Goal: Task Accomplishment & Management: Use online tool/utility

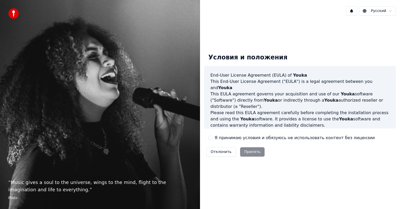
click at [247, 151] on div "Отклонить Принять" at bounding box center [235, 152] width 62 height 14
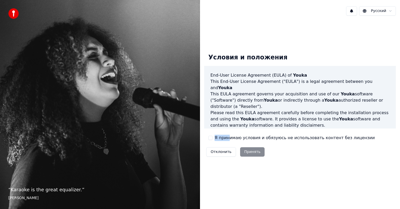
drag, startPoint x: 227, startPoint y: 142, endPoint x: 209, endPoint y: 140, distance: 17.6
click at [205, 137] on div "Условия и положения End-User License Agreement (EULA) of Youka This End-User Li…" at bounding box center [300, 104] width 192 height 110
click at [212, 137] on div "Я принимаю условия и обязуюсь не использовать контент без лицензии" at bounding box center [291, 138] width 166 height 6
drag, startPoint x: 209, startPoint y: 138, endPoint x: 214, endPoint y: 139, distance: 4.8
click at [209, 138] on button "Я принимаю условия и обязуюсь не использовать контент без лицензии" at bounding box center [210, 138] width 4 height 4
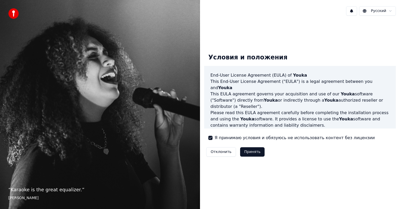
click at [242, 153] on button "Принять" at bounding box center [252, 151] width 25 height 9
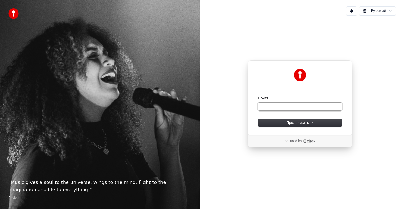
click at [287, 105] on input "Почта" at bounding box center [300, 107] width 84 height 8
type input "*"
click at [267, 103] on input "*" at bounding box center [300, 107] width 84 height 8
click at [268, 106] on input "*" at bounding box center [300, 107] width 84 height 8
click at [274, 105] on input "Почта" at bounding box center [300, 107] width 84 height 8
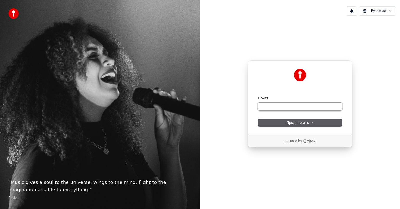
drag, startPoint x: 274, startPoint y: 105, endPoint x: 294, endPoint y: 121, distance: 25.6
click at [289, 122] on span "Продолжить" at bounding box center [299, 122] width 27 height 5
click at [264, 104] on input "Почта" at bounding box center [300, 107] width 84 height 8
paste input "**********"
click at [286, 125] on button "Продолжить" at bounding box center [300, 123] width 84 height 8
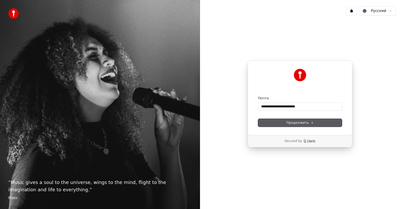
type input "**********"
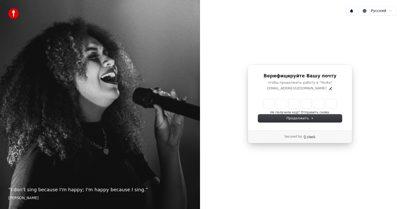
click at [266, 106] on input "Enter verification code" at bounding box center [299, 103] width 73 height 9
type input "******"
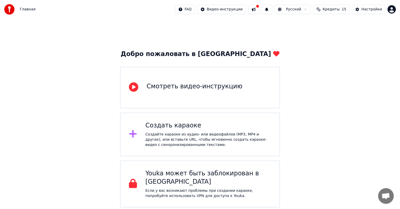
click at [173, 137] on div "Создайте караоке из аудио- или видеофайлов (MP3, MP4 и других), или вставьте UR…" at bounding box center [208, 140] width 126 height 16
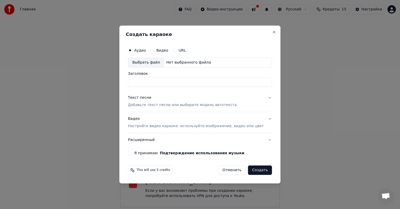
click at [162, 51] on div "Видео" at bounding box center [159, 50] width 18 height 4
click at [154, 50] on button "Видео" at bounding box center [152, 50] width 4 height 4
click at [171, 81] on input "Заголовок" at bounding box center [200, 81] width 144 height 9
type input "*****"
click at [168, 104] on p "Добавьте текст песни или выберите модель автотекста" at bounding box center [182, 104] width 109 height 5
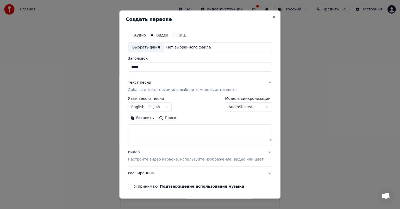
paste textarea "**********"
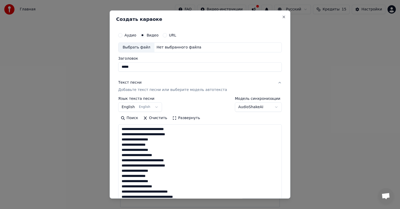
scroll to position [121, 0]
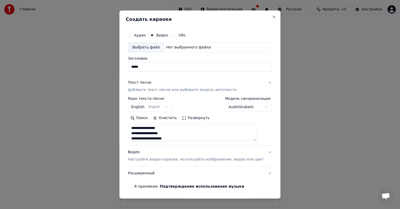
type textarea "**********"
click at [168, 107] on button "English English" at bounding box center [150, 106] width 44 height 9
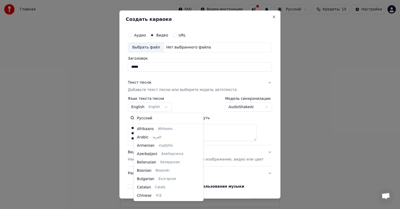
scroll to position [42, 0]
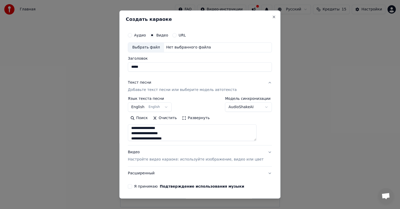
click at [168, 106] on body "Главная FAQ Видео-инструкции Русский Кредиты 15 Настройки Добро пожаловать в Yo…" at bounding box center [200, 103] width 400 height 207
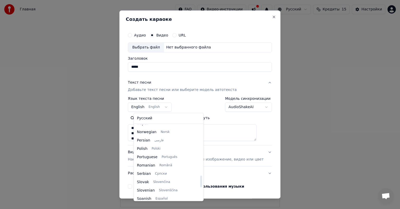
scroll to position [347, 0]
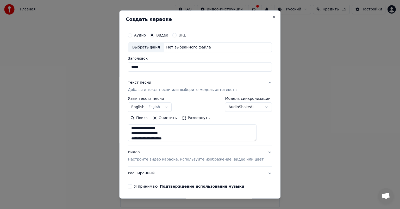
click at [218, 123] on body "Главная FAQ Видео-инструкции Русский Кредиты 15 Настройки Добро пожаловать в Yo…" at bounding box center [200, 103] width 400 height 207
click at [242, 107] on body "Главная FAQ Видео-инструкции Русский Кредиты 15 Настройки Добро пожаловать в Yo…" at bounding box center [200, 103] width 400 height 207
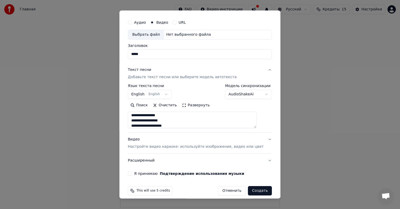
scroll to position [18, 0]
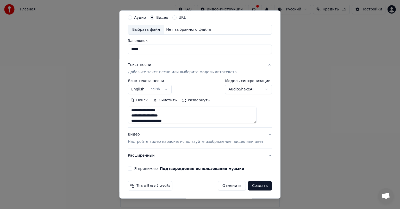
click at [192, 144] on button "Видео Настройте видео караоке: используйте изображение, видео или цвет" at bounding box center [200, 138] width 144 height 21
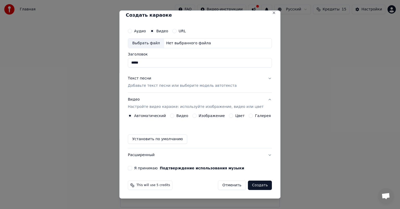
scroll to position [4, 0]
click at [235, 116] on label "Цвет" at bounding box center [239, 116] width 9 height 4
click at [232, 116] on button "Цвет" at bounding box center [231, 116] width 4 height 4
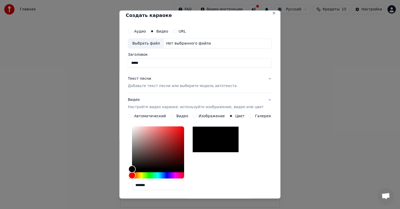
click at [229, 116] on button "Цвет" at bounding box center [231, 116] width 4 height 4
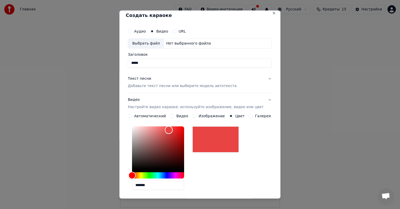
drag, startPoint x: 137, startPoint y: 168, endPoint x: 173, endPoint y: 145, distance: 41.7
click at [172, 130] on div "Color" at bounding box center [169, 130] width 8 height 8
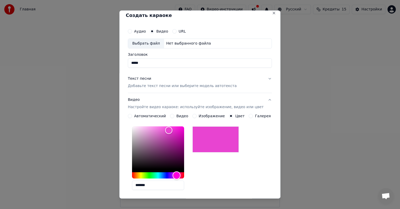
drag, startPoint x: 145, startPoint y: 175, endPoint x: 180, endPoint y: 176, distance: 34.9
click at [180, 176] on div "Hue" at bounding box center [177, 175] width 8 height 8
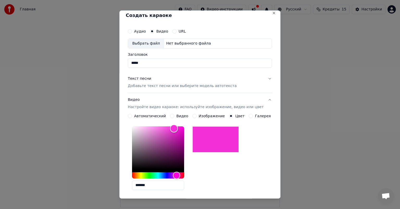
drag, startPoint x: 170, startPoint y: 129, endPoint x: 177, endPoint y: 128, distance: 7.4
click at [177, 128] on div "Color" at bounding box center [174, 128] width 8 height 8
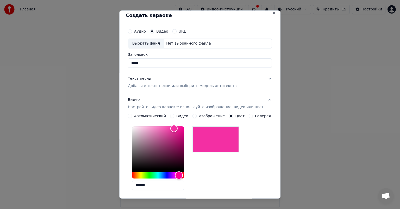
drag, startPoint x: 179, startPoint y: 176, endPoint x: 182, endPoint y: 175, distance: 3.2
click at [182, 175] on div "Hue" at bounding box center [179, 175] width 8 height 8
type input "*******"
click at [179, 129] on div "Color" at bounding box center [176, 129] width 8 height 8
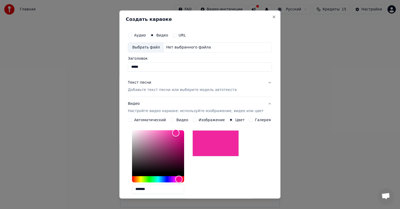
click at [159, 91] on p "Добавьте текст песни или выберите модель автотекста" at bounding box center [182, 89] width 109 height 5
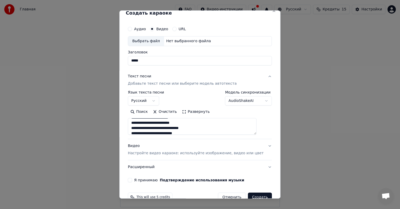
scroll to position [18, 0]
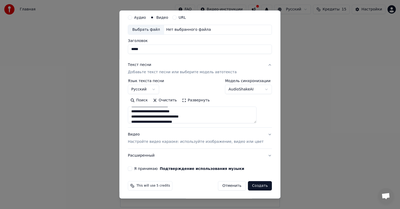
click at [132, 167] on button "Я принимаю Подтверждение использования музыки" at bounding box center [130, 168] width 4 height 4
click at [248, 184] on button "Создать" at bounding box center [260, 185] width 24 height 9
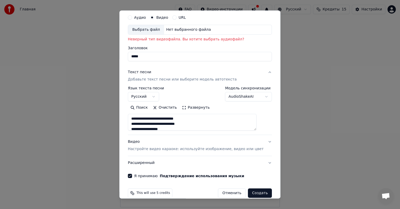
scroll to position [0, 0]
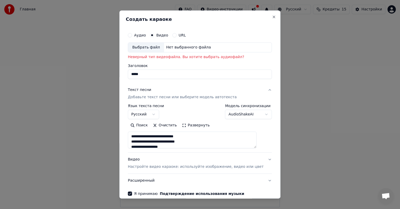
click at [178, 57] on p "Неверный тип видеофайла. Вы хотите выбрать аудиофайл?" at bounding box center [200, 56] width 144 height 5
click at [180, 48] on div "Нет выбранного файла" at bounding box center [188, 47] width 49 height 5
click at [162, 48] on div "Выбрать файл" at bounding box center [146, 47] width 36 height 9
click at [144, 36] on label "Аудио" at bounding box center [140, 35] width 12 height 4
click at [132, 36] on button "Аудио" at bounding box center [130, 35] width 4 height 4
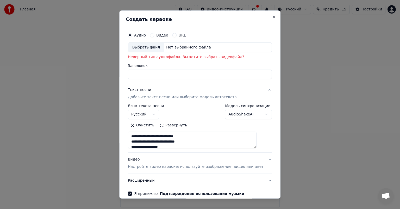
click at [156, 49] on div "Выбрать файл" at bounding box center [146, 47] width 36 height 9
type input "**********"
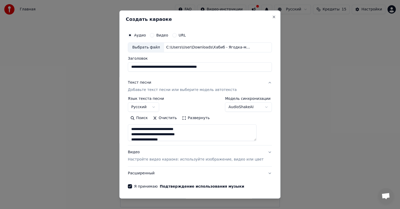
click at [169, 91] on p "Добавьте текст песни или выберите модель автотекста" at bounding box center [182, 89] width 109 height 5
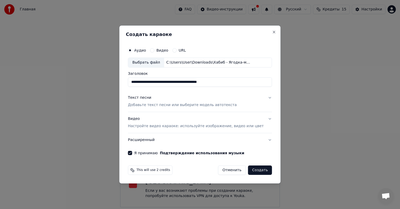
click at [248, 171] on button "Создать" at bounding box center [260, 169] width 24 height 9
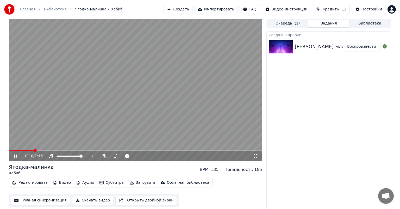
drag, startPoint x: 109, startPoint y: 123, endPoint x: 101, endPoint y: 128, distance: 9.0
click at [108, 123] on video at bounding box center [135, 90] width 253 height 142
click at [90, 130] on video at bounding box center [135, 90] width 253 height 142
drag, startPoint x: 116, startPoint y: 145, endPoint x: 108, endPoint y: 151, distance: 10.2
click at [115, 145] on video at bounding box center [135, 90] width 253 height 142
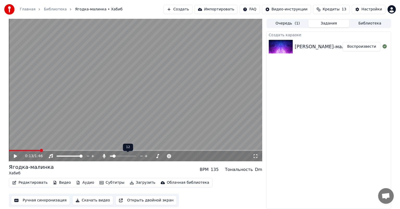
click at [113, 156] on span at bounding box center [113, 155] width 3 height 3
click at [81, 129] on video at bounding box center [135, 90] width 253 height 142
click at [69, 155] on span at bounding box center [69, 155] width 3 height 3
click at [82, 157] on span at bounding box center [80, 155] width 3 height 3
click at [117, 156] on span at bounding box center [117, 155] width 3 height 3
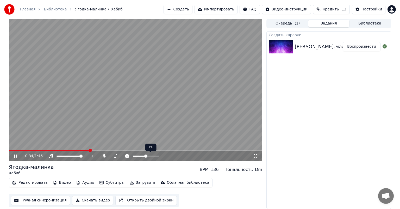
click at [146, 156] on span at bounding box center [145, 155] width 3 height 3
click at [105, 183] on button "Субтитры" at bounding box center [111, 182] width 29 height 7
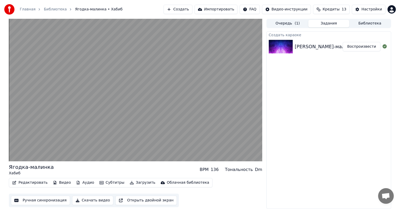
click at [194, 172] on div "Ягодка-малинка Хабиб BPM 136 Тональность Dm" at bounding box center [135, 169] width 253 height 12
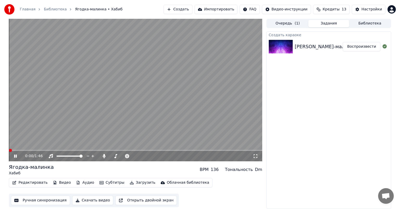
click at [9, 150] on span at bounding box center [9, 150] width 0 height 1
click at [16, 155] on icon at bounding box center [19, 156] width 12 height 4
click at [108, 179] on button "Субтитры" at bounding box center [111, 182] width 29 height 7
click at [37, 184] on button "Редактировать" at bounding box center [30, 182] width 40 height 7
click at [27, 183] on button "Редактировать" at bounding box center [30, 182] width 40 height 7
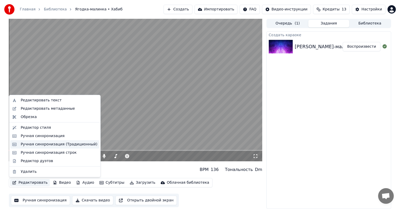
click at [40, 144] on div "Ручная синхронизация (Традиционный)" at bounding box center [59, 144] width 77 height 5
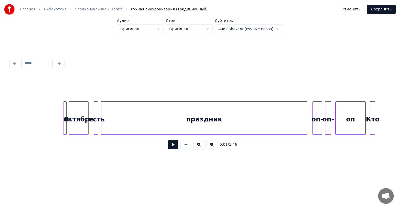
click at [170, 146] on button at bounding box center [173, 144] width 10 height 9
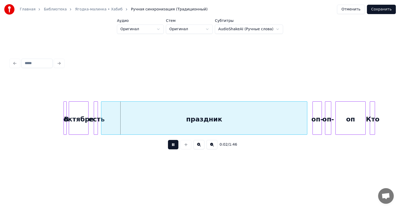
drag, startPoint x: 170, startPoint y: 146, endPoint x: 102, endPoint y: 119, distance: 73.6
click at [170, 146] on button at bounding box center [173, 144] width 10 height 9
click at [69, 108] on div at bounding box center [69, 117] width 2 height 33
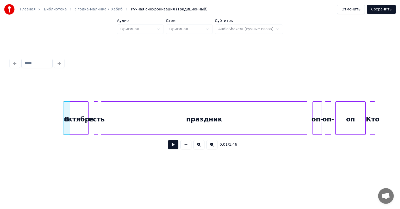
click at [71, 103] on div "октябре" at bounding box center [78, 118] width 19 height 35
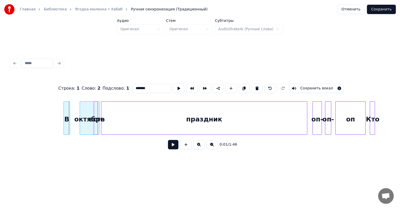
click at [87, 110] on div "октябре" at bounding box center [89, 118] width 19 height 35
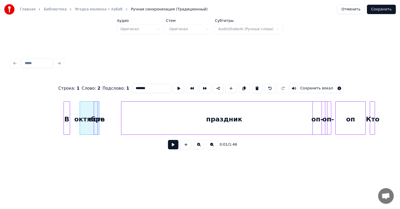
click at [152, 117] on div "праздник" at bounding box center [224, 118] width 206 height 35
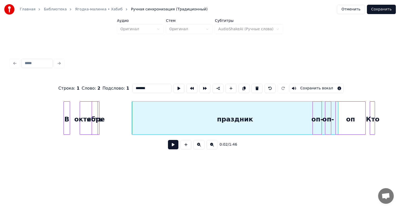
click at [92, 113] on div at bounding box center [93, 117] width 2 height 33
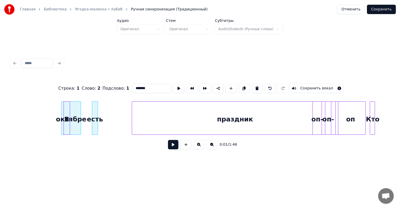
click at [124, 110] on div "есть" at bounding box center [122, 118] width 5 height 35
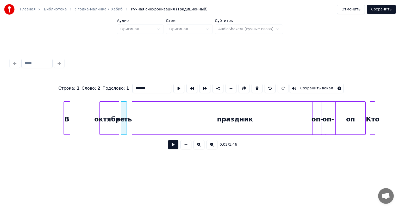
click at [116, 116] on div "октябре" at bounding box center [109, 118] width 19 height 35
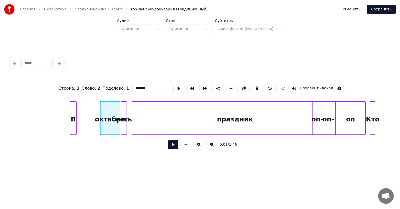
click at [76, 109] on div "В" at bounding box center [73, 118] width 6 height 35
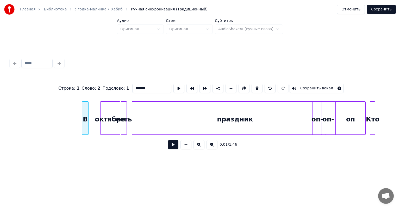
click at [172, 147] on button at bounding box center [173, 144] width 10 height 9
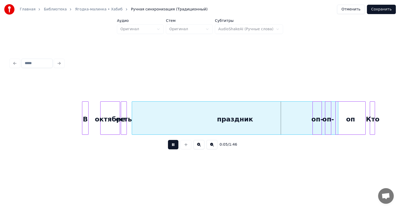
click at [173, 147] on button at bounding box center [173, 144] width 10 height 9
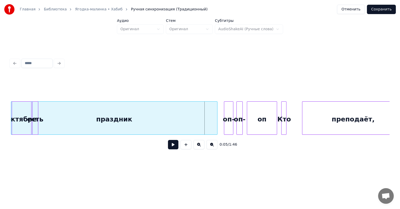
scroll to position [0, 88]
click at [155, 131] on div "праздник" at bounding box center [115, 118] width 206 height 35
click at [277, 112] on div at bounding box center [277, 117] width 2 height 33
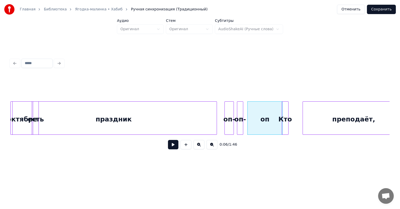
click at [286, 109] on div at bounding box center [287, 117] width 2 height 33
click at [298, 108] on div "Кто" at bounding box center [298, 118] width 6 height 35
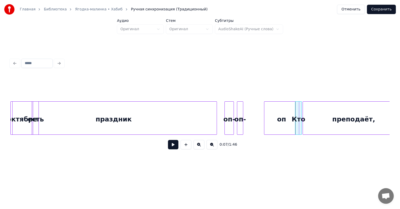
click at [291, 108] on div "оп" at bounding box center [281, 118] width 34 height 35
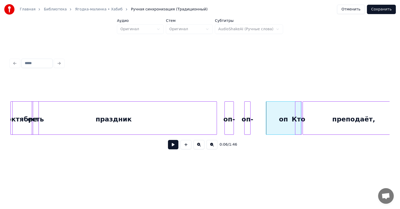
click at [250, 109] on div "оп-" at bounding box center [247, 118] width 6 height 35
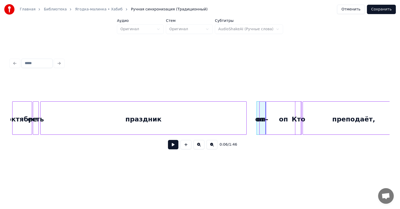
click at [178, 119] on div "праздник" at bounding box center [144, 118] width 206 height 35
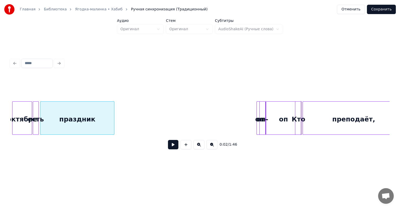
click at [113, 119] on div at bounding box center [113, 117] width 2 height 33
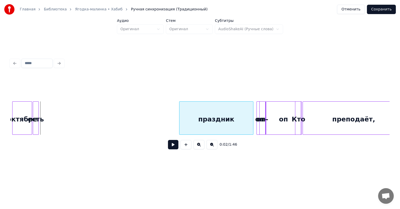
click at [205, 120] on div "праздник" at bounding box center [215, 118] width 73 height 35
click at [167, 126] on div "есть" at bounding box center [165, 118] width 5 height 35
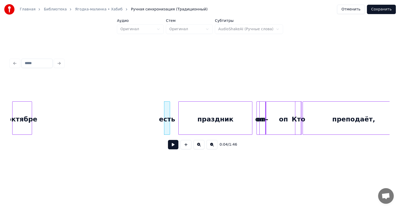
click at [175, 148] on button at bounding box center [173, 144] width 10 height 9
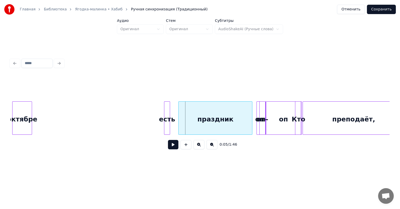
click at [173, 145] on button at bounding box center [173, 144] width 10 height 9
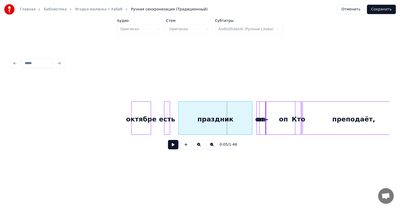
click at [142, 110] on div "октябре" at bounding box center [140, 118] width 19 height 35
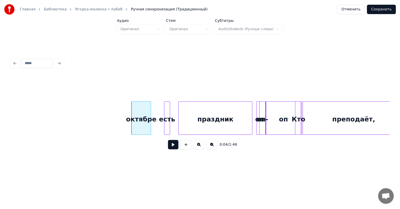
scroll to position [0, 0]
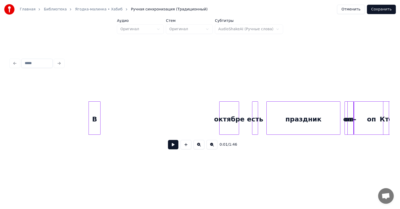
click at [100, 108] on div at bounding box center [100, 117] width 2 height 33
click at [216, 116] on div "В" at bounding box center [226, 118] width 20 height 35
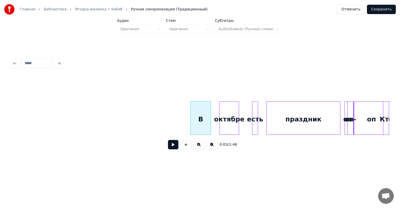
click at [172, 146] on button at bounding box center [173, 144] width 10 height 9
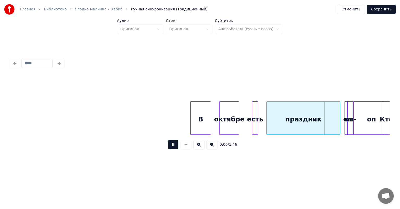
click at [172, 146] on button at bounding box center [173, 144] width 10 height 9
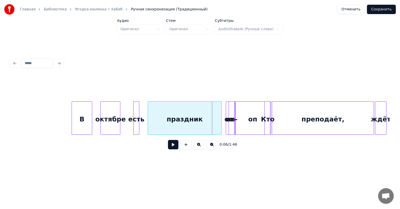
scroll to position [0, 116]
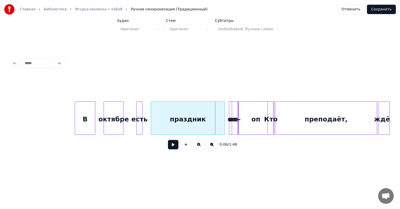
click at [156, 114] on div "праздник" at bounding box center [187, 118] width 73 height 35
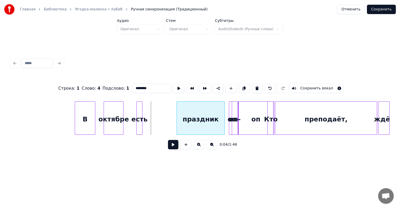
click at [177, 116] on div at bounding box center [178, 117] width 2 height 33
click at [180, 115] on div "В" at bounding box center [175, 118] width 20 height 35
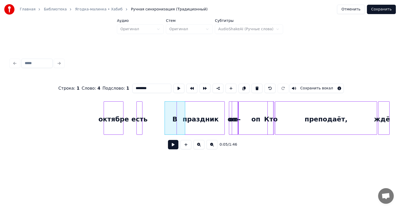
click at [174, 147] on button at bounding box center [173, 144] width 10 height 9
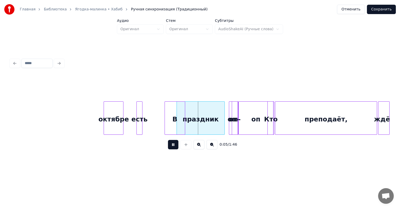
click at [174, 147] on button at bounding box center [173, 144] width 10 height 9
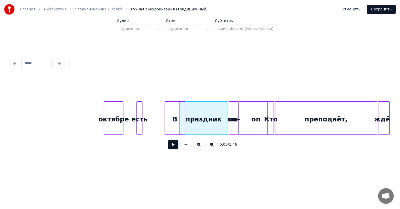
click at [189, 104] on div "праздник" at bounding box center [204, 118] width 48 height 35
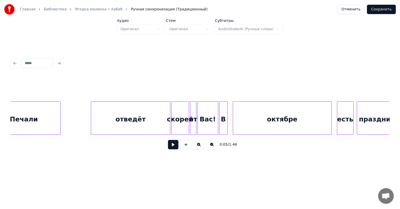
scroll to position [0, 4309]
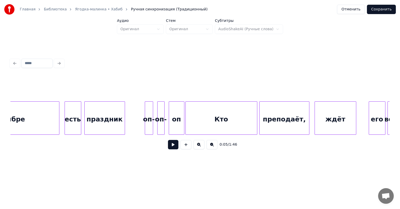
click at [373, 131] on div "его" at bounding box center [377, 118] width 16 height 35
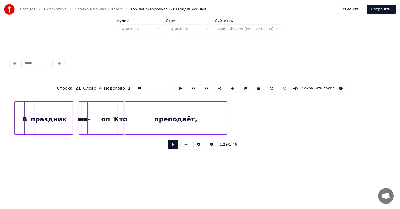
scroll to position [0, 0]
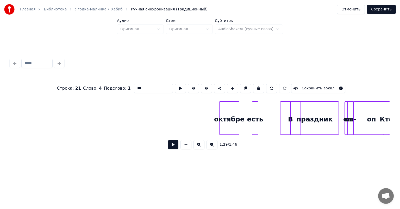
click at [173, 147] on button at bounding box center [173, 144] width 10 height 9
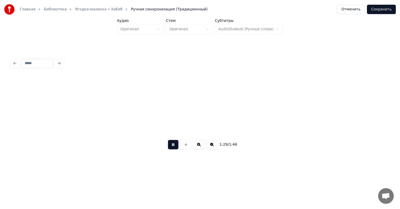
scroll to position [0, 4667]
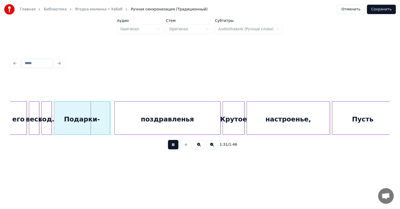
click at [174, 146] on button at bounding box center [173, 144] width 10 height 9
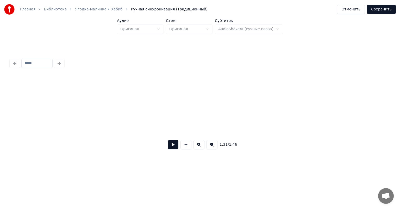
scroll to position [0, 0]
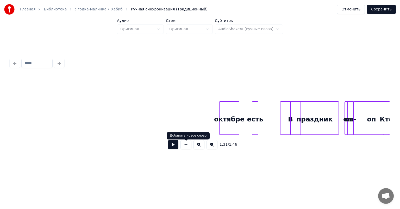
click at [173, 146] on button at bounding box center [173, 144] width 10 height 9
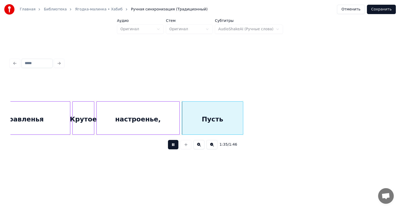
scroll to position [0, 4773]
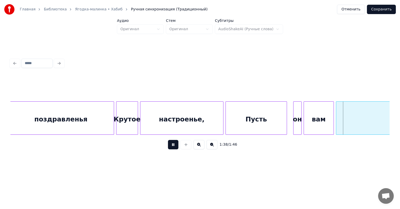
drag, startPoint x: 177, startPoint y: 149, endPoint x: 190, endPoint y: 148, distance: 12.5
click at [177, 149] on button at bounding box center [173, 144] width 10 height 9
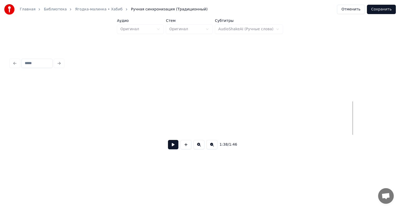
scroll to position [0, 0]
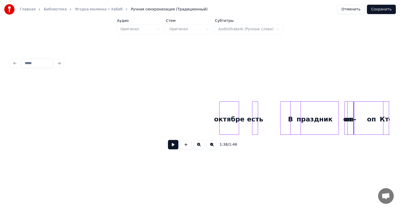
click at [175, 147] on button at bounding box center [173, 144] width 10 height 9
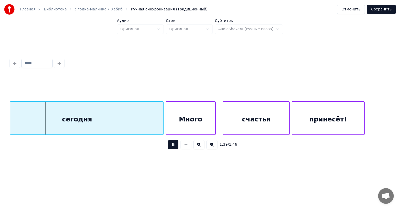
click at [170, 147] on button at bounding box center [173, 144] width 10 height 9
click at [41, 124] on div "сегодня" at bounding box center [77, 118] width 172 height 35
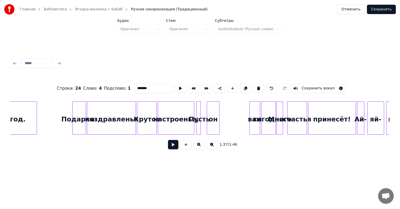
scroll to position [0, 1141]
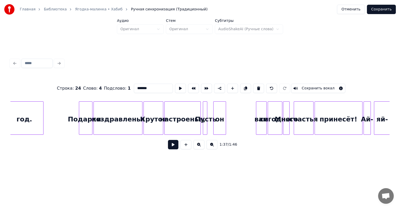
click at [34, 112] on div "год." at bounding box center [24, 118] width 38 height 35
type input "****"
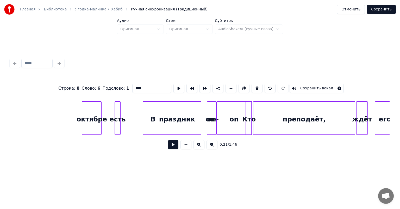
scroll to position [0, 0]
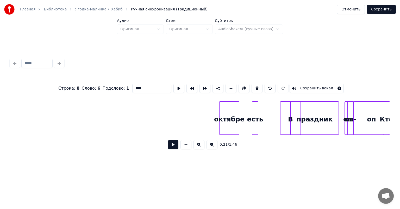
click at [169, 147] on button at bounding box center [173, 144] width 10 height 9
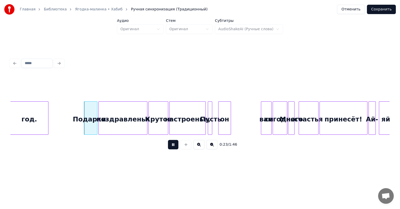
click at [170, 146] on button at bounding box center [173, 144] width 10 height 9
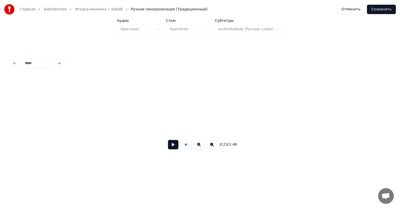
scroll to position [0, 0]
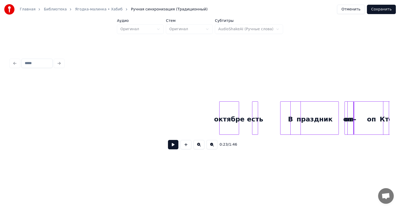
click at [215, 149] on button at bounding box center [211, 144] width 11 height 9
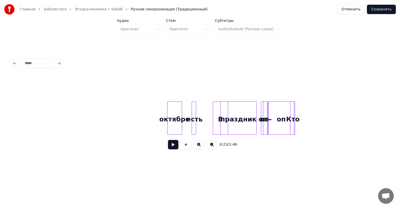
click at [215, 149] on button at bounding box center [211, 144] width 11 height 9
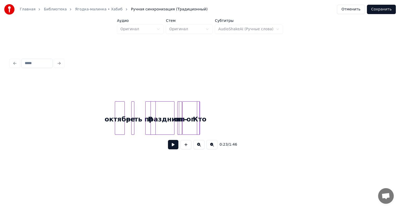
click at [215, 149] on button at bounding box center [211, 144] width 11 height 9
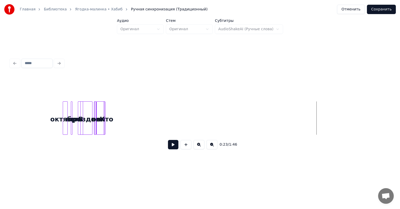
click at [201, 148] on button at bounding box center [198, 144] width 11 height 9
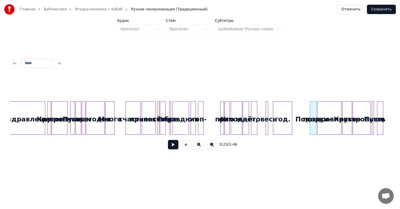
click at [201, 148] on button at bounding box center [198, 144] width 11 height 9
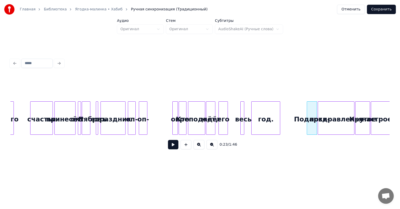
click at [201, 148] on button at bounding box center [198, 144] width 11 height 9
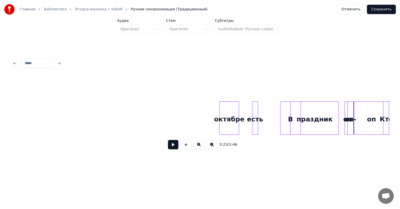
click at [174, 145] on button at bounding box center [173, 144] width 10 height 9
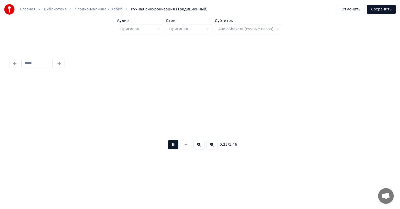
scroll to position [0, 1226]
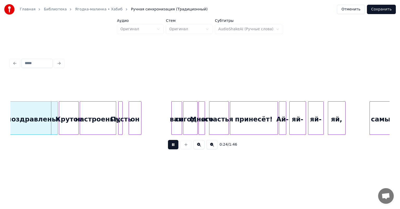
click at [174, 145] on button at bounding box center [173, 144] width 10 height 9
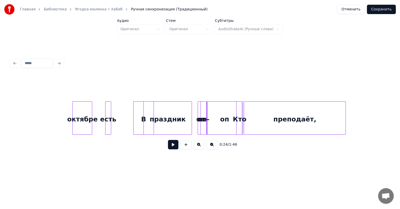
scroll to position [0, 0]
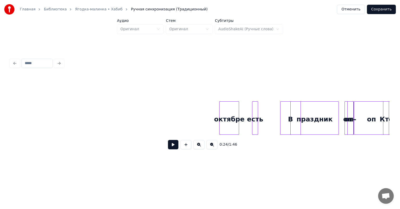
click at [174, 149] on button at bounding box center [173, 144] width 10 height 9
click at [173, 146] on button at bounding box center [173, 144] width 10 height 9
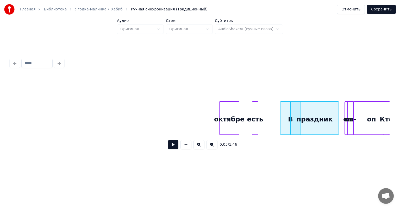
click at [175, 146] on button at bounding box center [173, 144] width 10 height 9
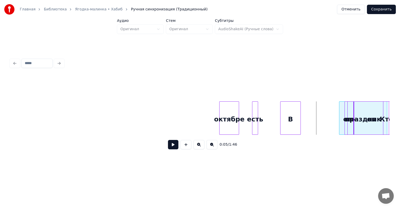
click at [316, 112] on div "В" at bounding box center [316, 118] width 20 height 35
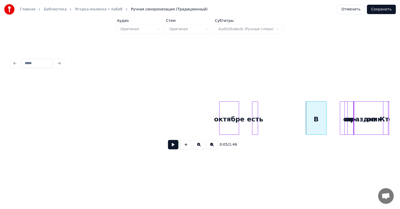
click at [171, 146] on button at bounding box center [173, 144] width 10 height 9
click at [173, 144] on button at bounding box center [173, 144] width 10 height 9
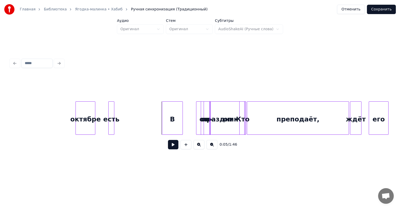
scroll to position [0, 147]
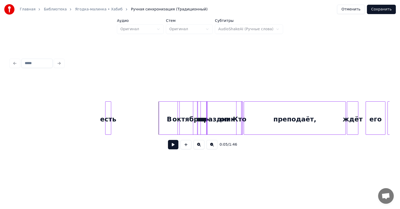
click at [185, 114] on div "октябре" at bounding box center [187, 118] width 19 height 35
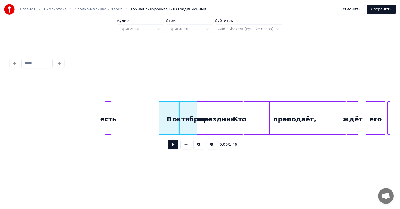
click at [289, 77] on div "0:06 / 1:46" at bounding box center [199, 114] width 379 height 79
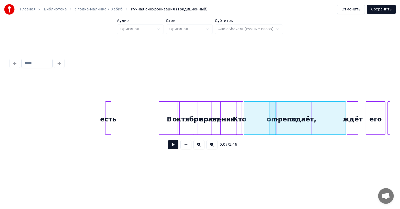
click at [188, 112] on div "октябре" at bounding box center [189, 118] width 19 height 35
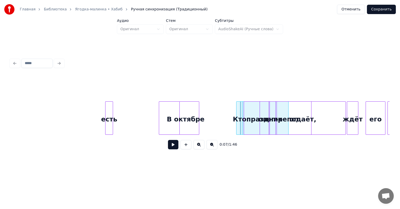
click at [112, 119] on div at bounding box center [112, 117] width 2 height 33
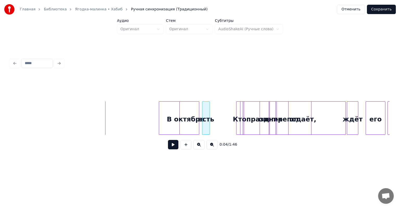
click at [205, 115] on div "есть" at bounding box center [205, 118] width 7 height 35
click at [176, 144] on button at bounding box center [173, 144] width 10 height 9
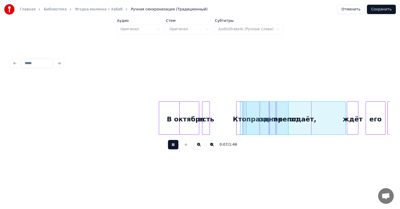
click at [175, 144] on button at bounding box center [173, 144] width 10 height 9
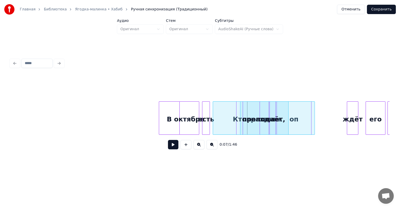
click at [225, 108] on div "преподаёт," at bounding box center [263, 118] width 101 height 35
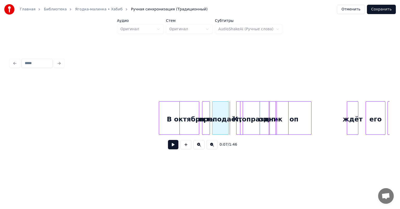
click at [227, 114] on div at bounding box center [228, 117] width 2 height 33
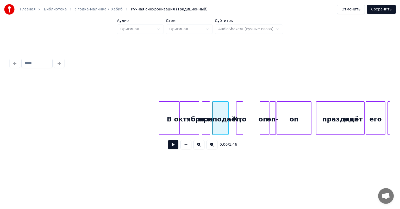
click at [326, 106] on div "праздник" at bounding box center [340, 118] width 48 height 35
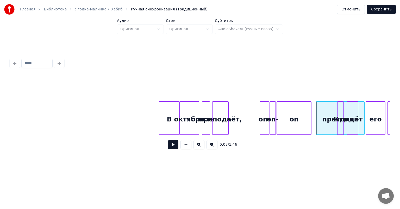
click at [339, 110] on div "Кто" at bounding box center [340, 118] width 6 height 35
click at [233, 109] on div "оп-" at bounding box center [235, 118] width 9 height 35
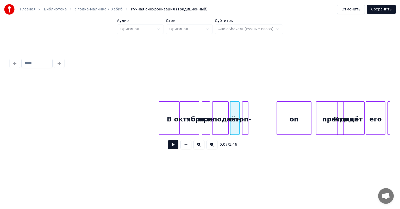
click at [244, 112] on div "оп-" at bounding box center [245, 118] width 6 height 35
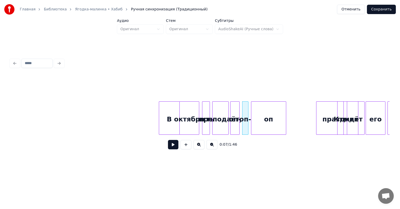
click at [267, 110] on div "оп" at bounding box center [268, 118] width 34 height 35
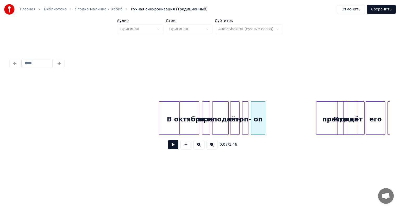
click at [264, 114] on div at bounding box center [264, 117] width 2 height 33
click at [171, 146] on button at bounding box center [173, 144] width 10 height 9
click at [287, 116] on div at bounding box center [286, 117] width 2 height 33
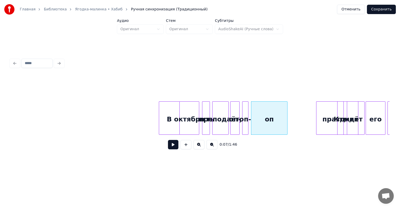
click at [174, 147] on button at bounding box center [173, 144] width 10 height 9
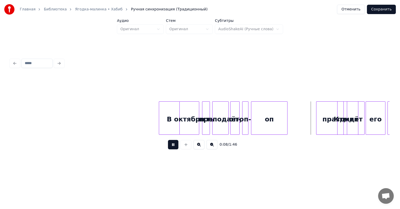
click at [173, 147] on button at bounding box center [173, 144] width 10 height 9
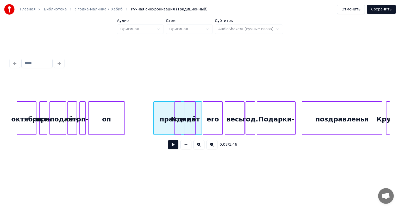
scroll to position [0, 316]
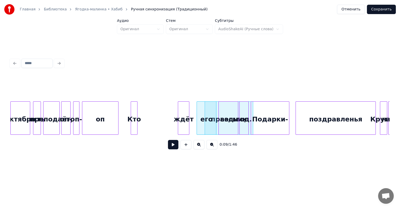
click at [134, 110] on div "Кто" at bounding box center [134, 118] width 6 height 35
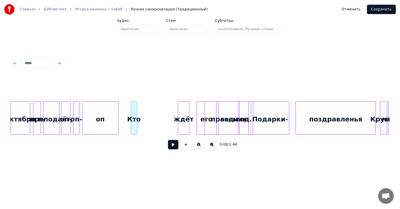
click at [170, 147] on button at bounding box center [173, 144] width 10 height 9
click at [172, 147] on button at bounding box center [173, 144] width 10 height 9
click at [164, 110] on div "Кто" at bounding box center [164, 118] width 6 height 35
click at [174, 147] on button at bounding box center [173, 144] width 10 height 9
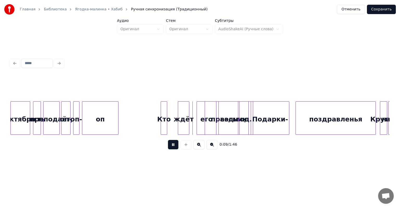
click at [174, 147] on button at bounding box center [173, 144] width 10 height 9
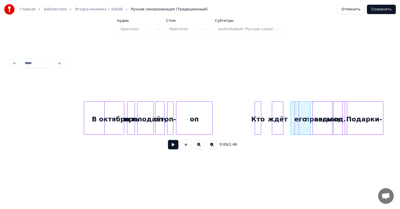
scroll to position [0, 222]
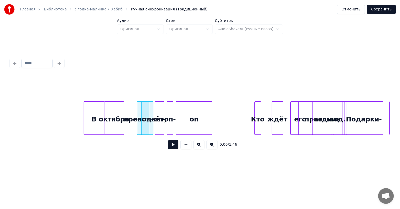
click at [147, 111] on div at bounding box center [148, 117] width 2 height 33
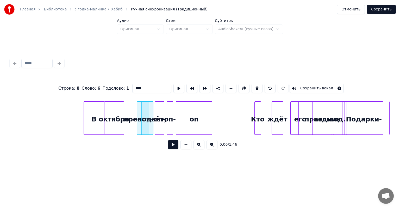
type input "****"
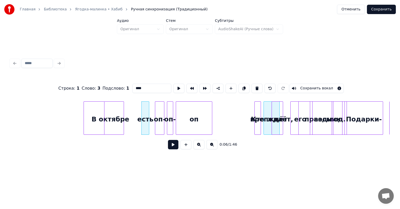
click at [132, 112] on div "есть" at bounding box center [132, 118] width 7 height 35
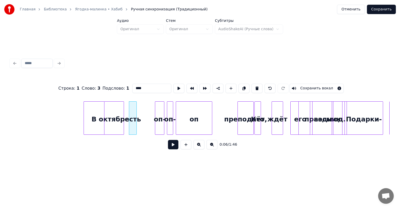
click at [241, 110] on div "преподаёт," at bounding box center [246, 118] width 16 height 35
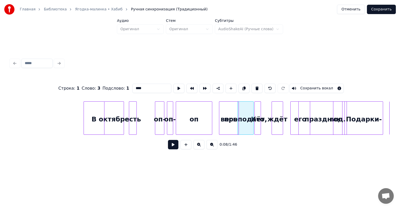
click at [225, 114] on div "весь" at bounding box center [228, 118] width 19 height 35
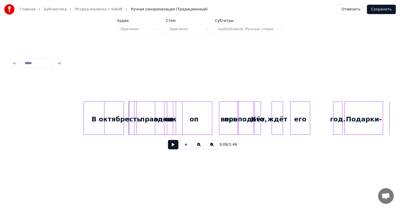
click at [152, 109] on div "праздник" at bounding box center [158, 118] width 48 height 35
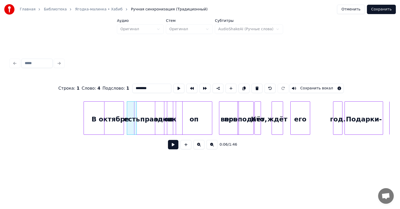
click at [138, 156] on div "Строка : 1 Слово : 4 Подслово : 1 ******** Сохранить вокал 0:06 / 1:46" at bounding box center [199, 104] width 383 height 103
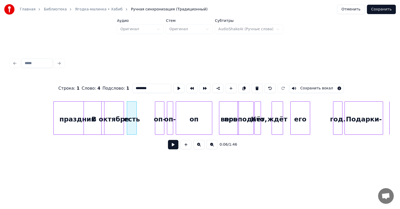
click at [55, 120] on div "праздник" at bounding box center [78, 118] width 48 height 35
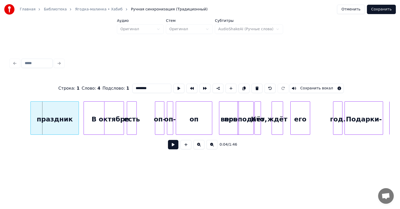
click at [56, 105] on div "праздник" at bounding box center [55, 118] width 48 height 35
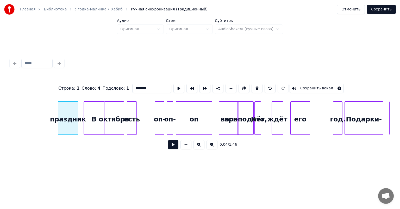
click at [58, 113] on div at bounding box center [59, 117] width 2 height 33
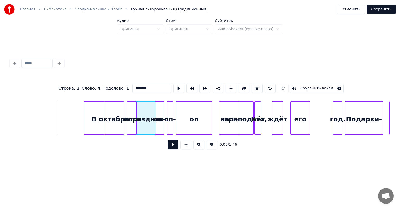
click at [144, 115] on div "праздник" at bounding box center [146, 118] width 20 height 35
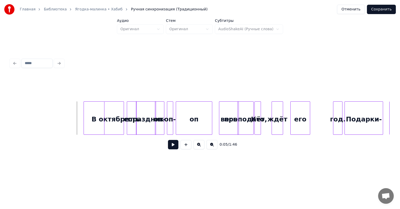
click at [168, 145] on button at bounding box center [173, 144] width 10 height 9
click at [171, 145] on button at bounding box center [173, 144] width 10 height 9
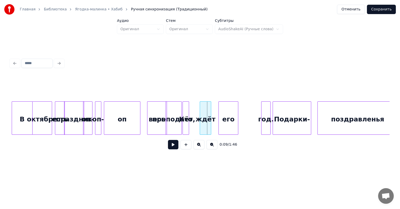
scroll to position [0, 325]
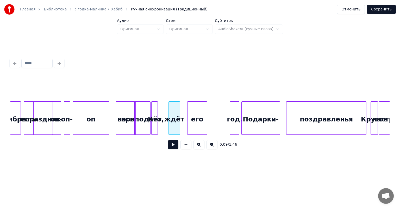
click at [154, 106] on div "Кто" at bounding box center [154, 118] width 6 height 35
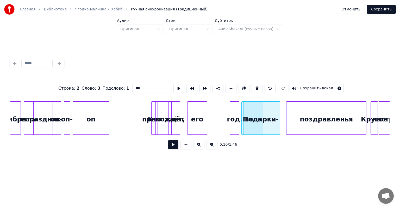
click at [163, 112] on div "преподаёт," at bounding box center [164, 118] width 16 height 35
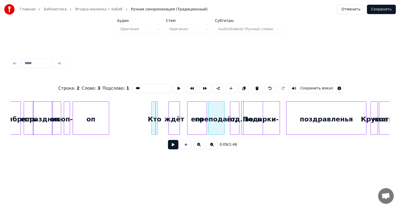
click at [215, 118] on div "преподаёт," at bounding box center [216, 118] width 16 height 35
click at [219, 112] on div at bounding box center [220, 117] width 2 height 33
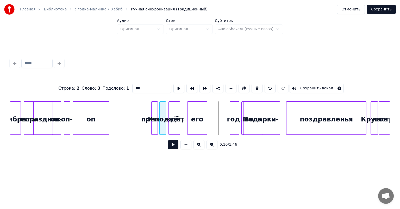
click at [162, 116] on div "преподаёт," at bounding box center [163, 118] width 6 height 35
click at [192, 113] on div "его" at bounding box center [190, 118] width 19 height 35
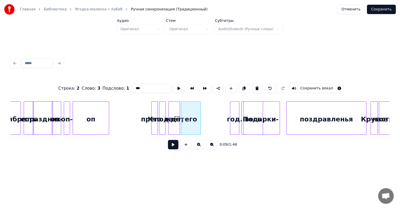
click at [233, 111] on div "год." at bounding box center [234, 118] width 9 height 35
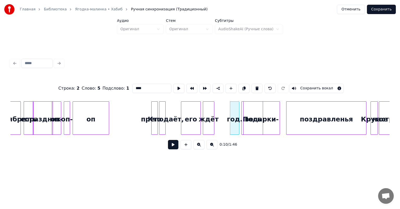
click at [207, 112] on div "ждёт" at bounding box center [208, 118] width 11 height 35
click at [159, 112] on div "преподаёт," at bounding box center [162, 118] width 6 height 35
type input "**********"
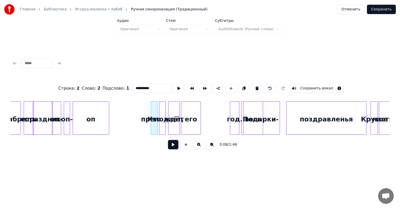
click at [174, 113] on div "ждёт" at bounding box center [173, 118] width 11 height 35
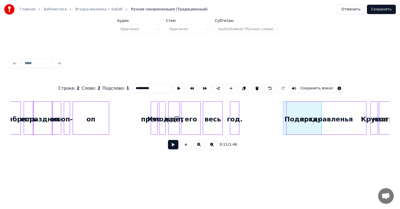
click at [211, 110] on div "весь" at bounding box center [212, 118] width 19 height 35
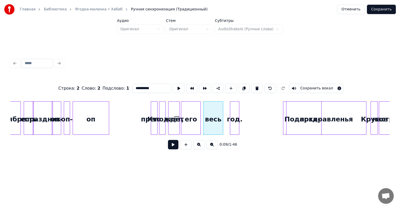
click at [174, 146] on button at bounding box center [173, 144] width 10 height 9
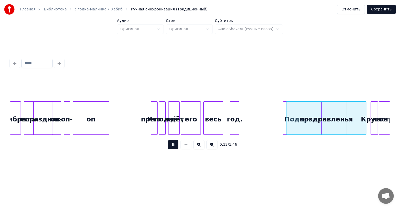
click at [174, 146] on button at bounding box center [173, 144] width 10 height 9
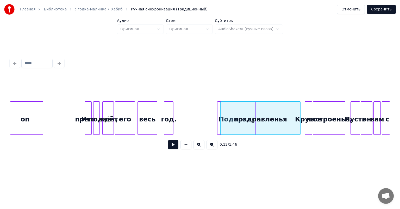
scroll to position [0, 410]
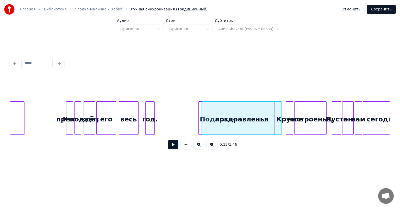
click at [69, 105] on div "Кто" at bounding box center [69, 118] width 6 height 35
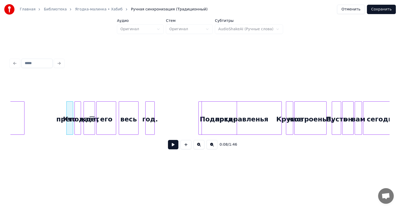
click at [169, 147] on button at bounding box center [173, 144] width 10 height 9
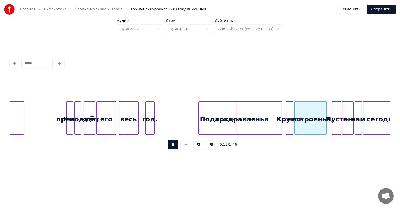
click at [170, 147] on button at bounding box center [173, 144] width 10 height 9
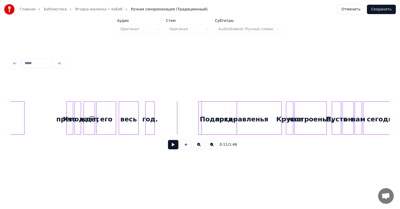
click at [170, 147] on button at bounding box center [173, 144] width 10 height 9
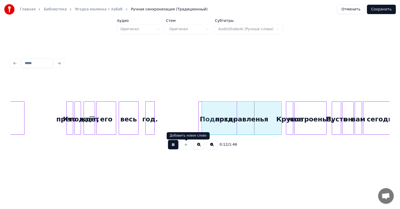
click at [173, 147] on button at bounding box center [173, 144] width 10 height 9
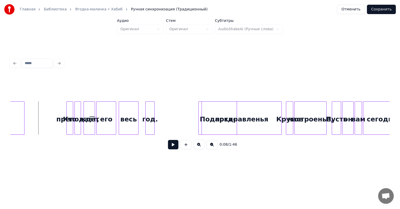
click at [172, 146] on button at bounding box center [173, 144] width 10 height 9
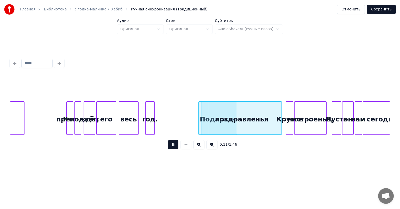
click at [172, 146] on button at bounding box center [173, 144] width 10 height 9
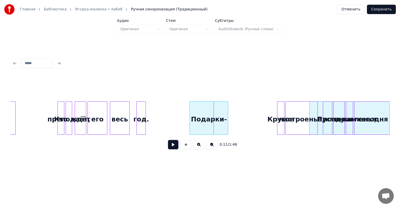
scroll to position [0, 418]
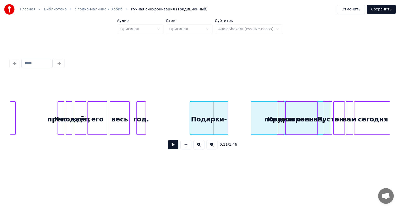
click at [265, 114] on div "поздравленья" at bounding box center [291, 118] width 80 height 35
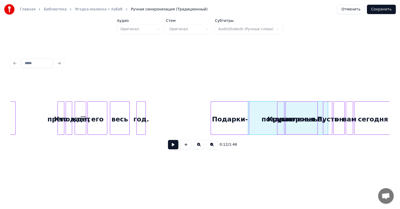
click at [225, 108] on div "Подарки-" at bounding box center [230, 118] width 38 height 35
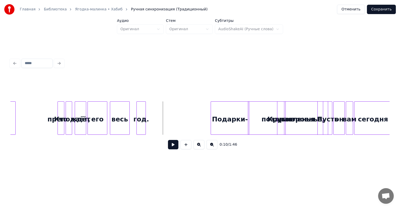
click at [171, 145] on button at bounding box center [173, 144] width 10 height 9
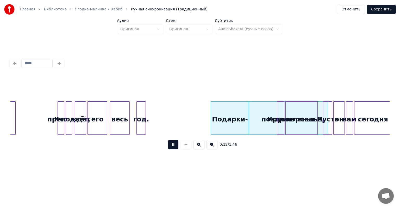
click at [171, 145] on button at bounding box center [173, 144] width 10 height 9
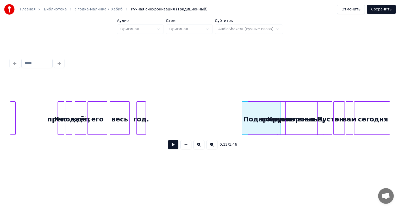
click at [174, 146] on button at bounding box center [173, 144] width 10 height 9
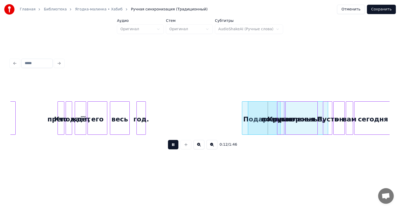
click at [174, 146] on button at bounding box center [173, 144] width 10 height 9
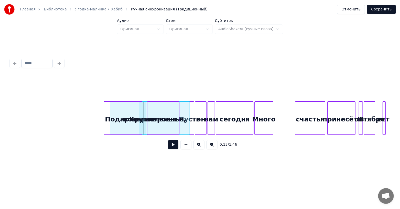
scroll to position [0, 553]
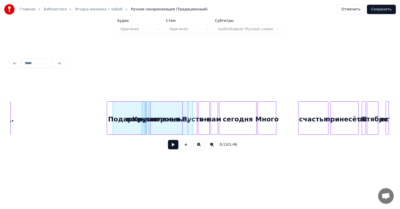
click at [122, 111] on div "Подарки-" at bounding box center [126, 118] width 38 height 35
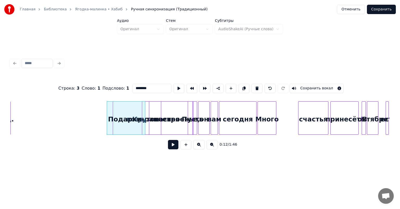
click at [171, 110] on div "настроенье," at bounding box center [177, 118] width 32 height 35
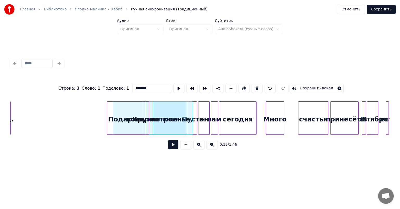
click at [280, 108] on div "Много" at bounding box center [275, 118] width 18 height 35
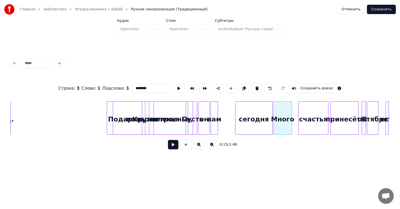
click at [262, 110] on div "сегодня" at bounding box center [253, 118] width 37 height 35
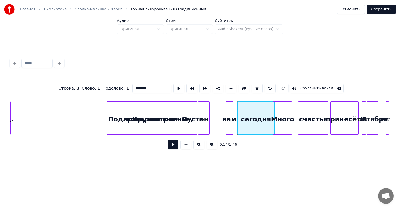
click at [233, 107] on div "вам" at bounding box center [229, 118] width 7 height 35
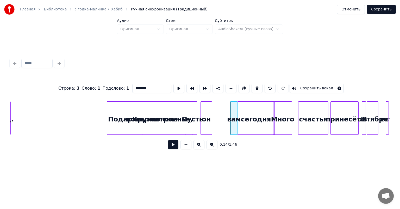
click at [212, 107] on div "он" at bounding box center [206, 118] width 11 height 35
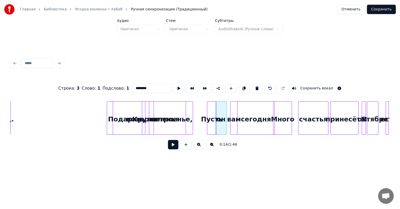
click at [212, 109] on div "Пусть" at bounding box center [211, 118] width 9 height 35
click at [180, 111] on div at bounding box center [181, 117] width 2 height 33
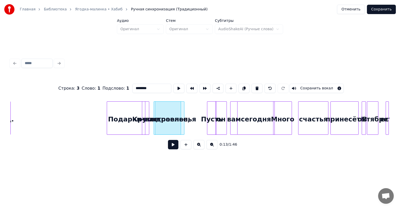
click at [183, 112] on div at bounding box center [183, 117] width 2 height 33
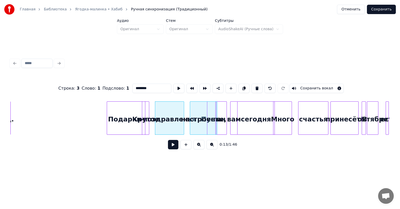
click at [202, 110] on div "настроенье," at bounding box center [203, 118] width 27 height 35
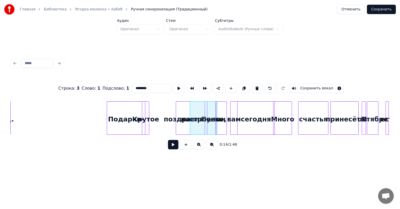
click at [180, 109] on div "Крутое" at bounding box center [176, 118] width 7 height 35
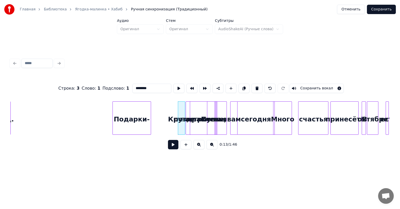
click at [132, 108] on div "Подарки-" at bounding box center [132, 118] width 38 height 35
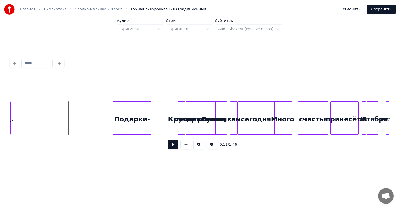
click at [173, 145] on button at bounding box center [173, 144] width 10 height 9
click at [175, 148] on button at bounding box center [173, 144] width 10 height 9
click at [150, 109] on div "Подарки-" at bounding box center [150, 118] width 38 height 35
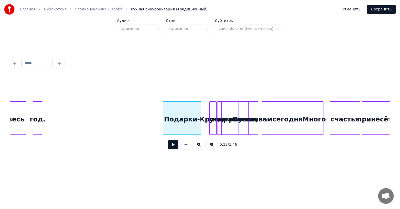
scroll to position [0, 509]
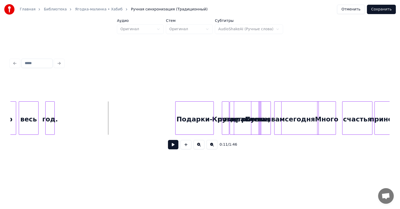
click at [172, 146] on button at bounding box center [173, 144] width 10 height 9
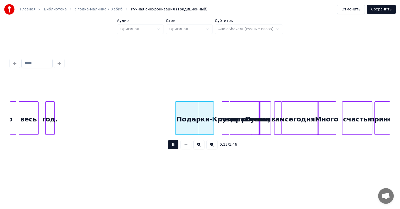
click at [175, 146] on button at bounding box center [173, 144] width 10 height 9
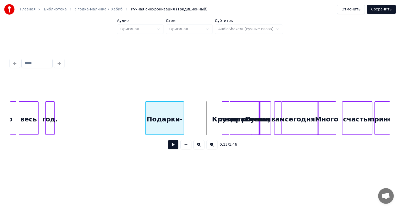
click at [171, 108] on div "Подарки-" at bounding box center [164, 118] width 38 height 35
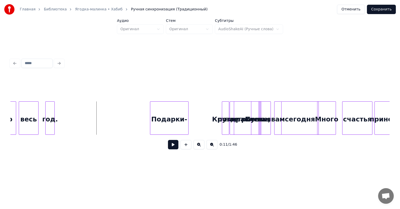
click at [174, 148] on button at bounding box center [173, 144] width 10 height 9
click at [294, 111] on div "настроенье," at bounding box center [291, 118] width 27 height 35
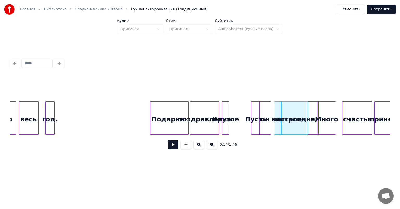
click at [203, 109] on div "поздравленья" at bounding box center [204, 118] width 29 height 35
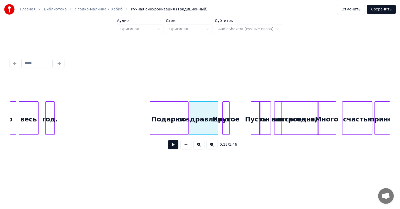
click at [225, 110] on div "Крутое" at bounding box center [225, 118] width 7 height 35
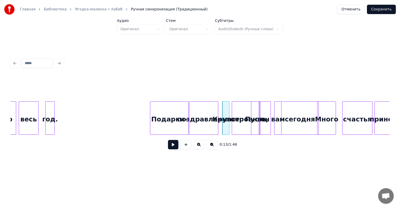
click at [240, 114] on div "настроенье," at bounding box center [245, 118] width 27 height 35
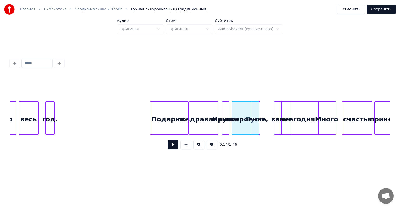
click at [290, 110] on div "он" at bounding box center [285, 118] width 11 height 35
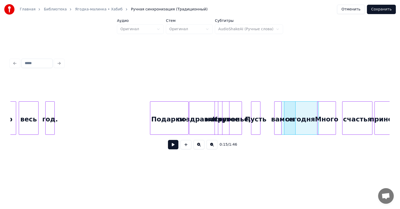
click at [230, 105] on div "настроенье," at bounding box center [228, 118] width 27 height 35
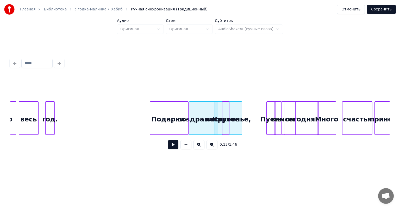
click at [271, 109] on div "Пусть" at bounding box center [270, 118] width 9 height 35
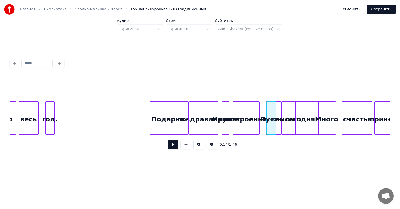
click at [253, 113] on div "настроенье," at bounding box center [246, 118] width 27 height 35
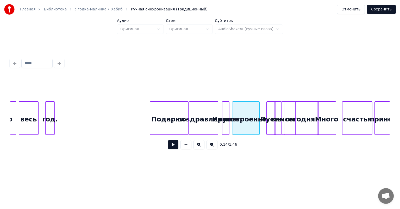
click at [175, 148] on button at bounding box center [173, 144] width 10 height 9
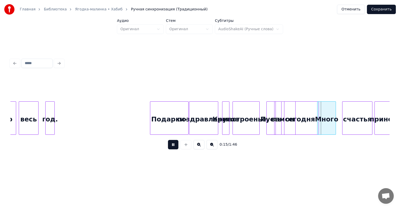
click at [172, 148] on button at bounding box center [173, 144] width 10 height 9
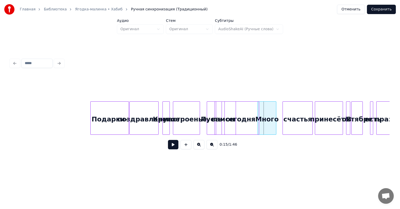
scroll to position [0, 566]
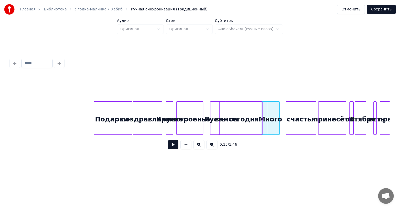
click at [291, 111] on div "счастья" at bounding box center [301, 118] width 30 height 35
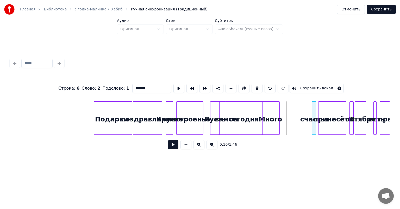
click at [312, 113] on div at bounding box center [313, 117] width 2 height 33
click at [328, 111] on div "принесёт!" at bounding box center [332, 118] width 28 height 35
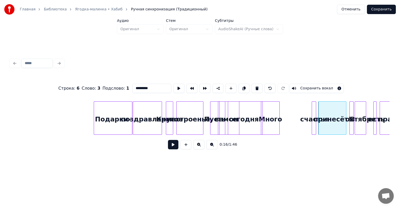
type input "*********"
click at [338, 116] on div at bounding box center [339, 117] width 2 height 33
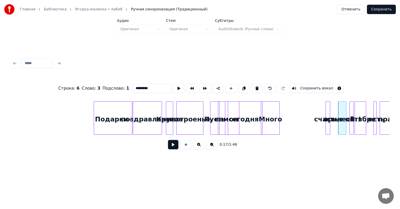
click at [327, 110] on div "счастья" at bounding box center [328, 118] width 5 height 35
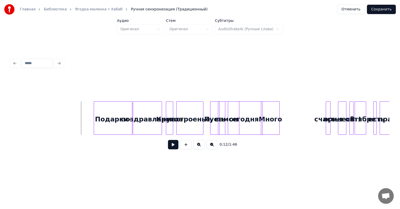
click at [172, 145] on button at bounding box center [173, 144] width 10 height 9
click at [175, 144] on button at bounding box center [173, 144] width 10 height 9
click at [298, 111] on div "Пусть" at bounding box center [299, 118] width 9 height 35
click at [211, 109] on div "вам" at bounding box center [213, 118] width 7 height 35
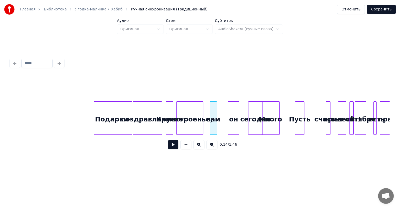
click at [249, 114] on div at bounding box center [249, 117] width 2 height 33
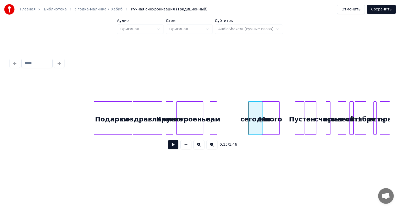
click at [309, 122] on div "он" at bounding box center [310, 118] width 11 height 35
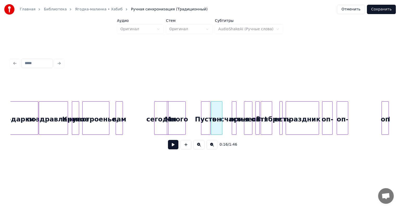
scroll to position [0, 672]
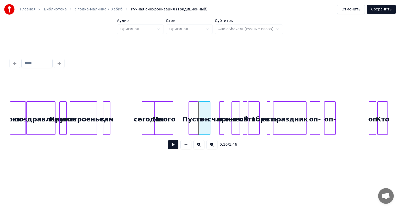
click at [203, 108] on div "он" at bounding box center [204, 118] width 11 height 35
click at [220, 109] on div at bounding box center [220, 117] width 2 height 33
click at [225, 109] on div at bounding box center [226, 117] width 2 height 33
click at [226, 107] on div "счастья" at bounding box center [227, 118] width 8 height 35
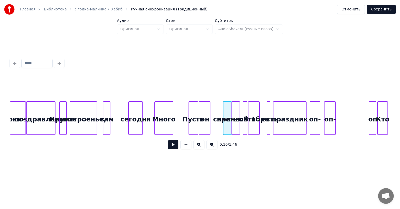
click at [136, 111] on div "сегодня" at bounding box center [136, 118] width 14 height 35
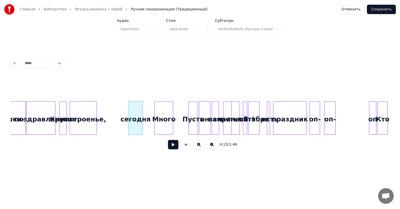
click at [215, 112] on div "вам" at bounding box center [215, 118] width 7 height 35
click at [287, 112] on div "праздник" at bounding box center [289, 118] width 33 height 35
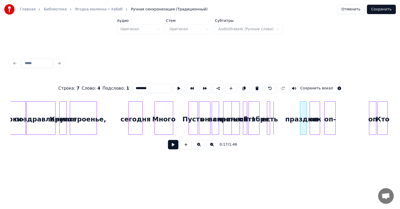
click at [300, 116] on div at bounding box center [301, 117] width 2 height 33
click at [266, 108] on div at bounding box center [267, 117] width 2 height 33
click at [294, 109] on div "есть" at bounding box center [294, 118] width 5 height 35
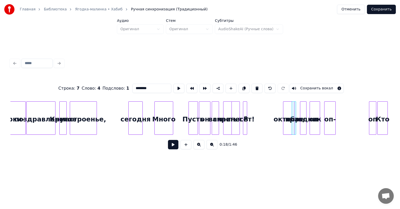
click at [288, 110] on div "октябре" at bounding box center [288, 118] width 11 height 35
click at [248, 112] on div at bounding box center [249, 117] width 2 height 33
click at [273, 113] on div "В" at bounding box center [274, 118] width 7 height 35
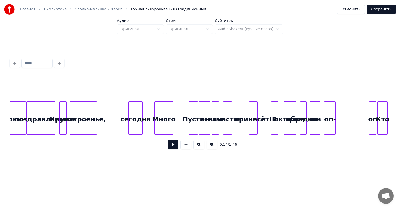
click at [257, 127] on div "принесёт!" at bounding box center [253, 118] width 8 height 35
click at [248, 126] on div "счастья" at bounding box center [243, 118] width 8 height 35
click at [136, 105] on div "сегодня" at bounding box center [136, 118] width 14 height 35
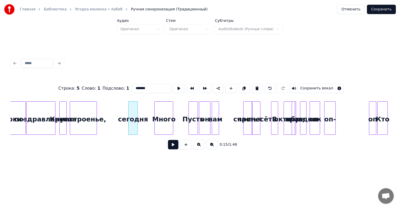
click at [136, 109] on div at bounding box center [137, 117] width 2 height 33
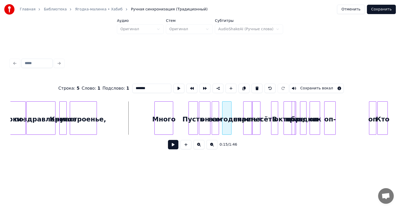
click at [225, 111] on div "сегодня" at bounding box center [226, 118] width 9 height 35
click at [165, 109] on div "Много" at bounding box center [164, 118] width 18 height 35
type input "*****"
click at [162, 112] on div at bounding box center [162, 117] width 2 height 33
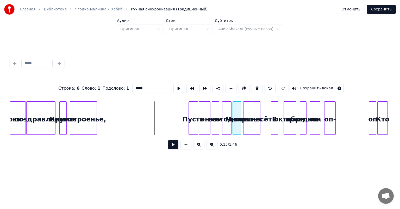
click at [235, 111] on div "Много" at bounding box center [237, 118] width 8 height 35
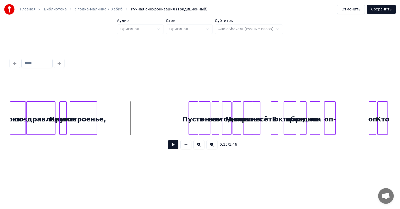
click at [175, 144] on button at bounding box center [173, 144] width 10 height 9
click at [174, 145] on button at bounding box center [173, 144] width 10 height 9
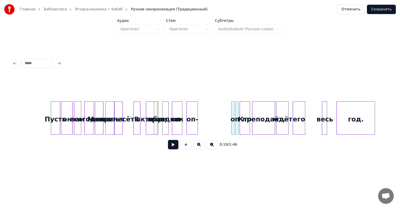
scroll to position [0, 804]
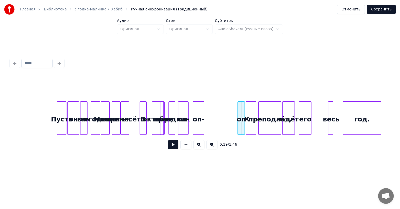
click at [180, 110] on div "оп-" at bounding box center [183, 118] width 10 height 35
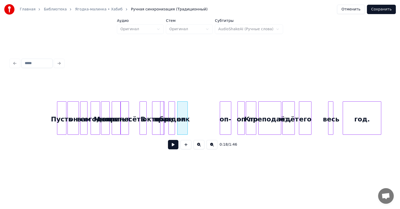
click at [228, 114] on div "оп-" at bounding box center [225, 118] width 11 height 35
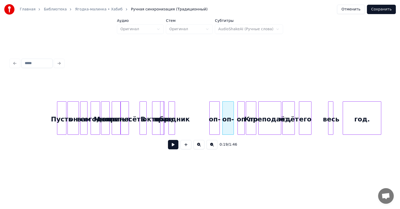
click at [216, 114] on div "оп-" at bounding box center [214, 118] width 10 height 35
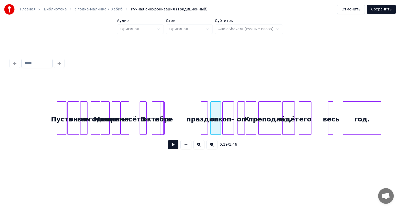
click at [204, 113] on div "праздник" at bounding box center [204, 118] width 6 height 35
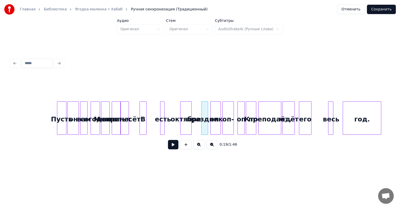
click at [183, 111] on div "октябре" at bounding box center [185, 118] width 11 height 35
click at [162, 108] on div at bounding box center [162, 117] width 2 height 33
click at [165, 110] on div at bounding box center [165, 117] width 2 height 33
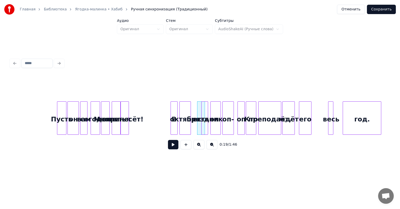
click at [171, 148] on button at bounding box center [173, 144] width 10 height 9
click at [126, 108] on div "принесёт!" at bounding box center [125, 118] width 8 height 35
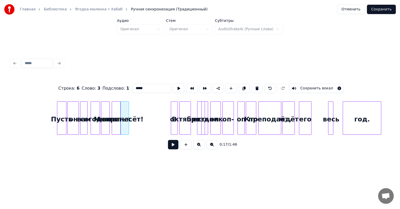
type input "*********"
click at [126, 110] on div "принесёт!" at bounding box center [125, 118] width 8 height 35
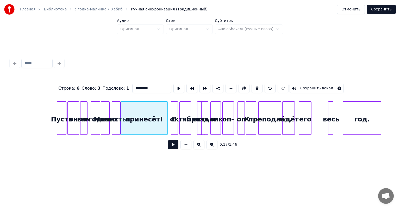
click at [167, 112] on div at bounding box center [167, 117] width 2 height 33
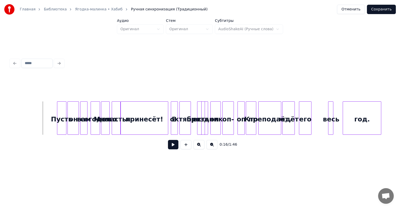
click at [172, 147] on button at bounding box center [173, 144] width 10 height 9
click at [173, 147] on button at bounding box center [173, 144] width 10 height 9
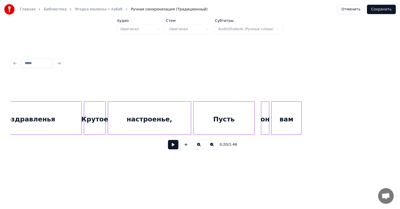
scroll to position [0, 5181]
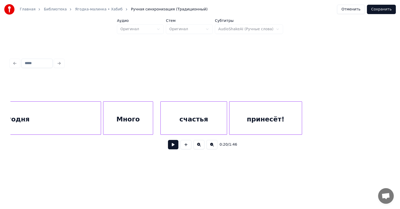
click at [274, 111] on div "принесёт!" at bounding box center [265, 118] width 72 height 35
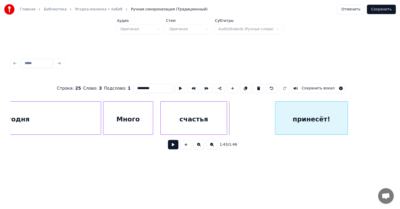
click at [312, 109] on div "принесёт!" at bounding box center [311, 118] width 72 height 35
click at [279, 112] on div "принесёт!" at bounding box center [314, 117] width 73 height 33
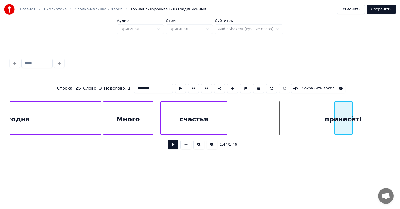
click at [336, 112] on div at bounding box center [335, 117] width 2 height 33
click at [214, 110] on div "счастья" at bounding box center [194, 118] width 66 height 35
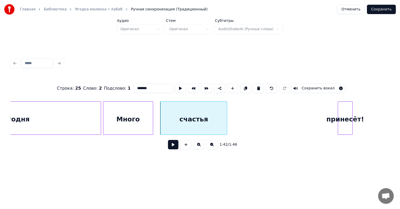
click at [160, 113] on div "счастья" at bounding box center [193, 117] width 67 height 33
click at [176, 111] on div "счастья" at bounding box center [194, 118] width 66 height 35
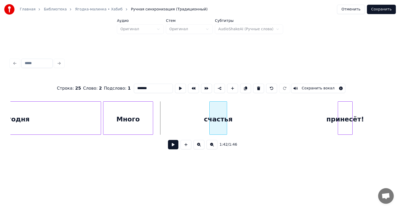
click at [209, 117] on div at bounding box center [210, 117] width 2 height 33
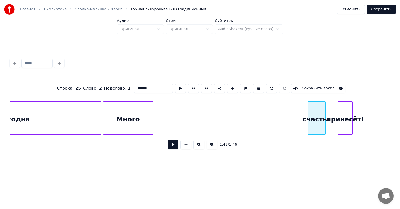
click at [317, 128] on div "счастья" at bounding box center [316, 118] width 17 height 35
click at [130, 112] on div "Много" at bounding box center [127, 118] width 49 height 35
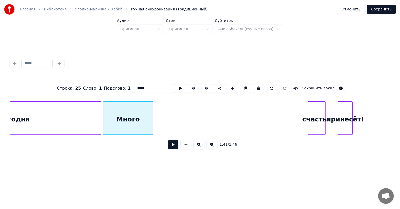
click at [104, 114] on div at bounding box center [104, 117] width 2 height 33
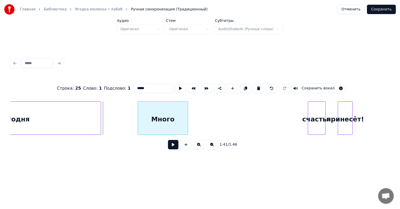
click at [143, 118] on div "Много" at bounding box center [163, 117] width 50 height 33
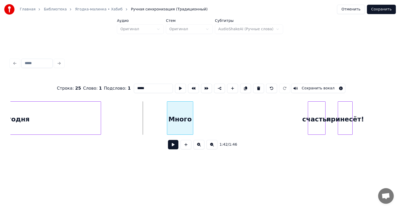
click at [169, 120] on div at bounding box center [168, 117] width 2 height 33
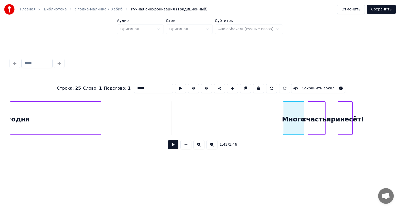
click at [290, 126] on div "Много" at bounding box center [293, 118] width 21 height 35
click at [70, 118] on div "сегодня" at bounding box center [14, 118] width 172 height 35
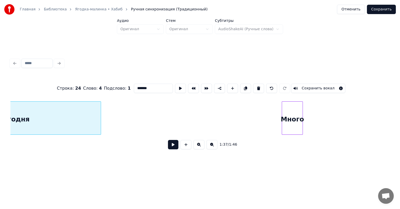
scroll to position [0, 5098]
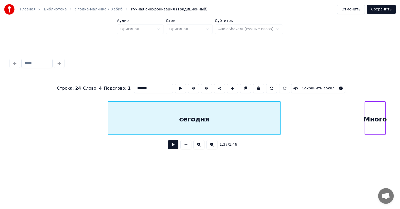
click at [153, 116] on div "сегодня" at bounding box center [194, 118] width 172 height 35
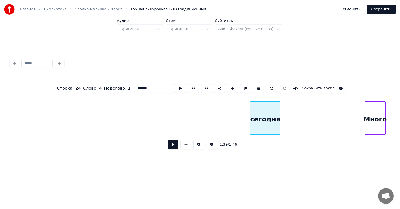
click at [252, 120] on div at bounding box center [251, 117] width 2 height 33
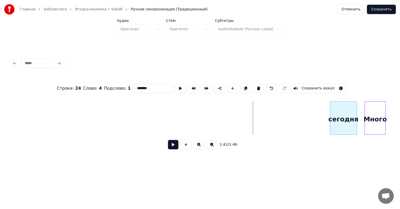
click at [343, 121] on div "сегодня" at bounding box center [343, 118] width 27 height 35
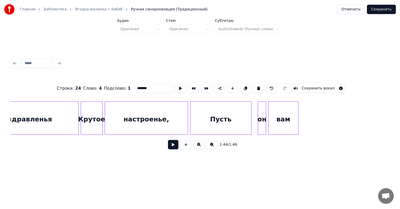
scroll to position [0, 4802]
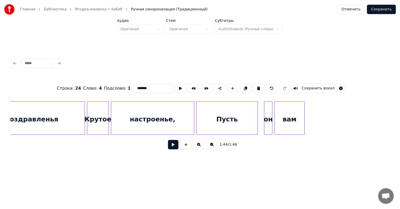
click at [287, 109] on div "вам" at bounding box center [290, 118] width 30 height 35
click at [293, 117] on div at bounding box center [292, 117] width 2 height 33
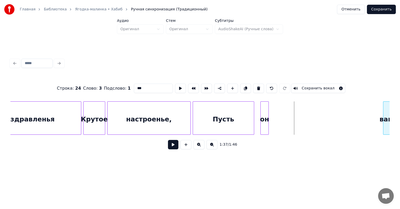
scroll to position [0, 4807]
click at [365, 115] on div "вам" at bounding box center [362, 118] width 6 height 35
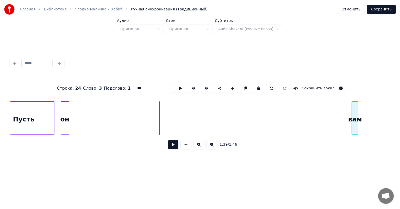
click at [358, 120] on div "вам" at bounding box center [355, 118] width 6 height 35
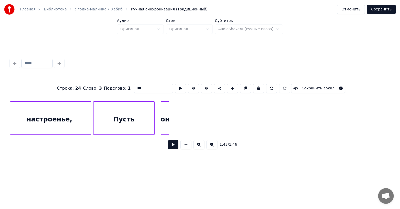
scroll to position [0, 4834]
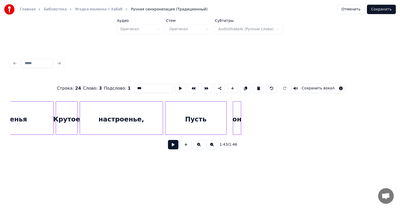
click at [234, 112] on div "он" at bounding box center [237, 118] width 8 height 35
click at [236, 114] on div "он" at bounding box center [240, 117] width 8 height 33
click at [378, 113] on div "он" at bounding box center [379, 118] width 8 height 35
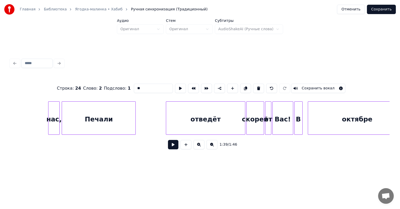
scroll to position [0, 4002]
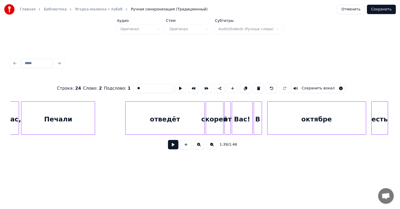
click at [181, 116] on div "отведёт" at bounding box center [164, 118] width 79 height 35
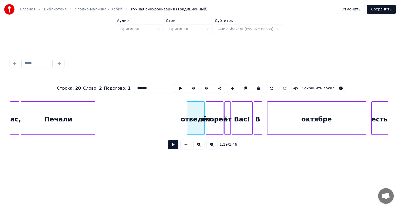
click at [189, 113] on div at bounding box center [188, 117] width 2 height 33
click at [78, 113] on div "Печали" at bounding box center [57, 118] width 73 height 35
type input "******"
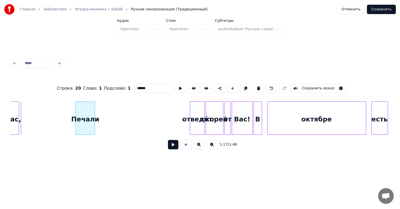
click at [75, 113] on div at bounding box center [76, 117] width 2 height 33
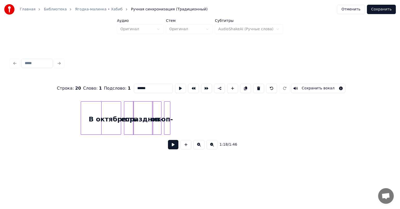
scroll to position [0, 0]
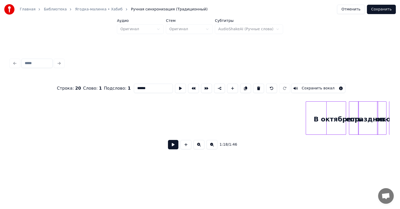
click at [173, 146] on button at bounding box center [173, 144] width 10 height 9
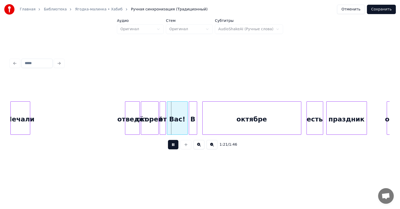
click at [175, 146] on button at bounding box center [173, 144] width 10 height 9
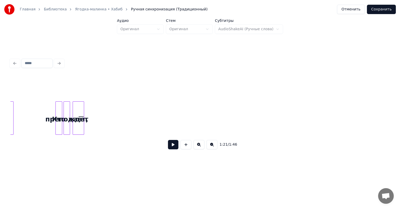
scroll to position [0, 89]
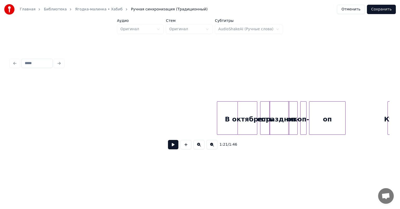
click at [174, 146] on button at bounding box center [173, 144] width 10 height 9
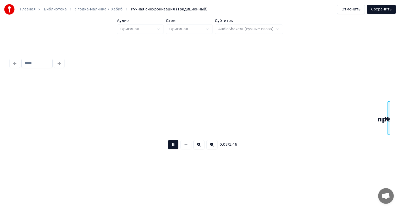
scroll to position [0, 468]
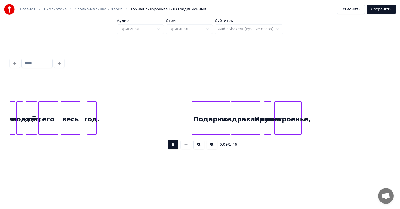
click at [172, 146] on button at bounding box center [173, 144] width 10 height 9
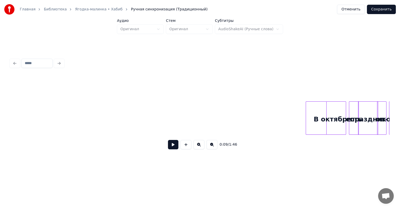
click at [174, 147] on button at bounding box center [173, 144] width 10 height 9
click at [172, 146] on button at bounding box center [173, 144] width 10 height 9
click at [310, 114] on div "В" at bounding box center [316, 118] width 20 height 35
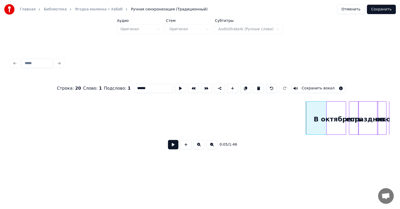
type input "*"
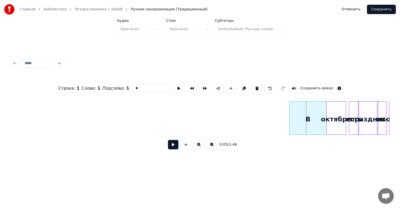
click at [290, 117] on div at bounding box center [290, 117] width 2 height 33
click at [173, 145] on button at bounding box center [173, 144] width 10 height 9
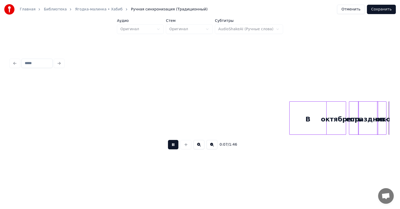
scroll to position [0, 379]
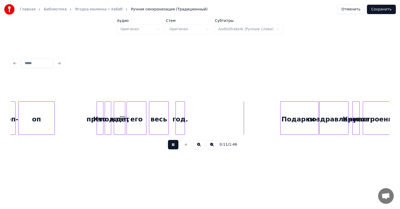
click at [173, 145] on button at bounding box center [173, 144] width 10 height 9
click at [183, 112] on div at bounding box center [184, 117] width 2 height 33
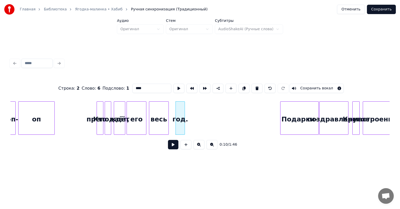
click at [183, 112] on div at bounding box center [184, 117] width 2 height 33
click at [181, 113] on div "год." at bounding box center [180, 118] width 9 height 35
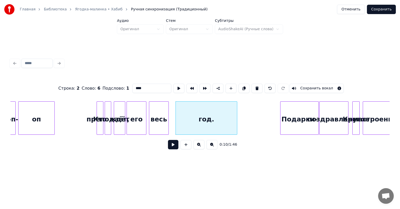
click at [236, 114] on div at bounding box center [236, 117] width 2 height 33
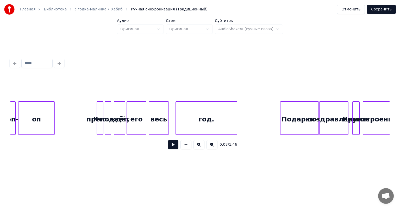
click at [172, 146] on button at bounding box center [173, 144] width 10 height 9
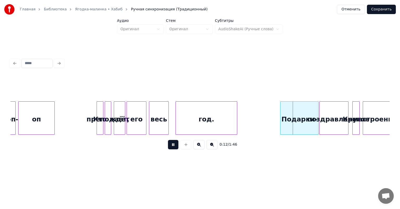
click at [171, 145] on button at bounding box center [173, 144] width 10 height 9
click at [284, 108] on div "Подарки-" at bounding box center [299, 118] width 38 height 35
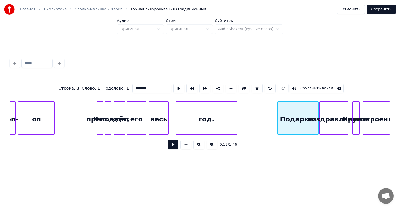
click at [278, 113] on div at bounding box center [278, 117] width 2 height 33
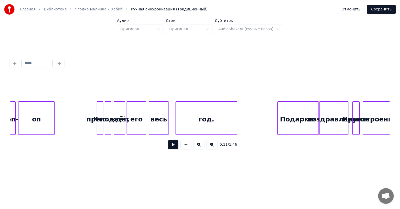
click at [173, 145] on button at bounding box center [173, 144] width 10 height 9
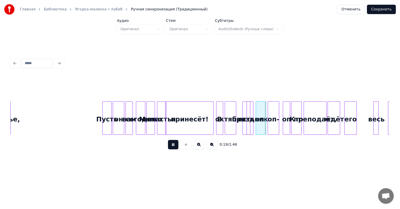
click at [173, 145] on button at bounding box center [173, 144] width 10 height 9
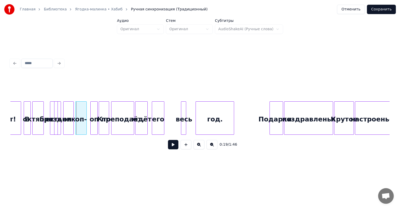
scroll to position [0, 960]
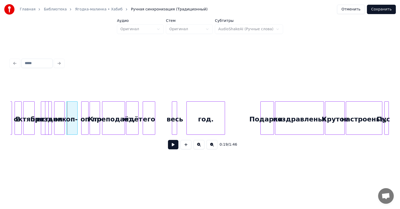
click at [207, 110] on div "год." at bounding box center [206, 118] width 38 height 35
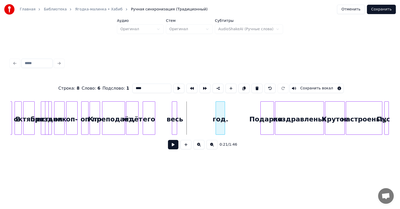
click at [216, 116] on div at bounding box center [217, 117] width 2 height 33
click at [251, 117] on div "год." at bounding box center [251, 118] width 8 height 35
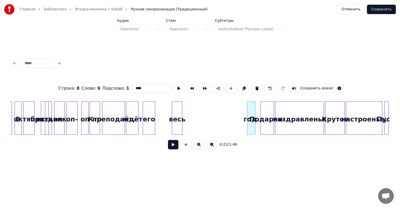
click at [180, 118] on div at bounding box center [181, 117] width 2 height 33
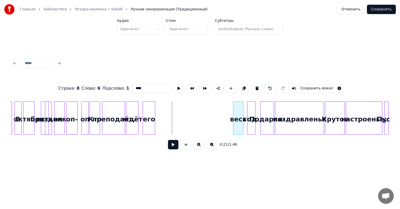
click at [237, 117] on div "весь" at bounding box center [238, 118] width 10 height 35
click at [221, 118] on div "его" at bounding box center [220, 118] width 12 height 35
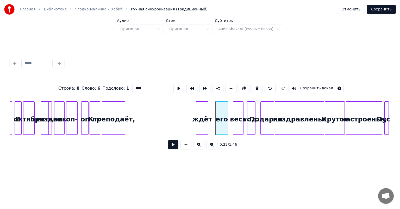
click at [202, 119] on div "ждёт" at bounding box center [202, 118] width 12 height 35
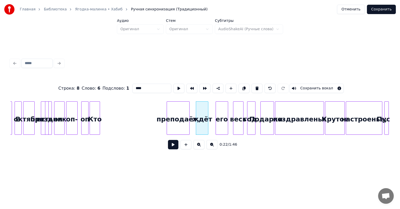
click at [185, 118] on div "преподаёт," at bounding box center [178, 118] width 22 height 35
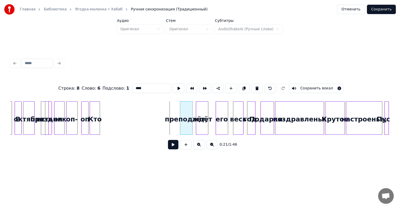
click at [182, 115] on div at bounding box center [181, 117] width 2 height 33
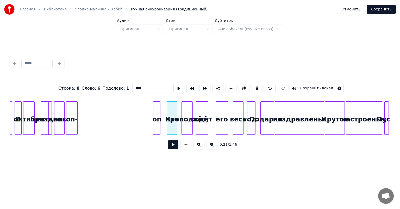
click at [159, 113] on div "оп" at bounding box center [156, 118] width 7 height 35
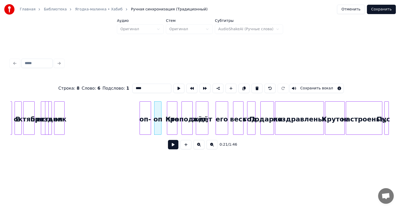
click at [146, 118] on div "оп-" at bounding box center [145, 118] width 11 height 35
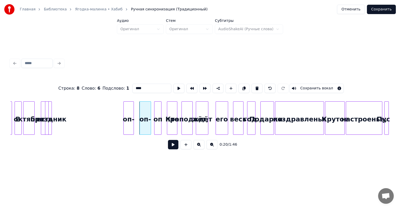
click at [133, 112] on div "оп-" at bounding box center [129, 118] width 10 height 35
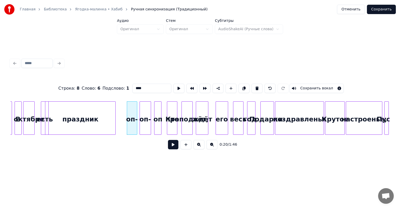
click at [115, 113] on div at bounding box center [115, 117] width 2 height 33
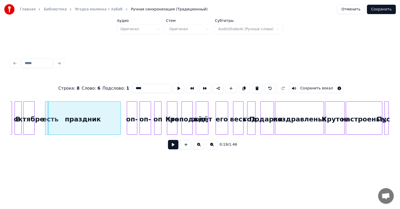
click at [63, 111] on div "праздник" at bounding box center [90, 118] width 75 height 35
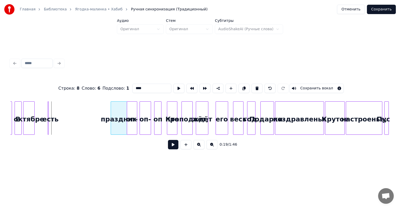
click at [112, 114] on div at bounding box center [112, 117] width 2 height 33
click at [48, 109] on div at bounding box center [48, 117] width 2 height 33
type input "****"
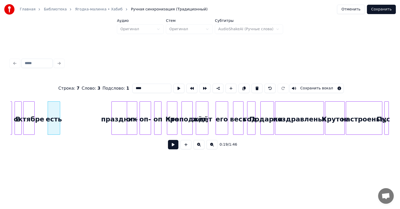
click at [59, 111] on div at bounding box center [59, 117] width 2 height 33
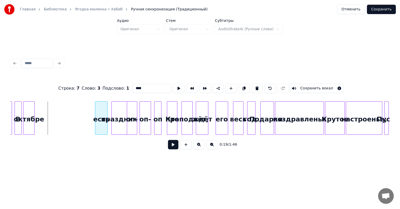
click at [102, 118] on div "есть" at bounding box center [101, 118] width 12 height 35
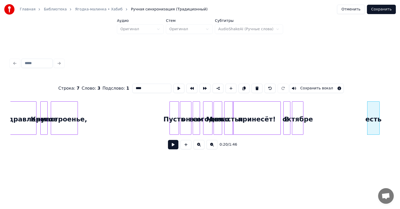
scroll to position [0, 675]
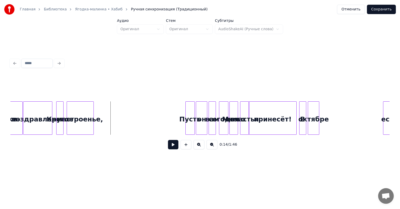
click at [172, 148] on button at bounding box center [173, 144] width 10 height 9
click at [173, 145] on button at bounding box center [173, 144] width 10 height 9
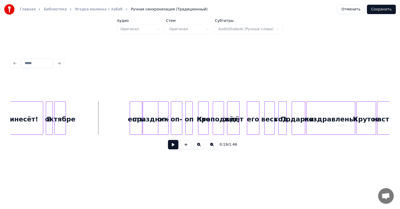
scroll to position [0, 919]
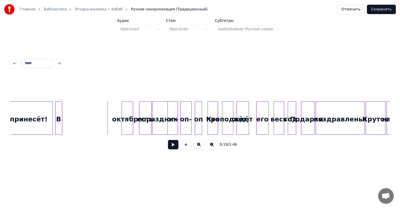
click at [128, 114] on div "октябре" at bounding box center [127, 118] width 11 height 35
click at [113, 117] on div "В" at bounding box center [113, 118] width 7 height 35
click at [174, 148] on button at bounding box center [173, 144] width 10 height 9
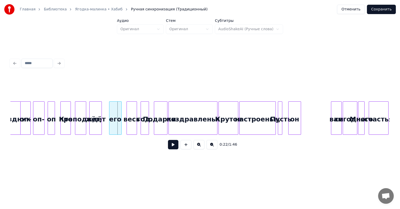
scroll to position [0, 1069]
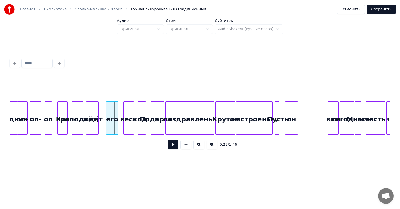
click at [199, 113] on div "поздравленья" at bounding box center [189, 118] width 48 height 35
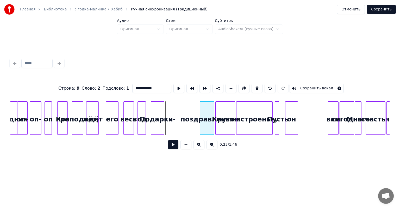
click at [201, 113] on div at bounding box center [201, 117] width 2 height 33
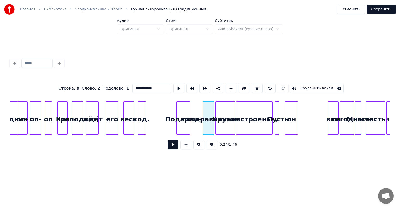
click at [189, 111] on div "Подарки-" at bounding box center [182, 118] width 13 height 35
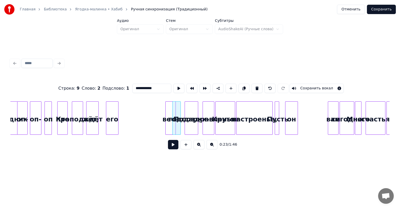
click at [172, 111] on div "весь" at bounding box center [170, 118] width 10 height 35
click at [163, 113] on div "его" at bounding box center [161, 118] width 12 height 35
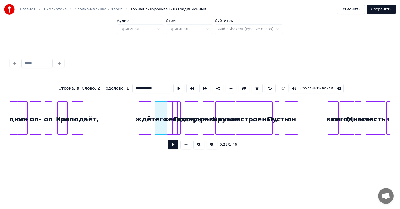
click at [151, 113] on div "ждёт" at bounding box center [145, 118] width 12 height 35
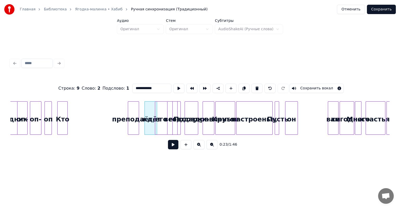
click at [136, 114] on div "преподаёт," at bounding box center [133, 118] width 10 height 35
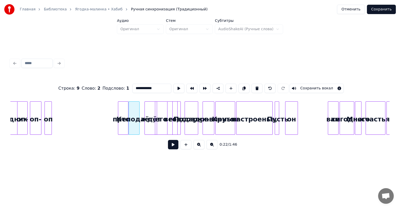
click at [20, 113] on div "оп-" at bounding box center [22, 118] width 10 height 35
type input "***"
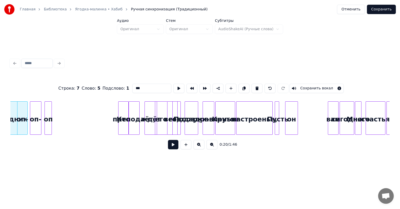
click at [172, 146] on button at bounding box center [173, 144] width 10 height 9
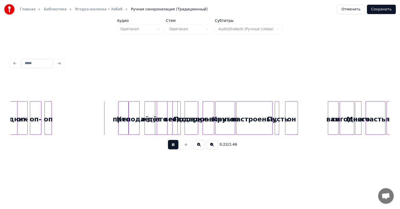
click at [172, 146] on button at bounding box center [173, 144] width 10 height 9
click at [49, 113] on div "оп" at bounding box center [48, 118] width 7 height 35
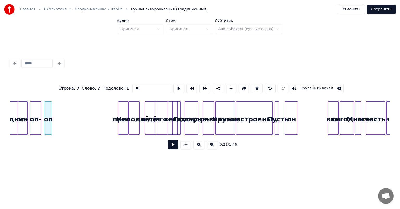
click at [52, 115] on div "оп" at bounding box center [48, 118] width 7 height 35
click at [49, 113] on div "оп" at bounding box center [48, 118] width 7 height 35
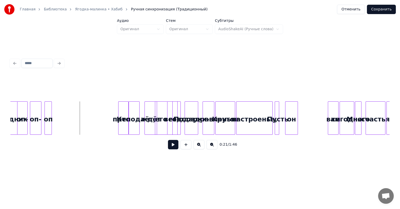
click at [50, 113] on div at bounding box center [51, 117] width 2 height 33
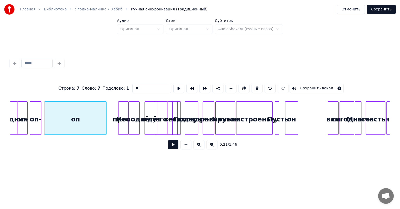
click at [105, 120] on div at bounding box center [106, 117] width 2 height 33
click at [87, 114] on div "оп" at bounding box center [75, 118] width 60 height 35
click at [172, 146] on button at bounding box center [173, 144] width 10 height 9
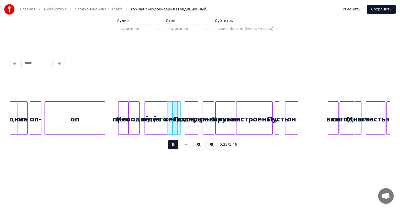
click at [171, 145] on button at bounding box center [173, 144] width 10 height 9
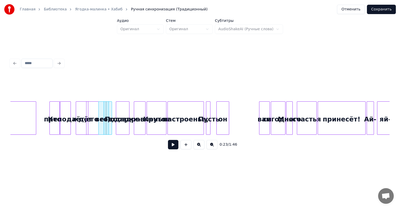
scroll to position [0, 1141]
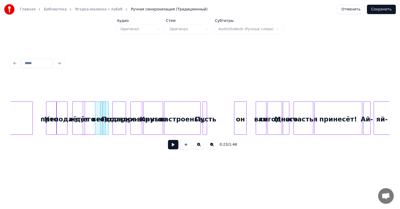
click at [246, 113] on div "он" at bounding box center [240, 118] width 12 height 35
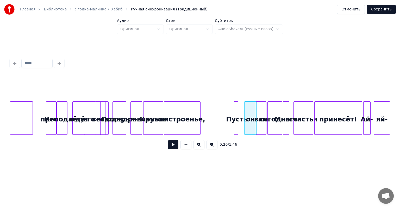
click at [238, 115] on div "Пусть" at bounding box center [236, 118] width 5 height 35
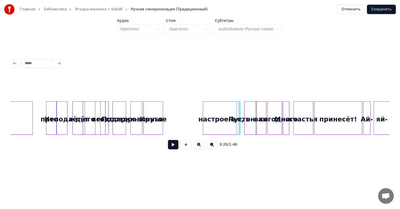
click at [224, 114] on div "настроенье," at bounding box center [221, 118] width 36 height 35
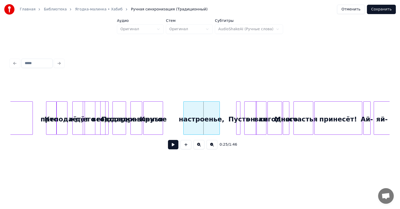
click at [200, 113] on div "настроенье," at bounding box center [201, 118] width 36 height 35
click at [205, 113] on div at bounding box center [206, 117] width 2 height 33
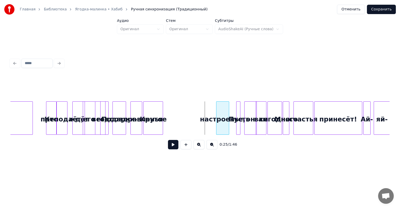
click at [224, 114] on div "настроенье," at bounding box center [222, 118] width 12 height 35
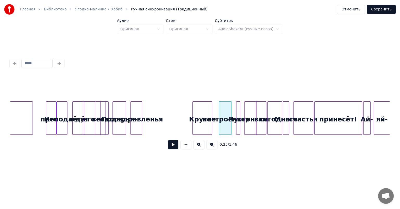
click at [203, 113] on div "Крутое" at bounding box center [202, 118] width 19 height 35
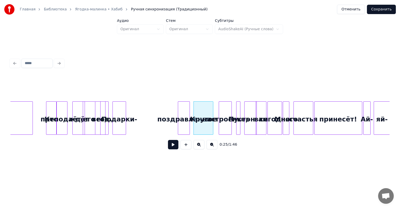
click at [186, 112] on div "поздравленья" at bounding box center [183, 118] width 11 height 35
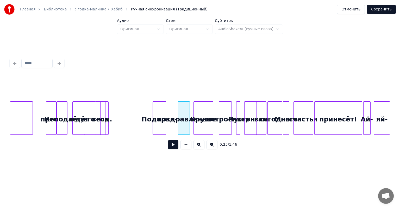
click at [160, 110] on div "Подарки-" at bounding box center [159, 118] width 13 height 35
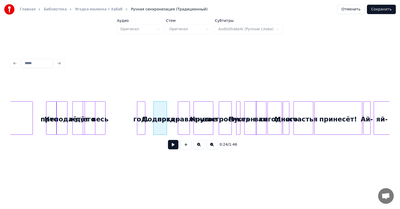
click at [142, 113] on div "год." at bounding box center [141, 118] width 8 height 35
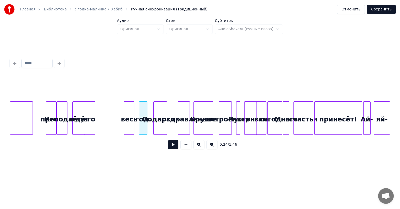
click at [128, 112] on div "весь" at bounding box center [129, 118] width 10 height 35
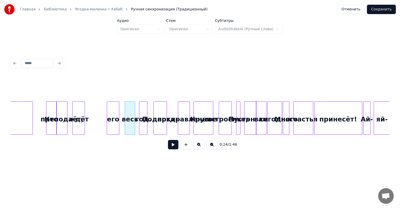
click at [119, 113] on div "его" at bounding box center [113, 118] width 12 height 35
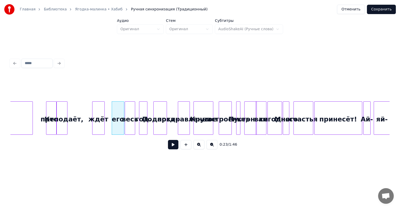
click at [100, 114] on div "ждёт" at bounding box center [98, 118] width 12 height 35
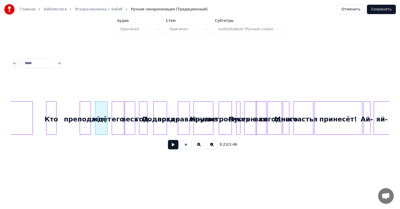
click at [89, 110] on div "преподаёт," at bounding box center [85, 118] width 10 height 35
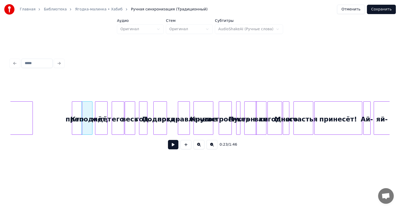
click at [68, 109] on div "Кто" at bounding box center [70, 118] width 10 height 35
click at [173, 145] on button at bounding box center [173, 144] width 10 height 9
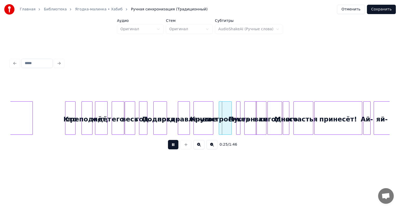
click at [173, 145] on button at bounding box center [173, 144] width 10 height 9
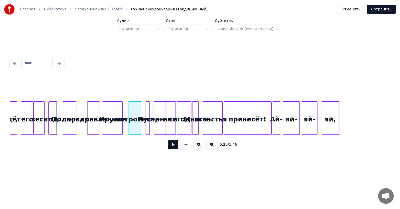
scroll to position [0, 1241]
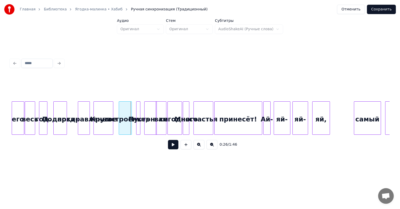
click at [231, 112] on div "принесёт!" at bounding box center [237, 118] width 47 height 35
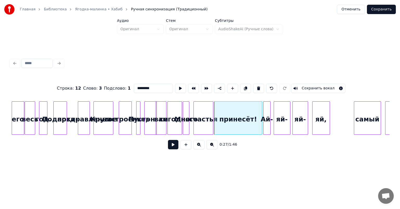
click at [214, 112] on div "принесёт!" at bounding box center [238, 117] width 48 height 33
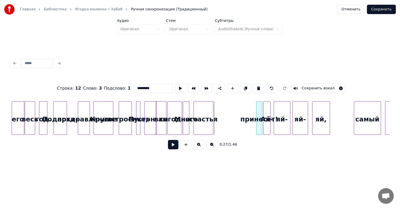
click at [256, 115] on div at bounding box center [257, 117] width 2 height 33
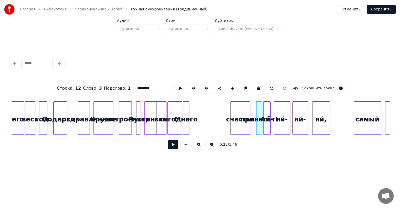
click at [241, 112] on div "счастья" at bounding box center [240, 118] width 19 height 35
click at [245, 112] on div at bounding box center [246, 117] width 2 height 33
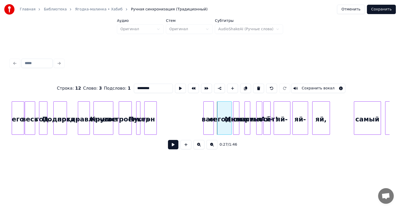
click at [208, 113] on div "вам" at bounding box center [208, 118] width 10 height 35
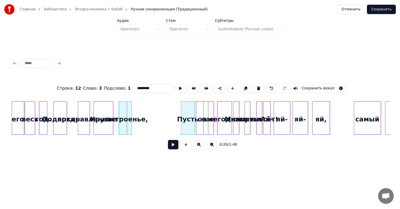
click at [189, 110] on div "Пусть" at bounding box center [187, 118] width 13 height 35
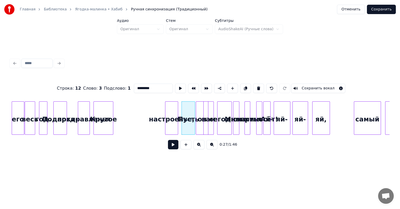
click at [175, 114] on div "настроенье," at bounding box center [171, 118] width 12 height 35
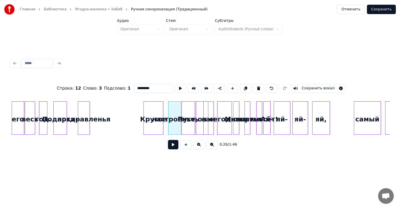
click at [152, 112] on div "Крутое" at bounding box center [153, 118] width 19 height 35
click at [157, 110] on div at bounding box center [158, 117] width 2 height 33
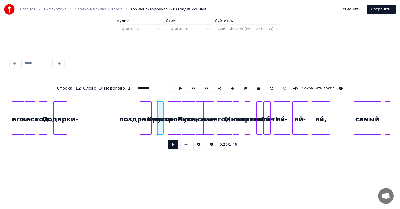
click at [148, 108] on div "поздравленья" at bounding box center [145, 118] width 11 height 35
click at [148, 109] on div at bounding box center [148, 117] width 2 height 33
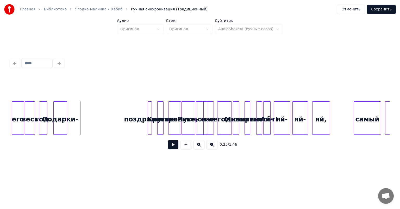
click at [173, 144] on button at bounding box center [173, 144] width 10 height 9
click at [172, 146] on button at bounding box center [173, 144] width 10 height 9
click at [16, 114] on div "его" at bounding box center [18, 118] width 12 height 35
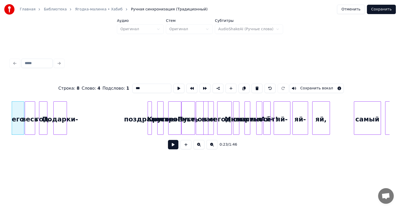
click at [168, 146] on button at bounding box center [173, 144] width 10 height 9
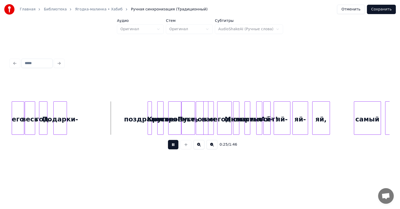
click at [173, 146] on button at bounding box center [173, 144] width 10 height 9
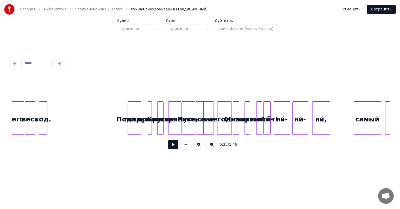
click at [173, 148] on button at bounding box center [173, 144] width 10 height 9
click at [147, 110] on div "Подарки-" at bounding box center [144, 118] width 13 height 35
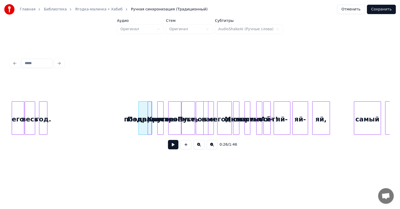
click at [175, 146] on button at bounding box center [173, 144] width 10 height 9
click at [42, 110] on div "год." at bounding box center [43, 118] width 8 height 35
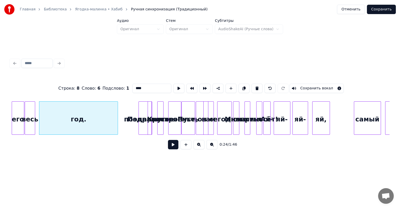
click at [118, 121] on div at bounding box center [117, 117] width 2 height 33
click at [97, 118] on div "год." at bounding box center [79, 118] width 80 height 35
click at [174, 145] on button at bounding box center [173, 144] width 10 height 9
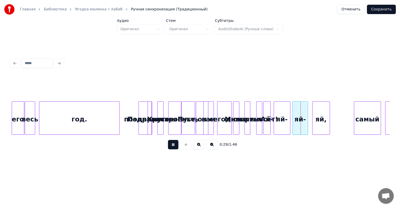
click at [174, 145] on button at bounding box center [173, 144] width 10 height 9
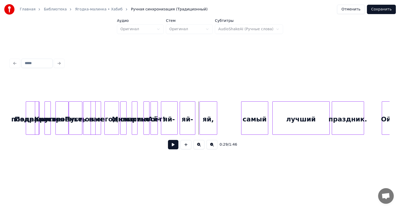
scroll to position [0, 1332]
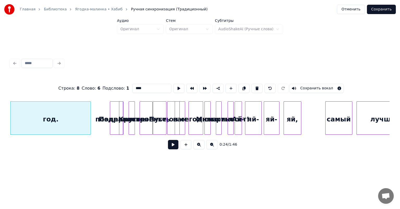
click at [172, 148] on button at bounding box center [173, 144] width 10 height 9
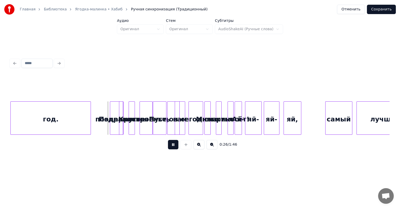
drag, startPoint x: 172, startPoint y: 148, endPoint x: 164, endPoint y: 143, distance: 8.7
click at [172, 148] on button at bounding box center [173, 144] width 10 height 9
click at [113, 109] on div "Подарки-" at bounding box center [116, 118] width 13 height 35
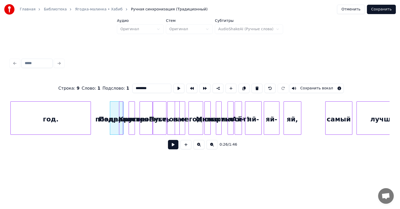
click at [73, 118] on div "год." at bounding box center [51, 118] width 80 height 35
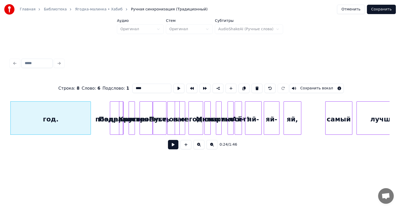
type input "****"
click at [176, 148] on button at bounding box center [173, 144] width 10 height 9
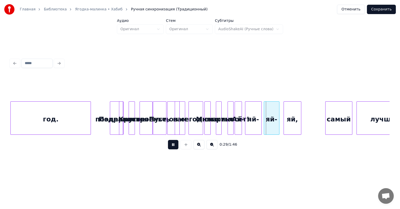
click at [176, 148] on button at bounding box center [173, 144] width 10 height 9
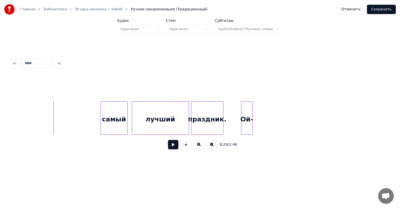
scroll to position [0, 1476]
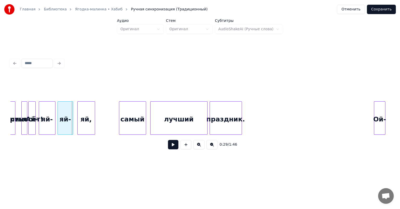
click at [379, 117] on div "Ой-" at bounding box center [379, 118] width 11 height 35
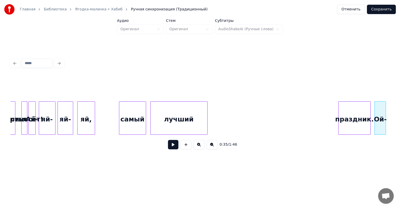
click at [350, 111] on div "праздник." at bounding box center [354, 118] width 32 height 35
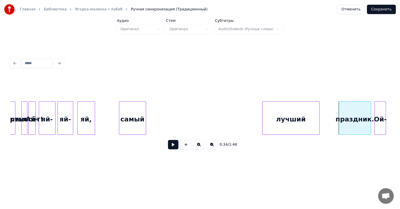
click at [306, 116] on div "лучший" at bounding box center [290, 118] width 57 height 35
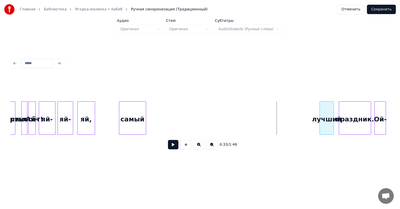
click at [321, 114] on div at bounding box center [321, 117] width 2 height 33
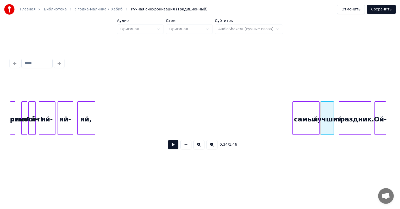
click at [304, 124] on div "самый" at bounding box center [305, 118] width 27 height 35
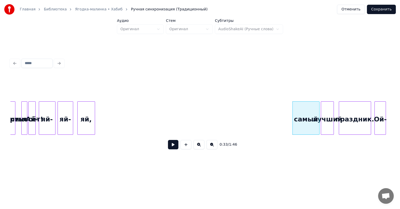
click at [303, 124] on div "самый" at bounding box center [305, 118] width 27 height 35
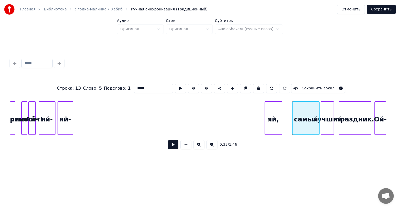
click at [275, 128] on div "яй," at bounding box center [273, 118] width 17 height 35
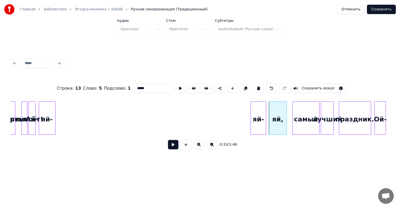
click at [258, 114] on div "яй-" at bounding box center [258, 118] width 15 height 35
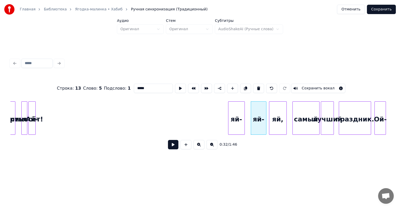
click at [238, 113] on div "яй-" at bounding box center [236, 118] width 16 height 35
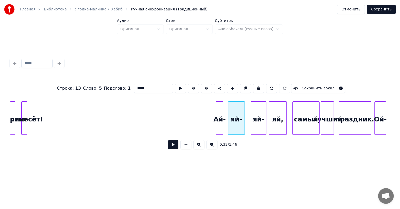
click at [219, 114] on div "Ай-" at bounding box center [219, 118] width 7 height 35
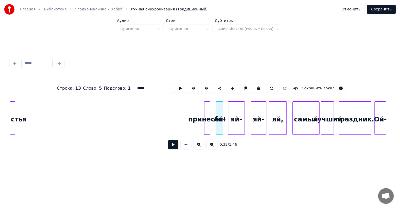
click at [206, 116] on div "принесёт!" at bounding box center [206, 118] width 5 height 35
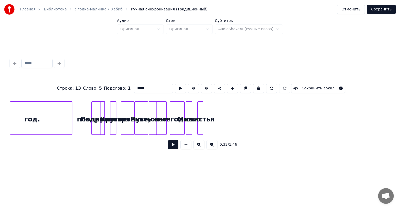
scroll to position [0, 1279]
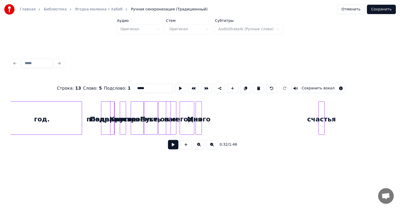
click at [324, 111] on div "счастья" at bounding box center [320, 118] width 5 height 35
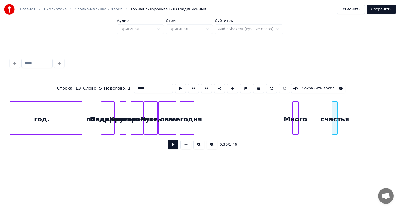
click at [298, 113] on div "Много" at bounding box center [295, 118] width 6 height 35
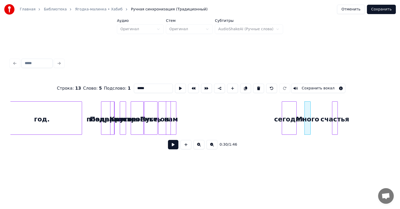
click at [286, 118] on div "сегодня" at bounding box center [289, 118] width 14 height 35
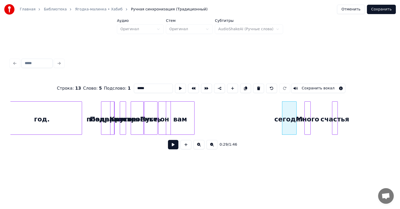
click at [193, 120] on div at bounding box center [194, 117] width 2 height 33
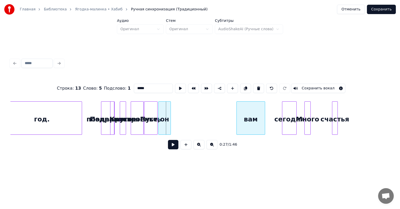
click at [256, 118] on div "вам" at bounding box center [251, 118] width 28 height 35
click at [241, 118] on div "вам" at bounding box center [255, 117] width 29 height 33
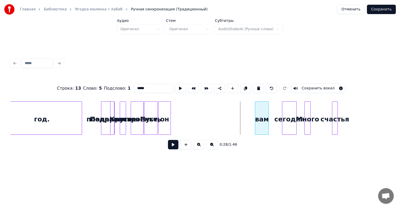
click at [257, 116] on div at bounding box center [256, 117] width 2 height 33
click at [245, 110] on div "он" at bounding box center [245, 118] width 12 height 35
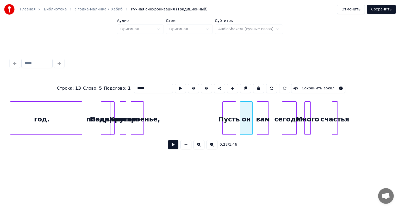
click at [229, 112] on div "Пусть" at bounding box center [228, 118] width 13 height 35
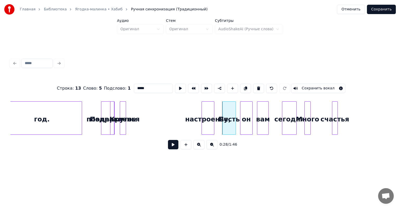
click at [209, 112] on div "настроенье," at bounding box center [208, 118] width 12 height 35
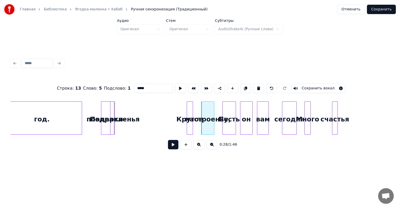
click at [189, 115] on div "Крутое" at bounding box center [190, 118] width 6 height 35
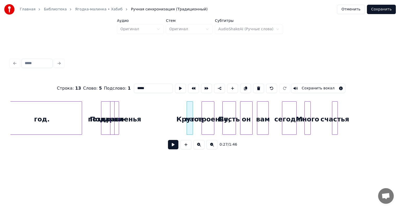
click at [119, 111] on div at bounding box center [118, 117] width 2 height 33
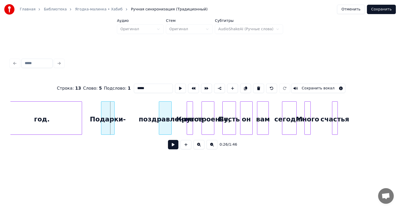
click at [166, 112] on div "поздравленья" at bounding box center [165, 118] width 12 height 35
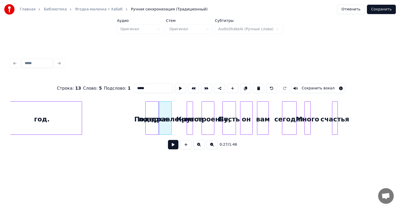
click at [156, 122] on div "Подарки-" at bounding box center [151, 118] width 13 height 35
click at [29, 118] on div "год." at bounding box center [42, 118] width 80 height 35
type input "****"
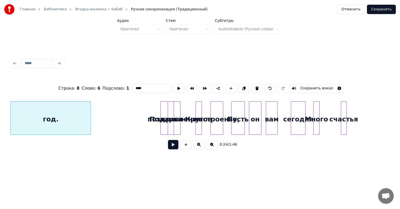
click at [171, 146] on button at bounding box center [173, 144] width 10 height 9
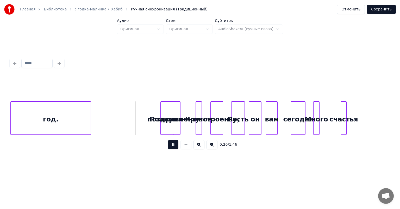
click at [173, 146] on button at bounding box center [173, 144] width 10 height 9
click at [132, 109] on div "Подарки-" at bounding box center [135, 118] width 13 height 35
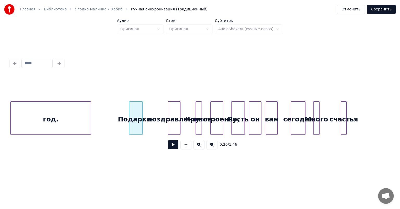
click at [172, 145] on button at bounding box center [173, 144] width 10 height 9
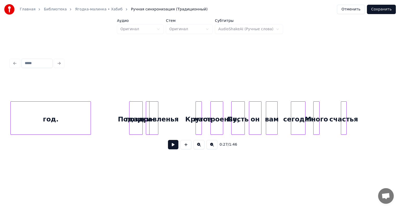
click at [151, 114] on div "поздравленья" at bounding box center [152, 118] width 12 height 35
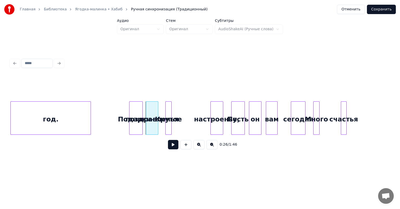
click at [168, 111] on div "Крутое" at bounding box center [168, 118] width 6 height 35
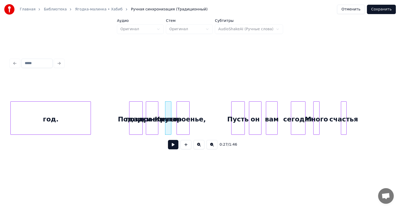
click at [183, 112] on div "настроенье," at bounding box center [183, 118] width 12 height 35
click at [173, 148] on button at bounding box center [173, 144] width 10 height 9
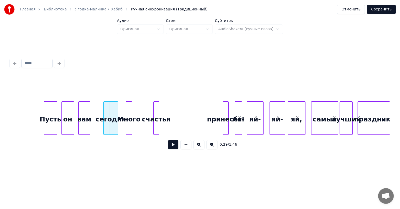
scroll to position [0, 1454]
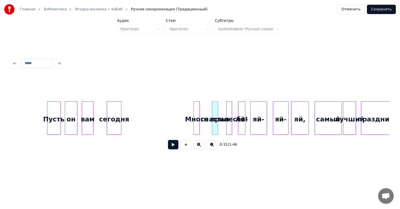
click at [198, 121] on div "Много" at bounding box center [197, 118] width 6 height 35
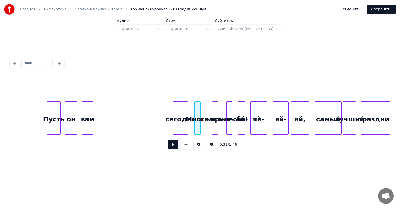
click at [182, 120] on div "сегодня" at bounding box center [180, 118] width 14 height 35
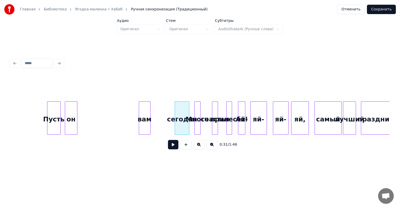
click at [150, 121] on div "вам" at bounding box center [144, 118] width 11 height 35
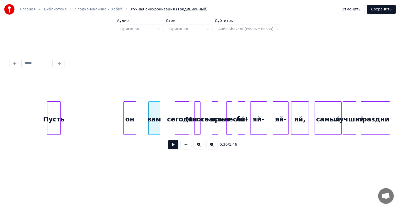
click at [132, 114] on div "он" at bounding box center [130, 118] width 12 height 35
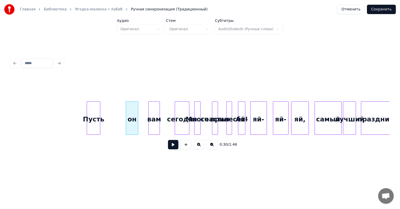
click at [97, 111] on div "Пусть" at bounding box center [93, 118] width 13 height 35
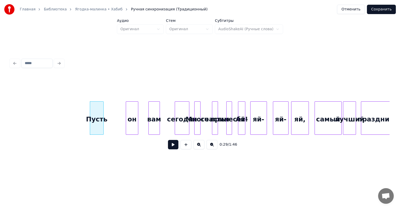
click at [174, 146] on button at bounding box center [173, 144] width 10 height 9
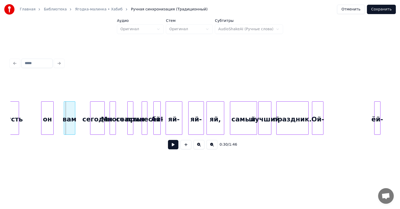
scroll to position [0, 1517]
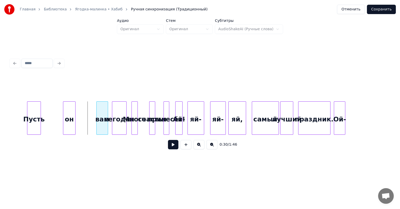
click at [101, 116] on div "вам" at bounding box center [102, 118] width 11 height 35
click at [120, 109] on div "сегодня" at bounding box center [119, 118] width 14 height 35
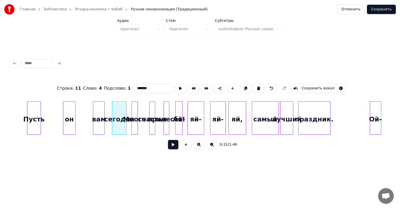
scroll to position [0, 1527]
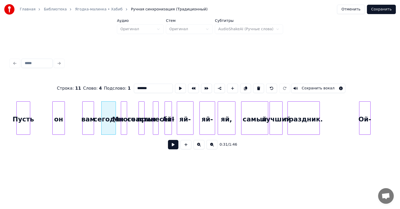
click at [396, 107] on div "Главная Библиотека Ягодка-малинка • Хабиб Ручная синхронизация (Традиционный) О…" at bounding box center [200, 83] width 400 height 167
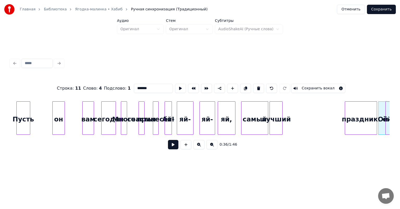
click at [366, 110] on div "праздник." at bounding box center [361, 118] width 32 height 35
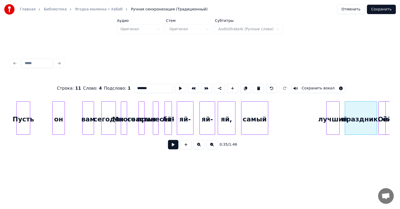
click at [335, 109] on div "лучший" at bounding box center [332, 118] width 12 height 35
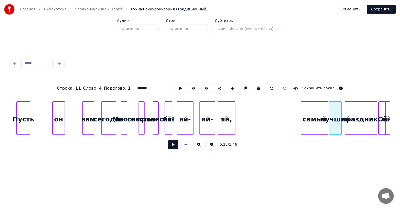
click at [319, 114] on div "самый" at bounding box center [314, 118] width 27 height 35
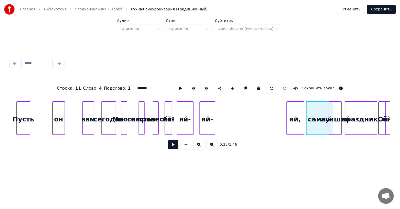
click at [300, 116] on div "яй," at bounding box center [294, 118] width 17 height 35
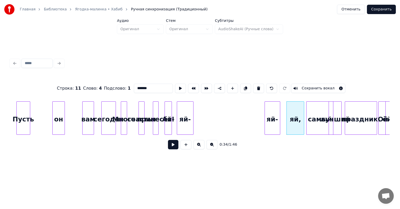
click at [272, 117] on div "яй-" at bounding box center [272, 118] width 15 height 35
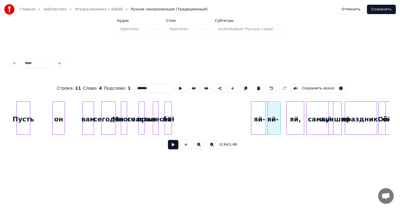
click at [257, 117] on div "яй-" at bounding box center [259, 118] width 16 height 35
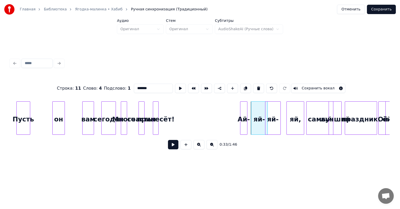
click at [243, 115] on div "Ай-" at bounding box center [243, 118] width 7 height 35
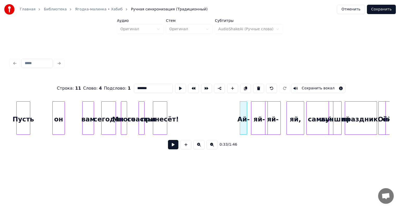
click at [165, 119] on div at bounding box center [166, 117] width 2 height 33
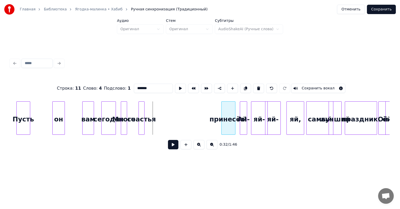
click at [227, 117] on div "принесёт!" at bounding box center [228, 118] width 14 height 35
click at [209, 115] on div "счастья" at bounding box center [209, 118] width 5 height 35
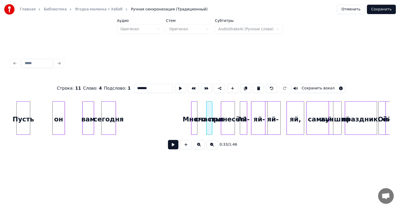
click at [193, 116] on div "Много" at bounding box center [194, 118] width 6 height 35
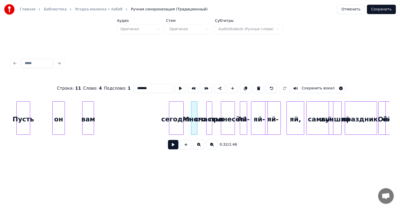
click at [180, 117] on div "сегодня" at bounding box center [176, 118] width 14 height 35
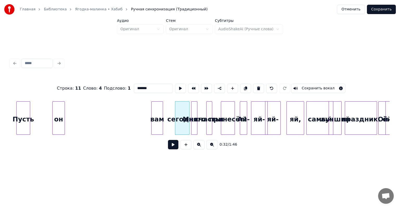
click at [161, 110] on div "вам" at bounding box center [156, 118] width 11 height 35
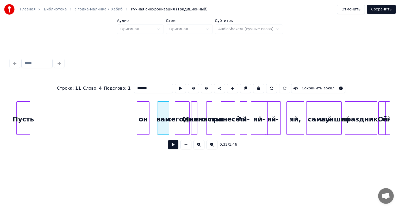
click at [142, 116] on div "он" at bounding box center [143, 118] width 12 height 35
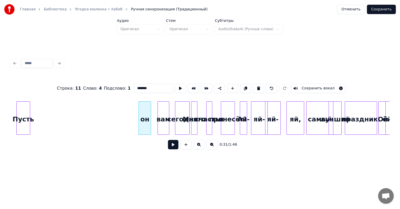
click at [30, 115] on div "Пусть" at bounding box center [23, 118] width 13 height 35
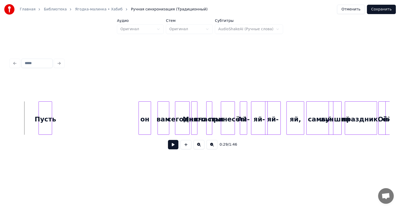
click at [168, 144] on button at bounding box center [173, 144] width 10 height 9
click at [171, 145] on button at bounding box center [173, 144] width 10 height 9
click at [81, 114] on div "Пусть" at bounding box center [83, 118] width 13 height 35
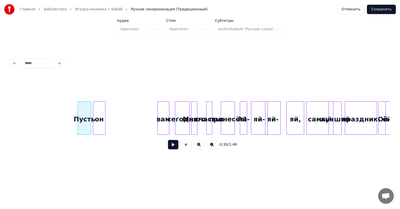
click at [100, 119] on div "он" at bounding box center [99, 118] width 12 height 35
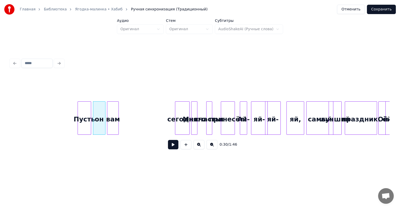
click at [112, 121] on div "вам" at bounding box center [112, 118] width 11 height 35
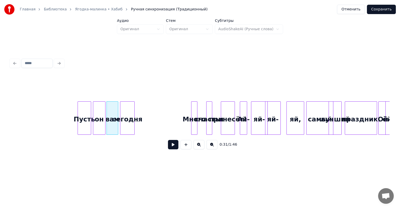
click at [125, 113] on div "сегодня" at bounding box center [127, 118] width 14 height 35
click at [171, 146] on button at bounding box center [173, 144] width 10 height 9
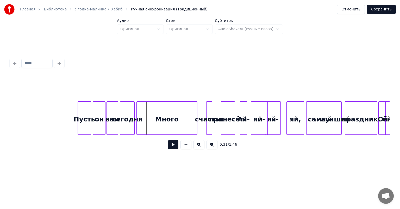
click at [138, 117] on div at bounding box center [138, 117] width 2 height 33
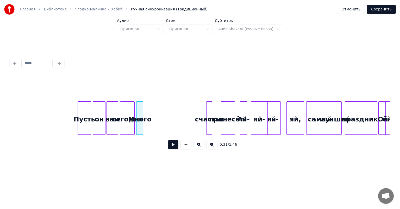
click at [142, 117] on div at bounding box center [142, 117] width 2 height 33
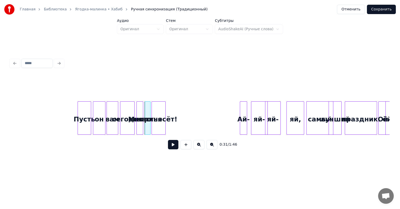
click at [158, 115] on div "принесёт!" at bounding box center [159, 118] width 14 height 35
click at [171, 145] on button at bounding box center [173, 144] width 10 height 9
click at [173, 146] on button at bounding box center [173, 144] width 10 height 9
click at [161, 112] on div "принесёт!" at bounding box center [159, 118] width 14 height 35
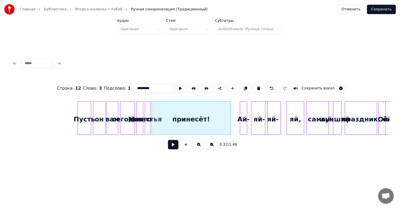
click at [229, 123] on div at bounding box center [230, 117] width 2 height 33
click at [181, 114] on div "принесёт!" at bounding box center [191, 118] width 78 height 35
click at [173, 147] on button at bounding box center [173, 144] width 10 height 9
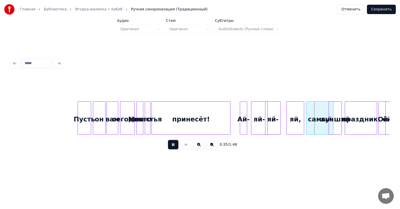
click at [173, 145] on button at bounding box center [173, 144] width 10 height 9
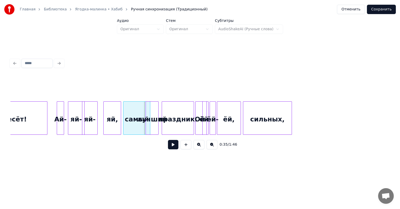
scroll to position [0, 1757]
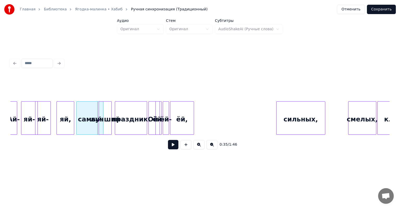
click at [303, 115] on div "сильных," at bounding box center [300, 118] width 48 height 35
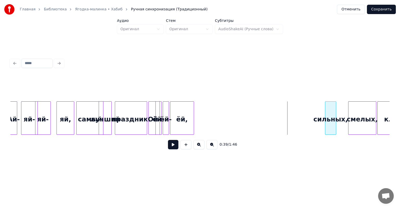
click at [325, 116] on div at bounding box center [326, 117] width 2 height 33
click at [183, 108] on div "ёй," at bounding box center [181, 118] width 23 height 35
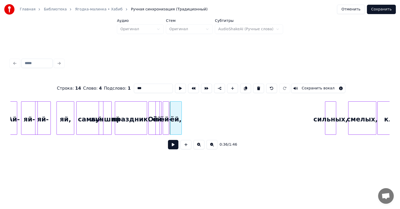
click at [180, 115] on div at bounding box center [181, 117] width 2 height 33
click at [313, 120] on div "ёй," at bounding box center [314, 118] width 9 height 35
click at [165, 109] on div "ёй-" at bounding box center [166, 118] width 6 height 35
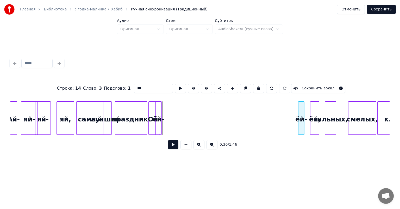
click at [301, 127] on div "ёй-" at bounding box center [301, 118] width 6 height 35
click at [164, 108] on div at bounding box center [165, 117] width 2 height 33
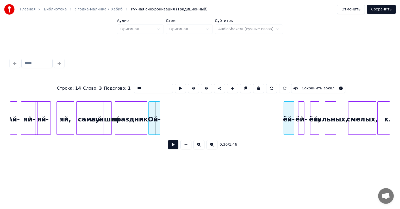
click at [289, 130] on div "ёй-" at bounding box center [289, 118] width 10 height 35
click at [274, 128] on div "Ой-" at bounding box center [276, 118] width 11 height 35
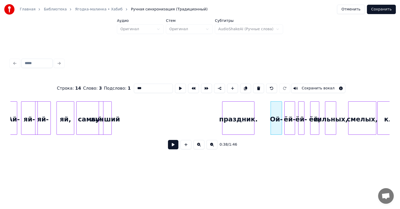
click at [242, 128] on div "праздник." at bounding box center [238, 118] width 32 height 35
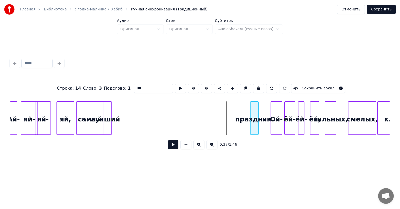
click at [251, 124] on div at bounding box center [251, 117] width 2 height 33
click at [264, 107] on div "праздник." at bounding box center [265, 118] width 8 height 35
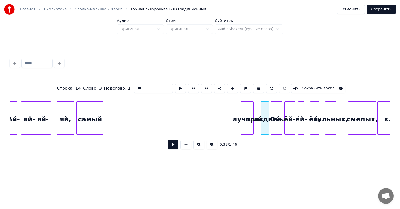
click at [250, 123] on div "лучший" at bounding box center [247, 118] width 12 height 35
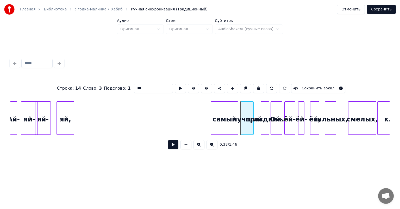
click at [225, 111] on div "самый" at bounding box center [224, 118] width 27 height 35
click at [230, 110] on div at bounding box center [231, 117] width 2 height 33
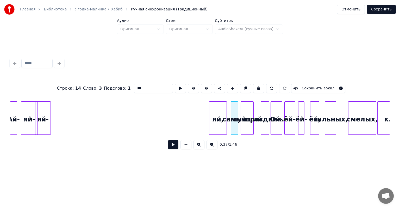
click at [222, 123] on div "яй," at bounding box center [217, 118] width 17 height 35
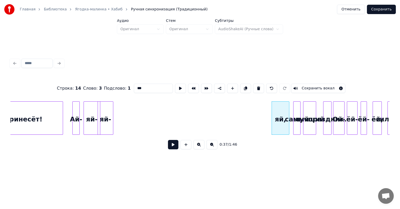
scroll to position [0, 1691]
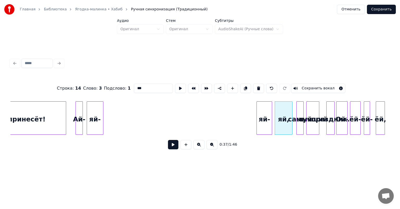
click at [267, 124] on div "яй-" at bounding box center [264, 118] width 15 height 35
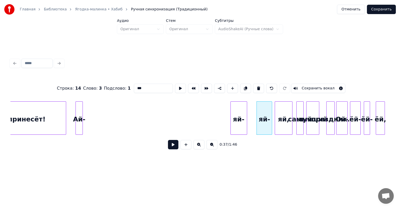
click at [243, 127] on div "яй-" at bounding box center [239, 118] width 16 height 35
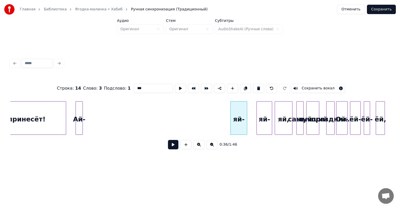
click at [43, 116] on div "принесёт!" at bounding box center [27, 118] width 78 height 35
type input "*********"
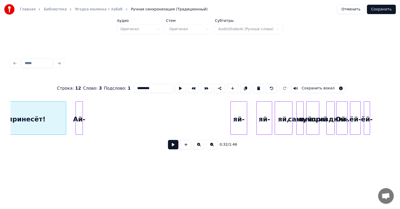
scroll to position [0, 1668]
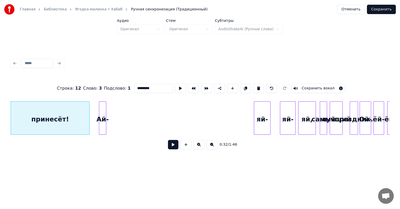
click at [174, 147] on button at bounding box center [173, 144] width 10 height 9
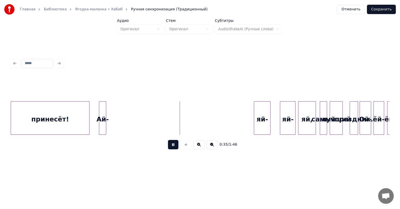
click at [174, 147] on button at bounding box center [173, 144] width 10 height 9
click at [182, 125] on div "Ай-" at bounding box center [183, 118] width 7 height 35
click at [171, 147] on button at bounding box center [173, 144] width 10 height 9
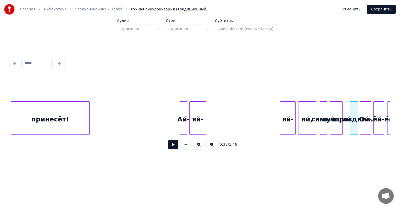
click at [195, 114] on div "яй-" at bounding box center [197, 118] width 16 height 35
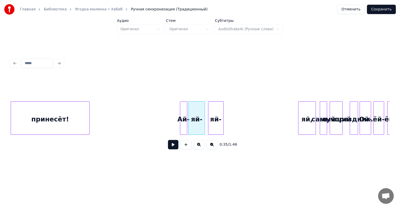
click at [215, 112] on div "яй-" at bounding box center [215, 118] width 15 height 35
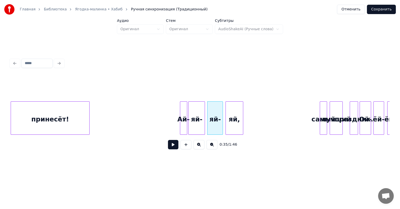
click at [234, 113] on div "яй," at bounding box center [234, 118] width 17 height 35
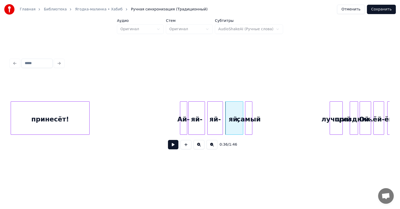
click at [248, 114] on div "самый" at bounding box center [248, 118] width 7 height 35
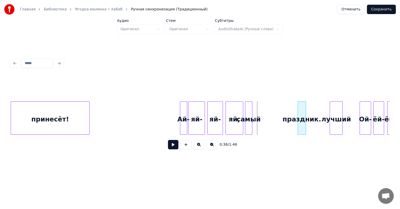
click at [305, 112] on div "праздник." at bounding box center [302, 118] width 8 height 35
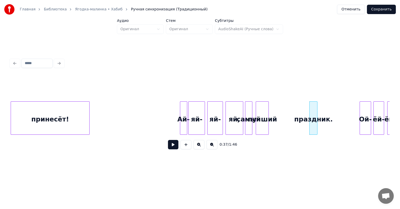
click at [262, 114] on div "лучший" at bounding box center [262, 118] width 12 height 35
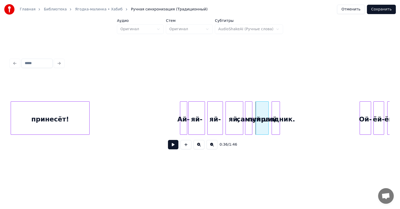
click at [273, 111] on div "праздник." at bounding box center [276, 118] width 8 height 35
click at [169, 144] on button at bounding box center [173, 144] width 10 height 9
click at [175, 146] on button at bounding box center [173, 144] width 10 height 9
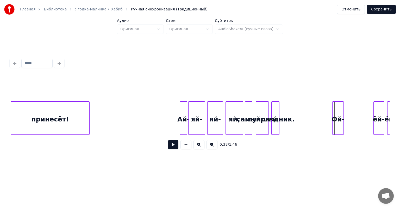
click at [338, 111] on div "Ой-" at bounding box center [337, 118] width 11 height 35
click at [175, 144] on button at bounding box center [173, 144] width 10 height 9
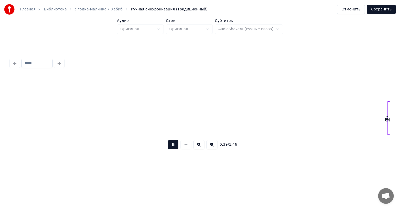
scroll to position [0, 2047]
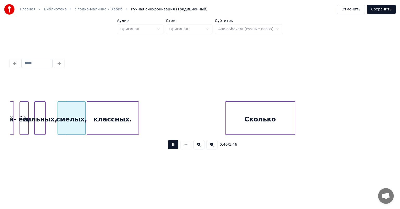
click at [175, 144] on button at bounding box center [173, 144] width 10 height 9
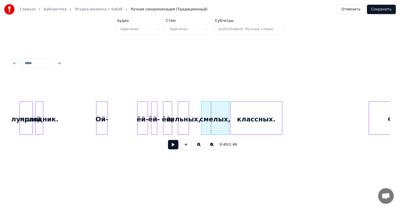
scroll to position [0, 1888]
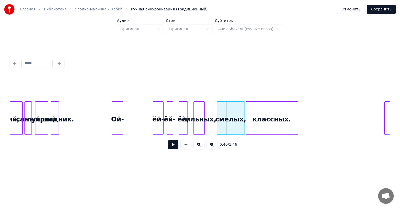
click at [170, 145] on button at bounding box center [173, 144] width 10 height 9
click at [172, 146] on button at bounding box center [173, 144] width 10 height 9
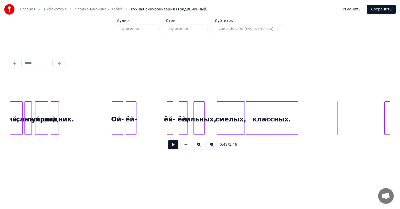
click at [133, 112] on div "ёй-" at bounding box center [131, 118] width 10 height 35
click at [141, 111] on div "ёй-" at bounding box center [142, 118] width 6 height 35
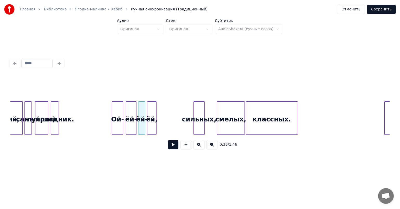
click at [151, 113] on div "ёй," at bounding box center [151, 118] width 9 height 35
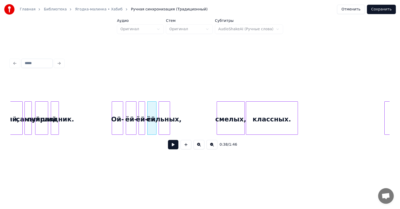
click at [167, 115] on div "сильных," at bounding box center [164, 118] width 11 height 35
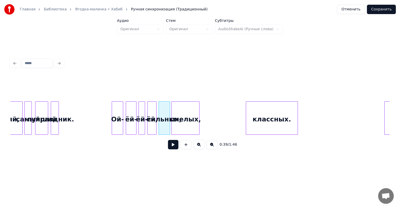
click at [190, 110] on div "смелых," at bounding box center [185, 118] width 28 height 35
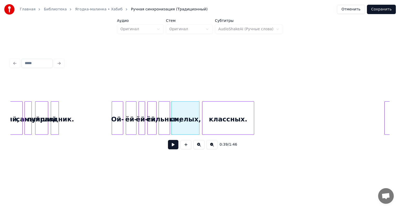
click at [217, 116] on div "классных." at bounding box center [228, 118] width 52 height 35
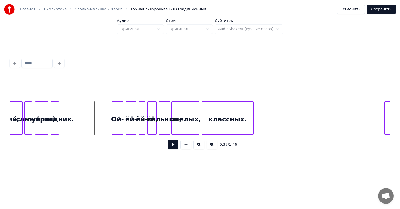
click at [172, 148] on button at bounding box center [173, 144] width 10 height 9
click at [176, 146] on button at bounding box center [173, 144] width 10 height 9
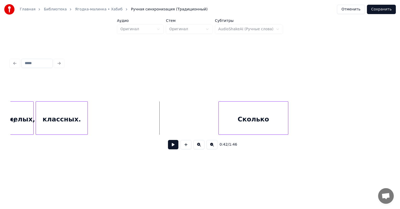
scroll to position [0, 2064]
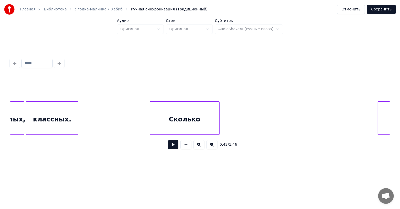
click at [189, 112] on div "Сколько" at bounding box center [184, 118] width 69 height 35
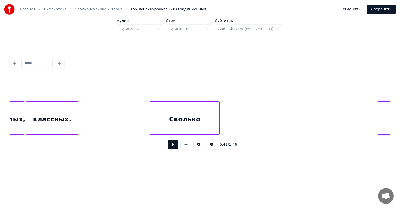
click at [174, 145] on button at bounding box center [173, 144] width 10 height 9
click at [173, 149] on button at bounding box center [173, 144] width 10 height 9
click at [173, 147] on button at bounding box center [173, 144] width 10 height 9
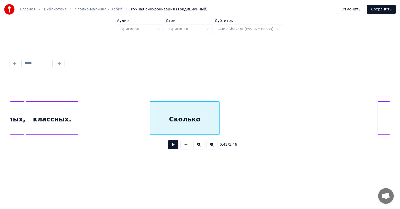
click at [157, 114] on div "Сколько" at bounding box center [184, 118] width 69 height 35
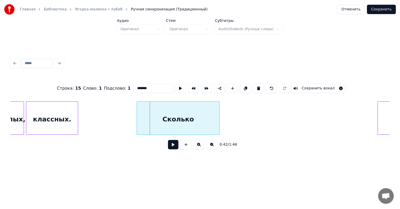
click at [137, 116] on div at bounding box center [138, 117] width 2 height 33
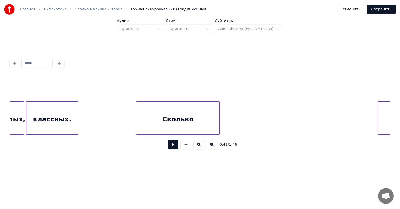
click at [173, 147] on button at bounding box center [173, 144] width 10 height 9
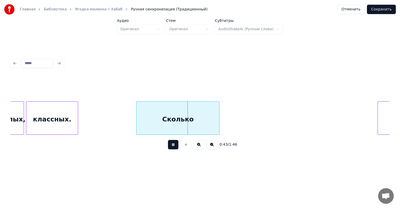
click at [159, 116] on div "Сколько" at bounding box center [177, 118] width 83 height 35
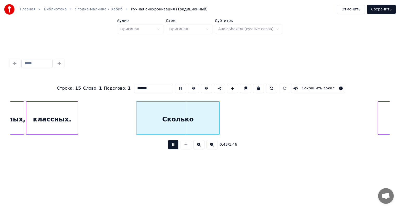
drag, startPoint x: 171, startPoint y: 147, endPoint x: 130, endPoint y: 121, distance: 48.4
click at [171, 147] on button at bounding box center [173, 144] width 10 height 9
drag, startPoint x: 93, startPoint y: 116, endPoint x: 312, endPoint y: 204, distance: 235.9
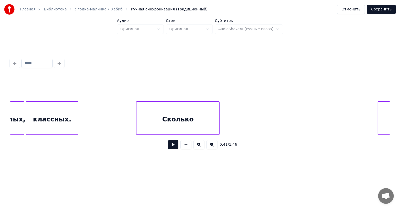
click at [29, 116] on div "классных." at bounding box center [52, 118] width 52 height 35
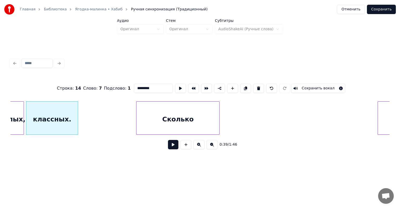
click at [173, 148] on button at bounding box center [173, 144] width 10 height 9
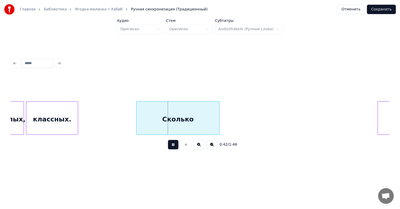
click at [173, 148] on button at bounding box center [173, 144] width 10 height 9
click at [143, 118] on div "Сколько" at bounding box center [177, 118] width 83 height 35
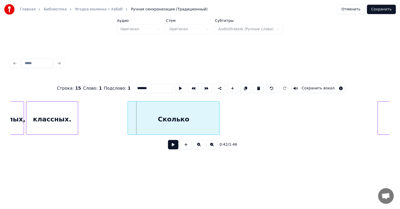
click at [128, 117] on div at bounding box center [129, 117] width 2 height 33
click at [170, 146] on button at bounding box center [173, 144] width 10 height 9
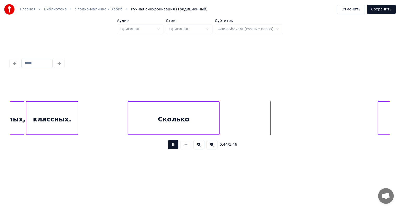
click at [170, 146] on button at bounding box center [173, 144] width 10 height 9
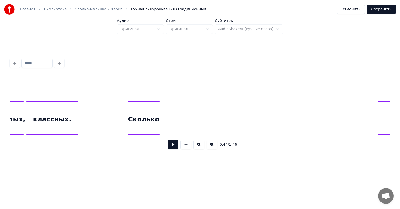
click at [159, 120] on div at bounding box center [159, 117] width 2 height 33
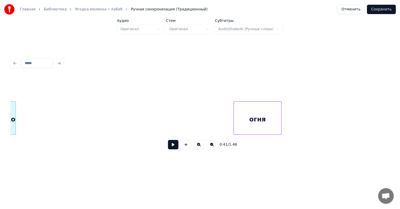
scroll to position [0, 2201]
click at [251, 109] on div "огня" at bounding box center [263, 118] width 47 height 35
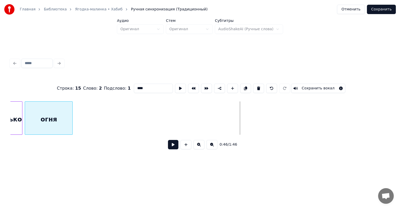
click at [37, 107] on div "огня" at bounding box center [48, 118] width 47 height 35
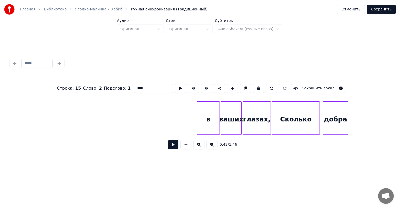
scroll to position [0, 2579]
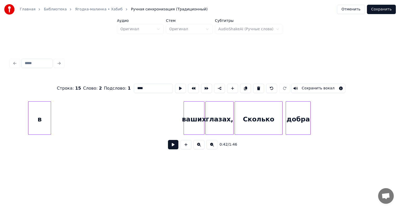
click at [32, 115] on div "в" at bounding box center [39, 118] width 22 height 35
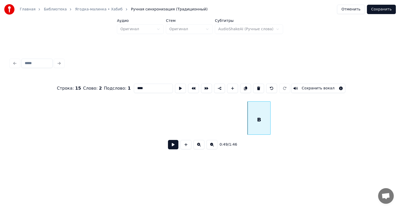
scroll to position [0, 2348]
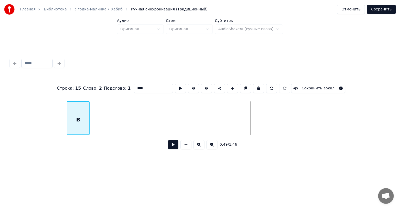
click at [73, 102] on div "в" at bounding box center [78, 118] width 22 height 35
drag, startPoint x: 183, startPoint y: 134, endPoint x: 181, endPoint y: 134, distance: 2.7
click at [181, 134] on div "Добавить новое слово" at bounding box center [188, 135] width 37 height 4
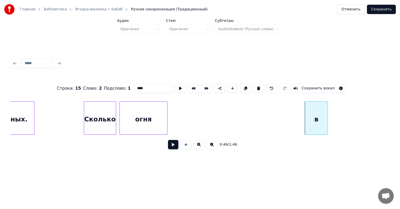
scroll to position [0, 2110]
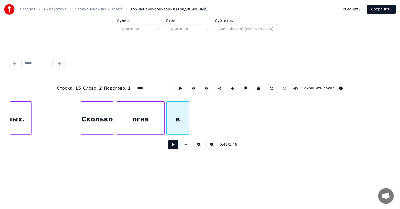
click at [175, 109] on div "в" at bounding box center [178, 118] width 22 height 35
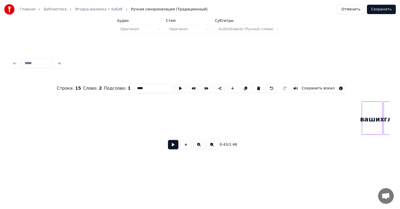
scroll to position [0, 2479]
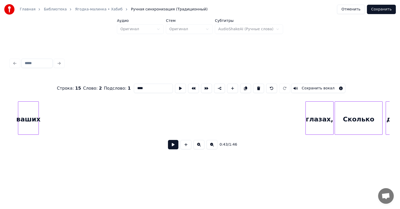
click at [29, 115] on div "ваших" at bounding box center [28, 118] width 20 height 35
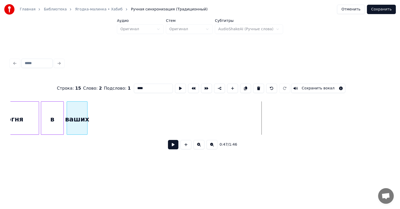
click at [73, 122] on div "ваших" at bounding box center [77, 118] width 20 height 35
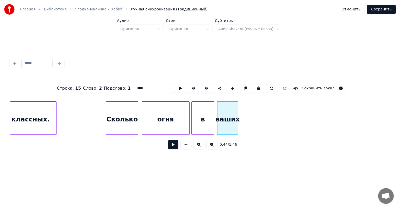
scroll to position [0, 2070]
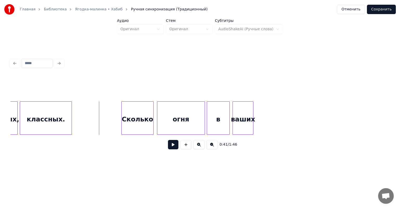
click at [173, 146] on button at bounding box center [173, 144] width 10 height 9
click at [173, 145] on button at bounding box center [173, 144] width 10 height 9
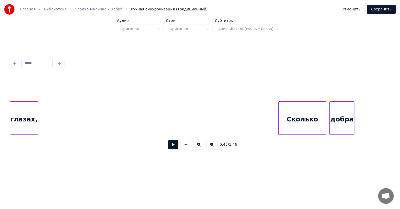
scroll to position [0, 2530]
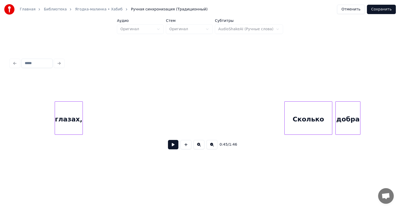
click at [44, 114] on div "глазах, [PERSON_NAME] добра" at bounding box center [261, 117] width 5560 height 33
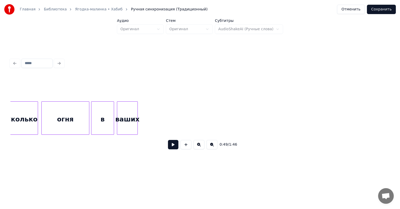
scroll to position [0, 2314]
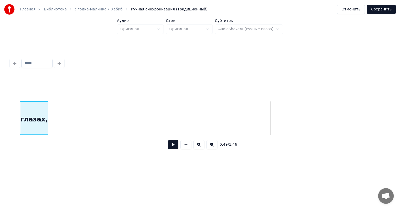
click at [27, 103] on div "глазах," at bounding box center [34, 118] width 28 height 35
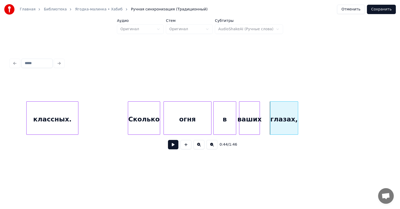
scroll to position [0, 2079]
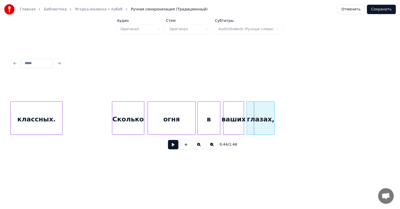
click at [258, 112] on div "глазах," at bounding box center [261, 118] width 28 height 35
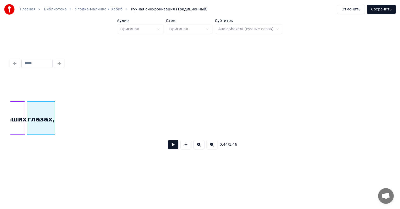
scroll to position [0, 2204]
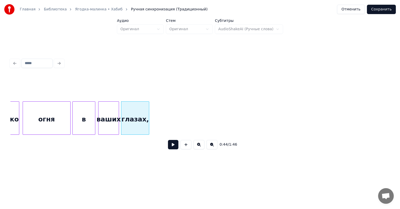
click at [106, 114] on div "ваших" at bounding box center [108, 118] width 20 height 35
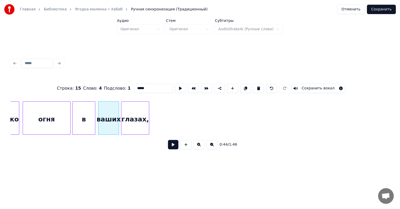
click at [172, 147] on button at bounding box center [173, 144] width 10 height 9
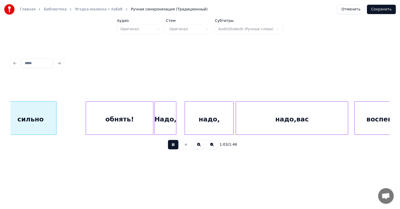
scroll to position [0, 3302]
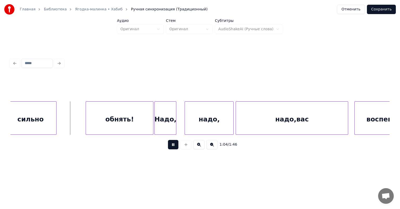
click at [174, 147] on button at bounding box center [173, 144] width 10 height 9
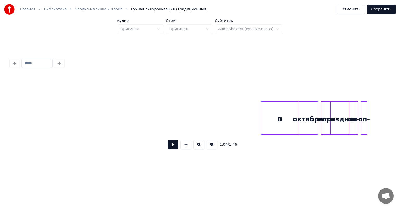
scroll to position [0, 0]
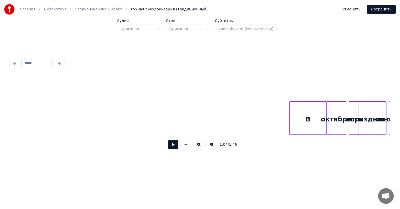
click at [175, 147] on button at bounding box center [173, 144] width 10 height 9
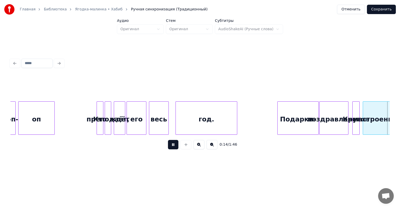
scroll to position [0, 759]
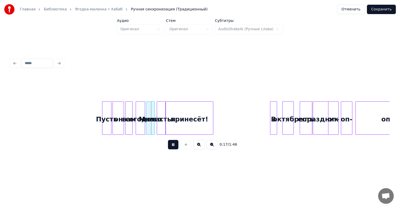
click at [173, 146] on button at bounding box center [173, 144] width 10 height 9
click at [171, 149] on button at bounding box center [173, 144] width 10 height 9
click at [108, 112] on div "Пусть" at bounding box center [106, 118] width 9 height 35
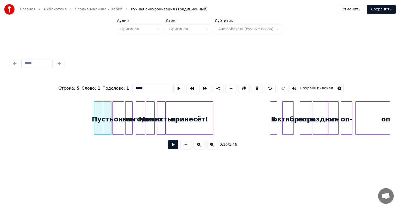
click at [94, 113] on div at bounding box center [95, 117] width 2 height 33
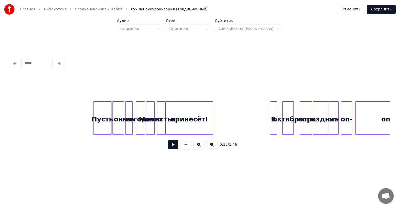
click at [172, 148] on button at bounding box center [173, 144] width 10 height 9
click at [200, 111] on div "принесёт!" at bounding box center [189, 118] width 47 height 35
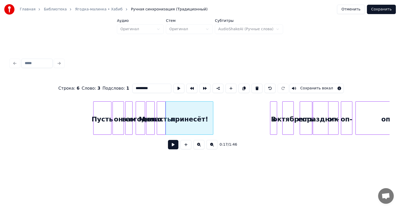
click at [212, 113] on div at bounding box center [212, 117] width 2 height 33
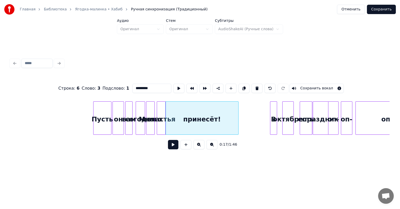
click at [238, 119] on div at bounding box center [238, 117] width 2 height 33
click at [170, 146] on button at bounding box center [173, 144] width 10 height 9
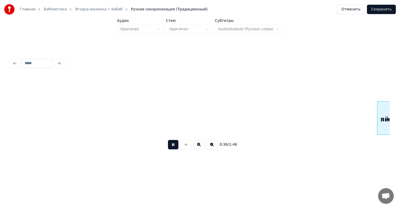
scroll to position [0, 1896]
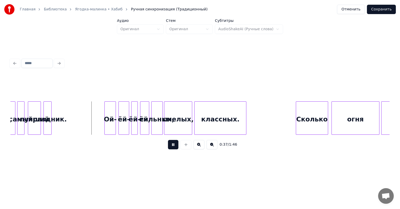
click at [172, 146] on button at bounding box center [173, 144] width 10 height 9
click at [47, 109] on div "праздник." at bounding box center [48, 118] width 8 height 35
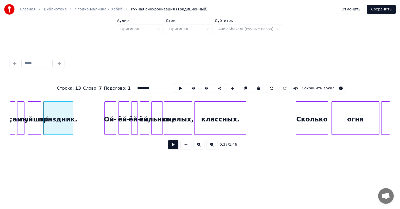
click at [72, 114] on div at bounding box center [72, 117] width 2 height 33
click at [53, 111] on div "праздник." at bounding box center [58, 118] width 29 height 35
click at [170, 146] on button at bounding box center [173, 144] width 10 height 9
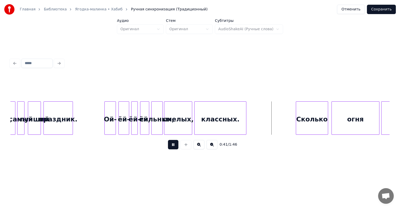
click at [170, 146] on button at bounding box center [173, 144] width 10 height 9
click at [223, 107] on div "классных." at bounding box center [220, 118] width 52 height 35
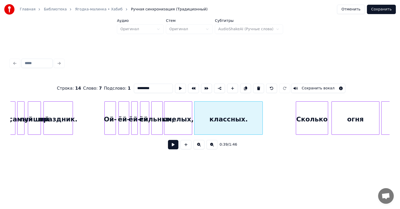
click at [262, 116] on div at bounding box center [262, 117] width 2 height 33
click at [175, 146] on button at bounding box center [173, 144] width 10 height 9
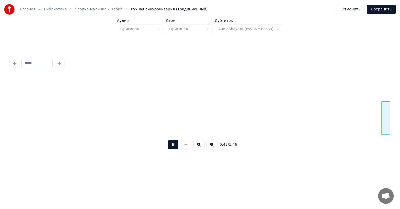
scroll to position [0, 2275]
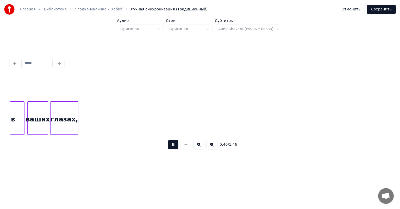
click at [174, 146] on button at bounding box center [173, 144] width 10 height 9
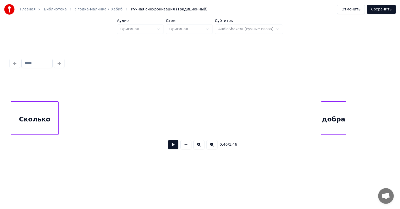
scroll to position [0, 2544]
click at [7, 107] on div "Главная Библиотека Ягодка-малинка • Хабиб Ручная синхронизация (Традиционный) О…" at bounding box center [200, 83] width 400 height 167
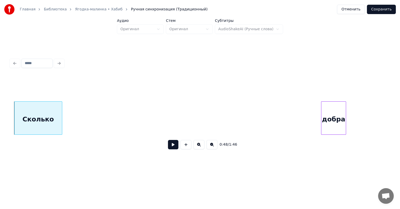
click at [60, 115] on div "Сколько" at bounding box center [38, 117] width 48 height 33
click at [34, 118] on div at bounding box center [35, 117] width 2 height 33
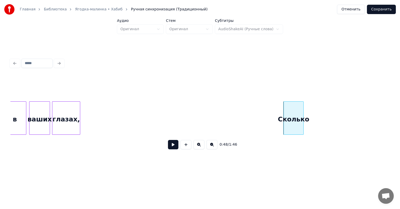
scroll to position [0, 2285]
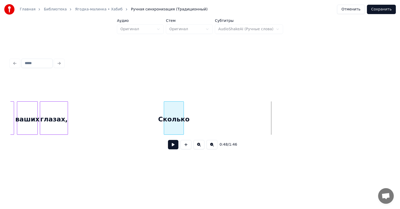
click at [167, 108] on div "Сколько" at bounding box center [174, 118] width 20 height 35
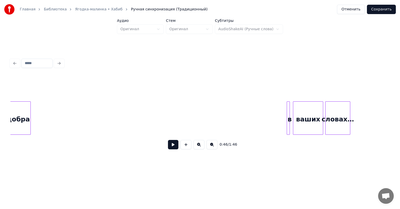
scroll to position [0, 2732]
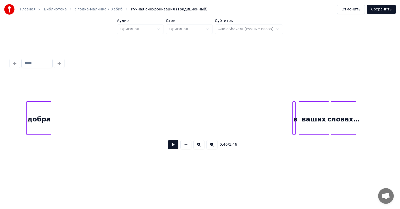
click at [0, 106] on div "Главная Библиотека Ягодка-малинка • Хабиб Ручная синхронизация (Традиционный) О…" at bounding box center [200, 83] width 400 height 167
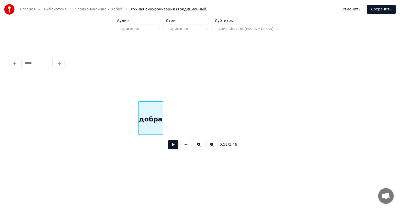
scroll to position [0, 2545]
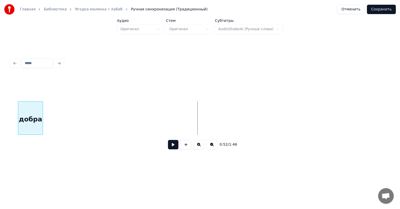
click at [21, 96] on div "0:52 / 1:46" at bounding box center [199, 114] width 379 height 79
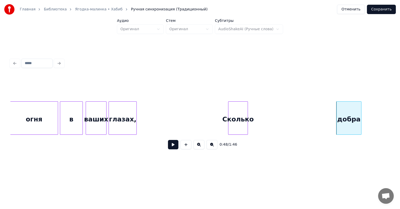
scroll to position [0, 2220]
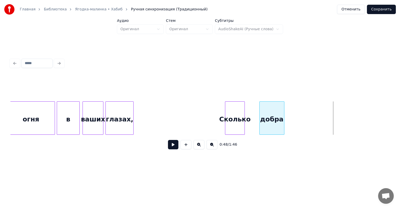
click at [265, 114] on div "добра" at bounding box center [271, 118] width 24 height 35
click at [174, 146] on button at bounding box center [173, 144] width 10 height 9
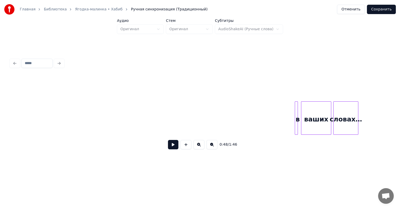
scroll to position [0, 2751]
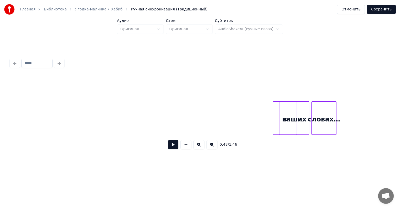
click at [109, 135] on div "в ваших словах…" at bounding box center [199, 117] width 379 height 33
click at [18, 111] on div "в" at bounding box center [27, 118] width 21 height 35
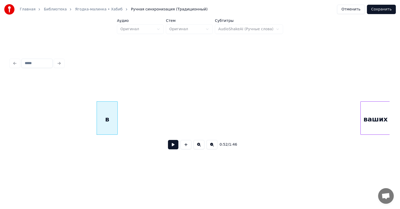
scroll to position [0, 2661]
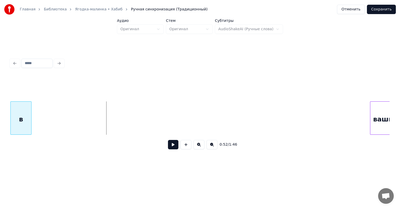
click at [24, 112] on div "в" at bounding box center [21, 118] width 21 height 35
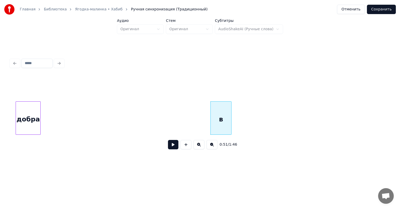
scroll to position [0, 2417]
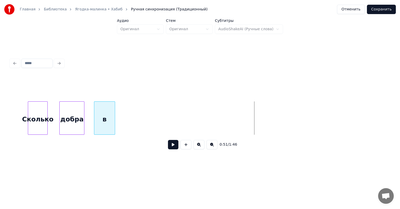
click at [97, 112] on div "в" at bounding box center [104, 118] width 21 height 35
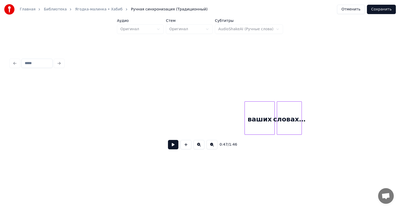
scroll to position [0, 2823]
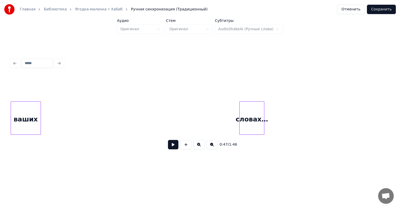
click at [25, 105] on div "ваших" at bounding box center [26, 118] width 30 height 35
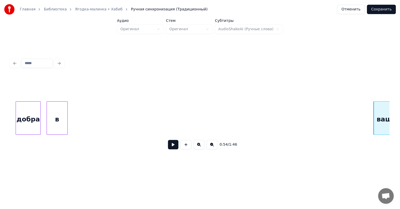
scroll to position [0, 2472]
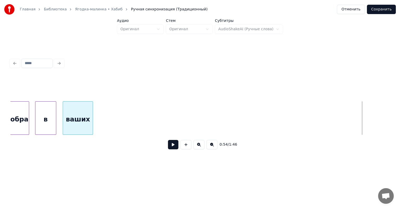
click at [81, 90] on div "0:54 / 1:46" at bounding box center [199, 114] width 379 height 79
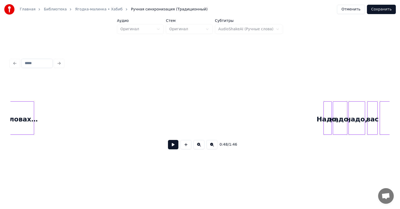
scroll to position [0, 2924]
click at [22, 88] on div "0:48 / 1:46" at bounding box center [199, 114] width 379 height 79
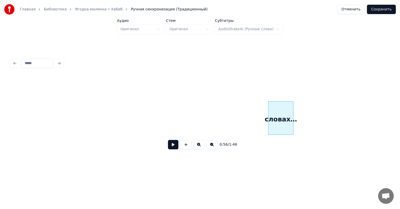
scroll to position [0, 2664]
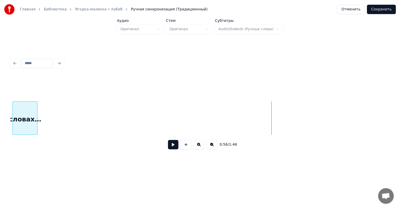
click at [23, 91] on div "0:56 / 1:46" at bounding box center [199, 114] width 379 height 79
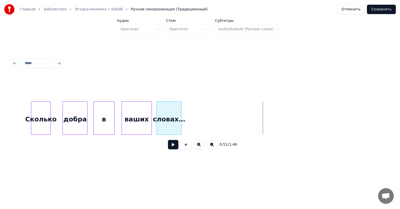
click at [163, 108] on div "словах…" at bounding box center [169, 118] width 24 height 35
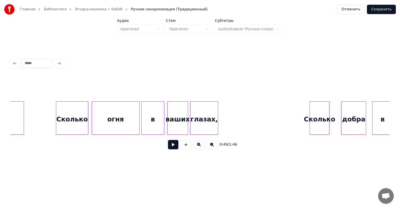
scroll to position [0, 2120]
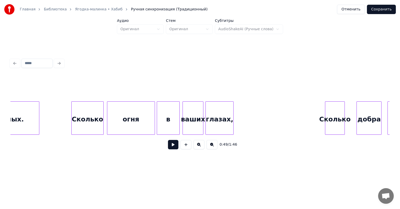
click at [175, 148] on button at bounding box center [173, 144] width 10 height 9
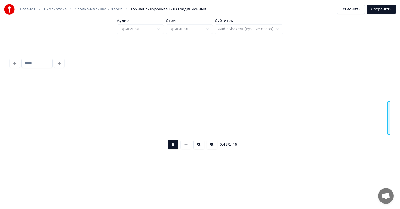
scroll to position [0, 2499]
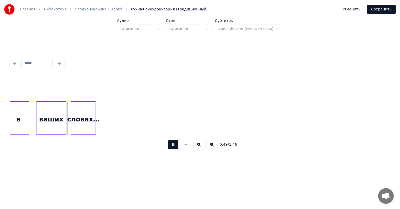
click at [174, 146] on button at bounding box center [173, 144] width 10 height 9
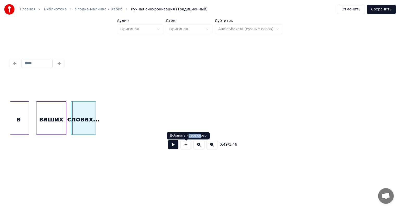
drag, startPoint x: 197, startPoint y: 136, endPoint x: 185, endPoint y: 136, distance: 11.4
click at [185, 136] on div "Добавить новое слово" at bounding box center [188, 135] width 37 height 4
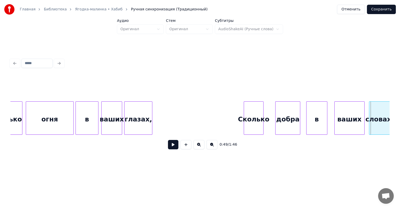
scroll to position [0, 2129]
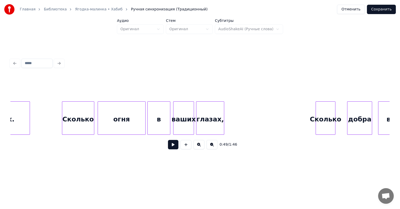
click at [171, 147] on button at bounding box center [173, 144] width 10 height 9
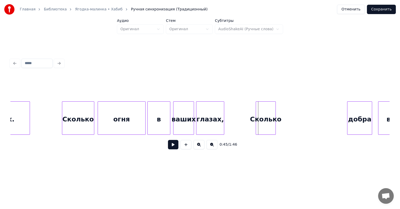
click at [263, 110] on div "Сколько" at bounding box center [266, 118] width 20 height 35
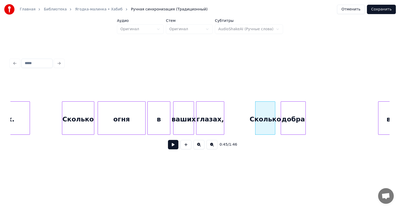
click at [288, 111] on div "добра" at bounding box center [293, 118] width 24 height 35
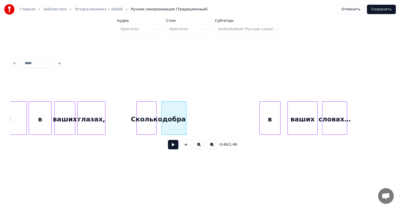
scroll to position [0, 2298]
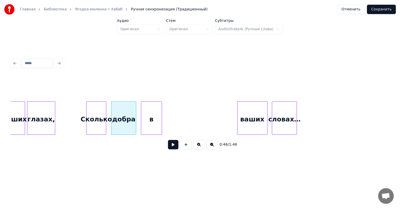
click at [156, 113] on div "в" at bounding box center [151, 118] width 21 height 35
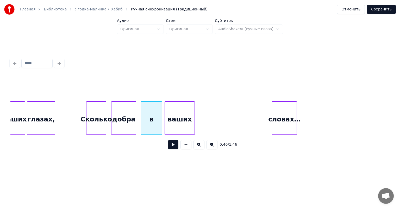
click at [174, 113] on div "ваших" at bounding box center [180, 118] width 30 height 35
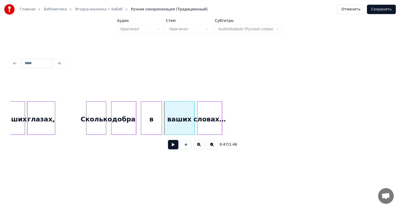
click at [210, 119] on div "словах…" at bounding box center [209, 118] width 24 height 35
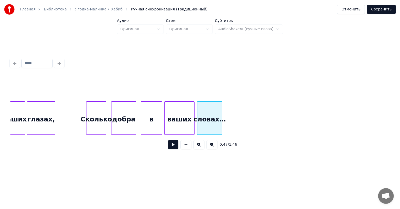
click at [173, 149] on button at bounding box center [173, 144] width 10 height 9
click at [175, 147] on button at bounding box center [173, 144] width 10 height 9
click at [214, 114] on div "словах…" at bounding box center [209, 118] width 24 height 35
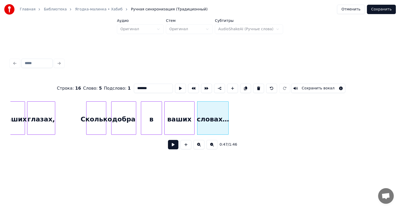
click at [228, 116] on div at bounding box center [228, 117] width 2 height 33
click at [120, 113] on div "добра" at bounding box center [123, 118] width 24 height 35
type input "*****"
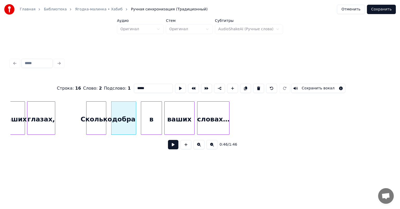
click at [176, 147] on button at bounding box center [173, 144] width 10 height 9
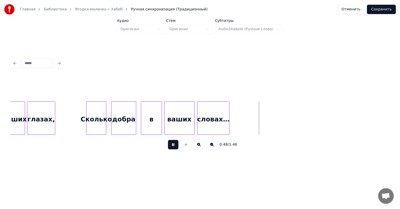
click at [176, 147] on button at bounding box center [173, 144] width 10 height 9
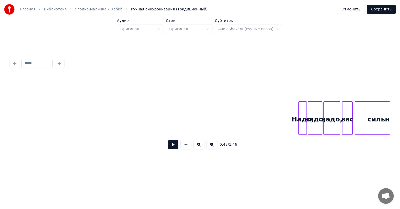
scroll to position [0, 2933]
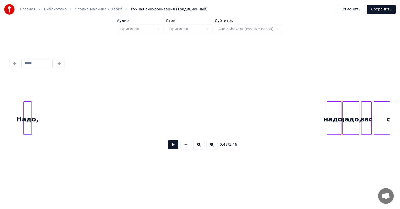
click at [24, 101] on div "Надо," at bounding box center [28, 118] width 8 height 35
click at [34, 112] on div "надо," at bounding box center [34, 118] width 14 height 35
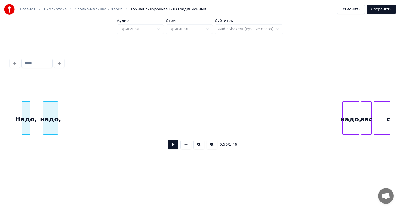
click at [52, 111] on div "надо," at bounding box center [50, 118] width 14 height 35
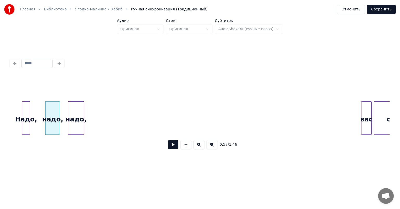
click at [77, 111] on div "надо," at bounding box center [76, 118] width 16 height 35
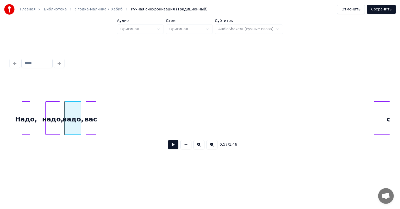
click at [89, 116] on div "вас" at bounding box center [91, 118] width 10 height 35
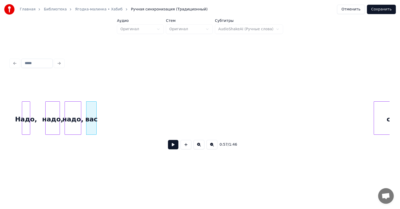
scroll to position [0, 2967]
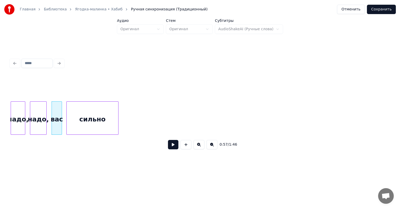
click at [112, 120] on div "сильно" at bounding box center [93, 118] width 52 height 35
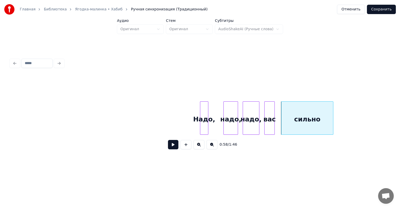
scroll to position [0, 2698]
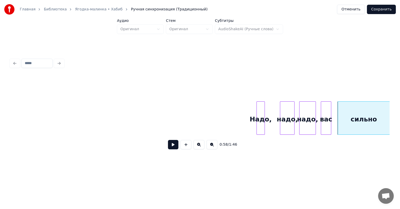
click at [89, 114] on div "надо, надо, вас сильно Надо," at bounding box center [92, 117] width 5560 height 33
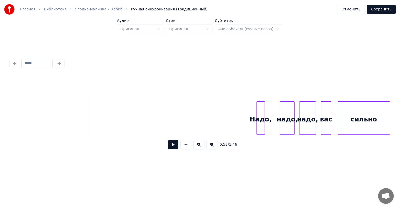
click at [41, 117] on div "надо, надо, вас сильно Надо," at bounding box center [92, 117] width 5560 height 33
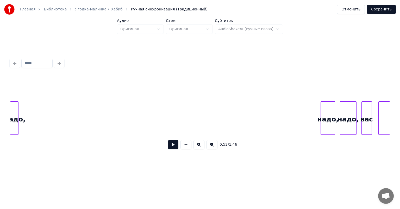
scroll to position [0, 2657]
click at [13, 108] on div "Надо," at bounding box center [15, 118] width 8 height 35
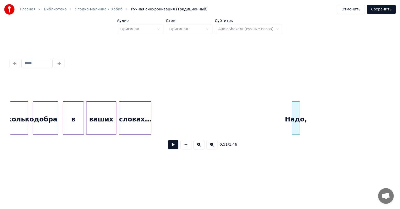
scroll to position [0, 2392]
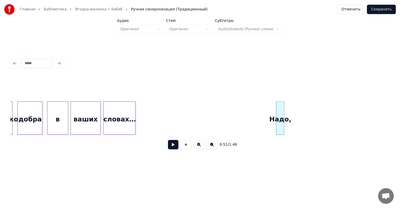
click at [187, 115] on div "Надо, словах… ваших в добра Сколько" at bounding box center [399, 117] width 5560 height 33
click at [180, 116] on div "Надо, словах… ваших в добра Сколько" at bounding box center [399, 117] width 5560 height 33
click at [174, 115] on div "Надо, словах… ваших в добра Сколько" at bounding box center [399, 117] width 5560 height 33
click at [162, 117] on div "Надо, словах… ваших в добра Сколько" at bounding box center [399, 117] width 5560 height 33
click at [164, 105] on div "Надо," at bounding box center [167, 118] width 8 height 35
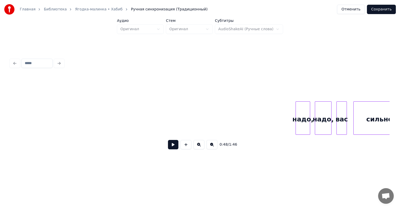
scroll to position [0, 2692]
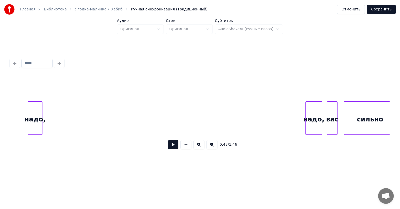
click at [34, 103] on div "надо," at bounding box center [35, 118] width 14 height 35
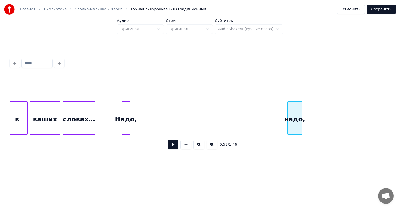
scroll to position [0, 2407]
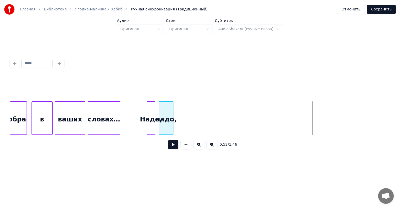
click at [164, 109] on div "надо," at bounding box center [166, 118] width 14 height 35
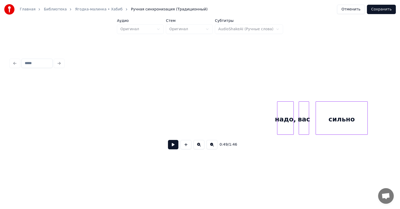
scroll to position [0, 2723]
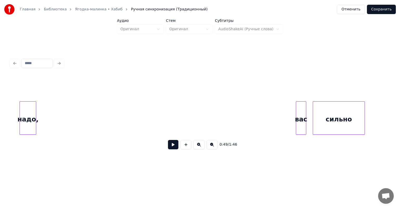
click at [24, 110] on div "надо," at bounding box center [28, 118] width 16 height 35
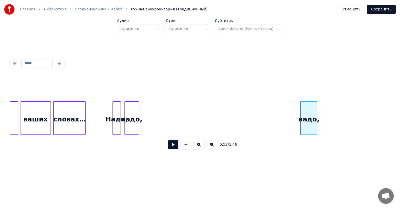
scroll to position [0, 2404]
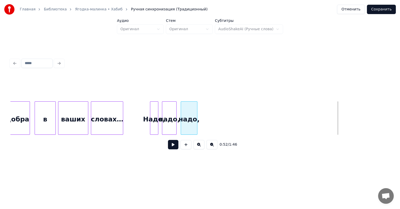
click at [184, 114] on div "надо," at bounding box center [189, 118] width 16 height 35
click at [127, 117] on div "надо, надо, Надо, словах… ваших в добра" at bounding box center [386, 117] width 5560 height 33
click at [173, 146] on button at bounding box center [173, 144] width 10 height 9
click at [171, 143] on button at bounding box center [173, 144] width 10 height 9
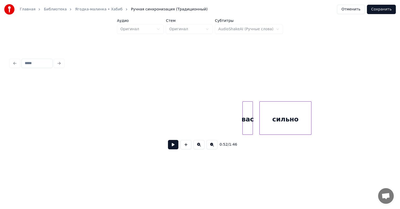
scroll to position [0, 2779]
click at [35, 109] on div "вас" at bounding box center [40, 118] width 10 height 35
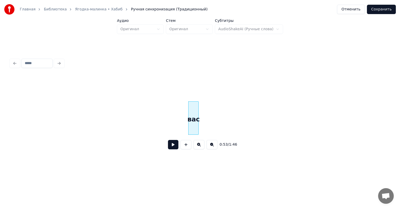
scroll to position [0, 2589]
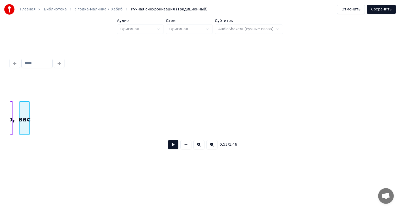
click at [22, 118] on div "вас" at bounding box center [25, 118] width 10 height 35
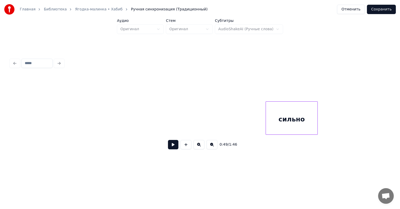
scroll to position [0, 2839]
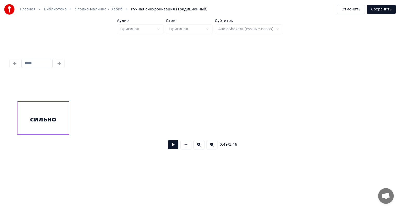
click at [33, 101] on div "сильно" at bounding box center [43, 118] width 52 height 35
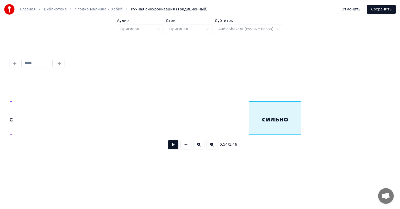
scroll to position [0, 2601]
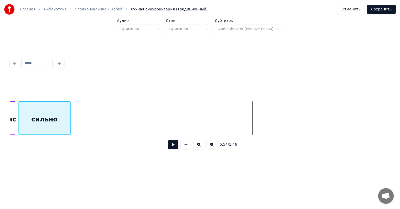
click at [30, 126] on div "сильно" at bounding box center [45, 118] width 52 height 35
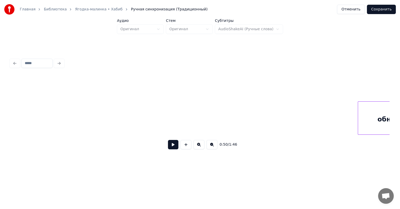
scroll to position [0, 3114]
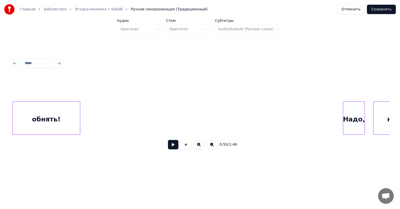
click at [39, 110] on div "обнять!" at bounding box center [46, 118] width 67 height 35
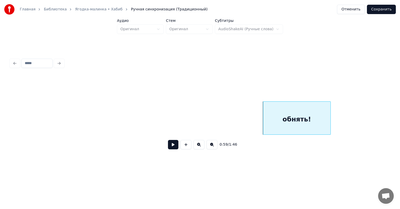
scroll to position [0, 2814]
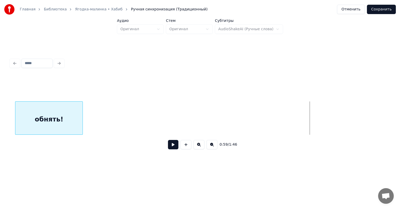
click at [36, 118] on div "обнять!" at bounding box center [48, 118] width 67 height 35
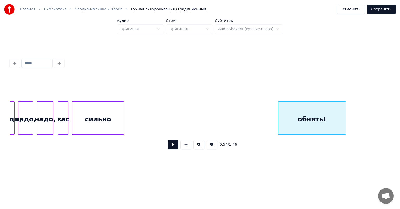
scroll to position [0, 2535]
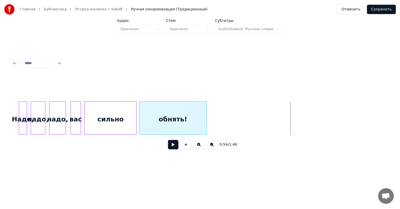
click at [151, 117] on div "обнять!" at bounding box center [172, 118] width 67 height 35
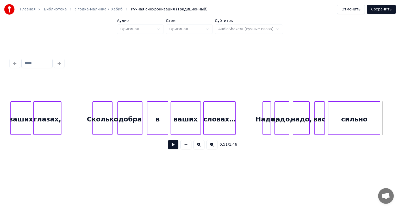
scroll to position [0, 2261]
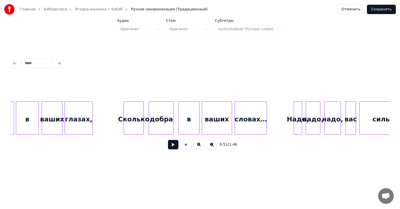
click at [175, 145] on button at bounding box center [173, 144] width 10 height 9
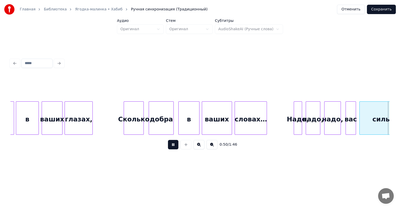
scroll to position [0, 2640]
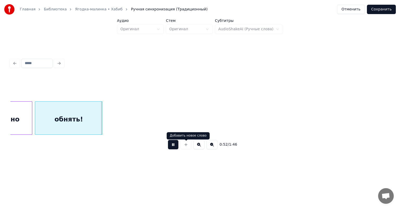
click at [172, 146] on button at bounding box center [173, 144] width 10 height 9
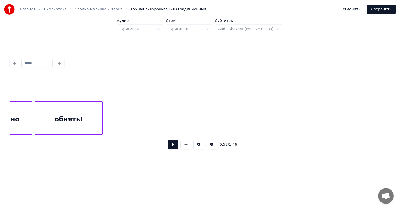
click at [112, 116] on div "сильно обнять!" at bounding box center [151, 117] width 5560 height 33
click at [52, 116] on div "обнять!" at bounding box center [68, 118] width 67 height 35
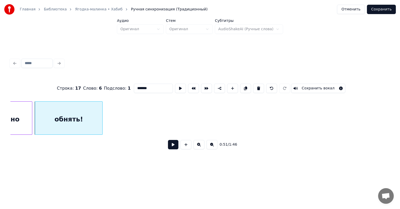
click at [173, 147] on button at bounding box center [173, 144] width 10 height 9
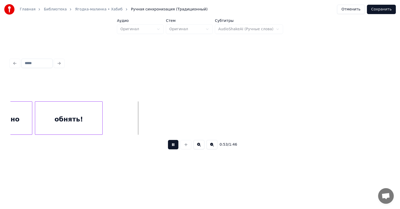
click at [172, 147] on button at bounding box center [173, 144] width 10 height 9
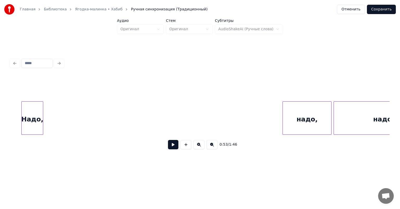
scroll to position [0, 3200]
click at [10, 111] on div "0:53 / 1:46" at bounding box center [199, 104] width 383 height 103
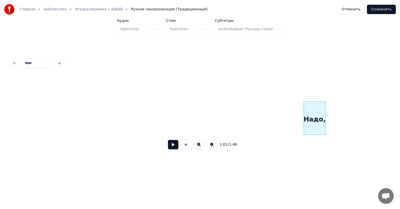
scroll to position [0, 2983]
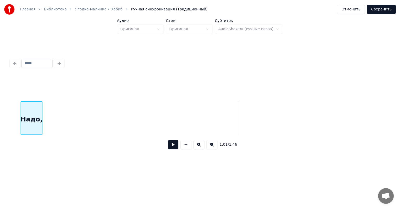
click at [21, 116] on div "Надо," at bounding box center [31, 118] width 21 height 35
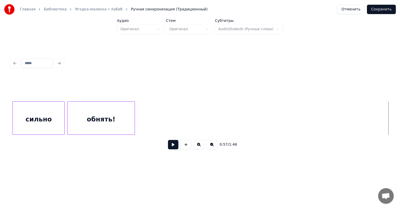
scroll to position [0, 2557]
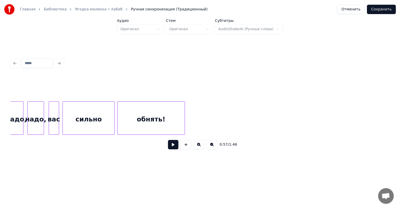
click at [95, 119] on div "сильно" at bounding box center [89, 118] width 52 height 35
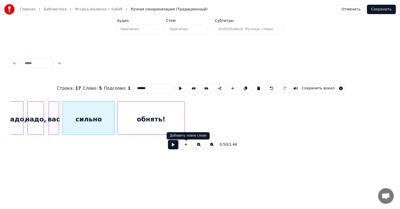
click at [170, 149] on button at bounding box center [173, 144] width 10 height 9
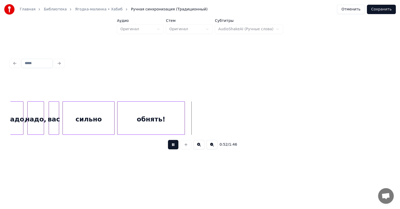
click at [170, 148] on button at bounding box center [173, 144] width 10 height 9
click at [168, 107] on div "обнять!" at bounding box center [150, 118] width 67 height 35
click at [160, 113] on div at bounding box center [161, 117] width 2 height 33
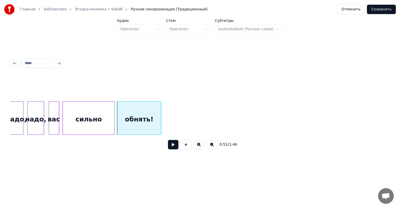
click at [91, 115] on div "сильно" at bounding box center [89, 118] width 52 height 35
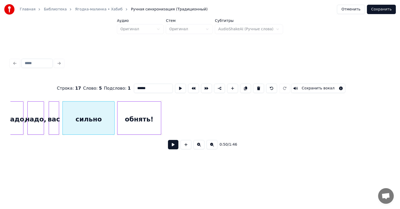
click at [175, 146] on button at bounding box center [173, 144] width 10 height 9
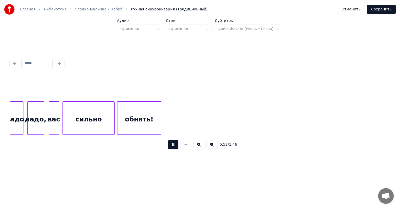
click at [175, 146] on button at bounding box center [173, 144] width 10 height 9
click at [177, 146] on button at bounding box center [173, 144] width 10 height 9
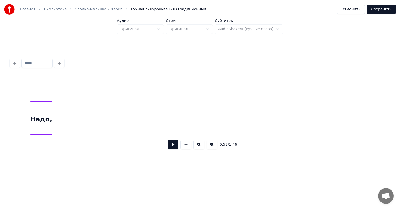
scroll to position [0, 2872]
click at [10, 100] on div "0:52 / 1:46" at bounding box center [199, 104] width 383 height 103
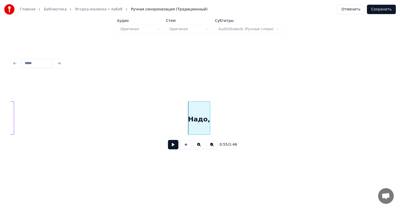
scroll to position [0, 2604]
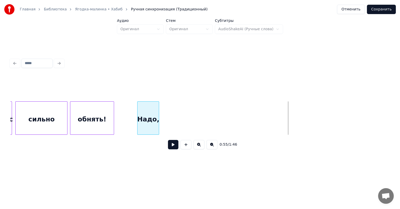
click at [146, 111] on div "Надо," at bounding box center [147, 118] width 21 height 35
click at [38, 112] on div "сильно" at bounding box center [42, 118] width 52 height 35
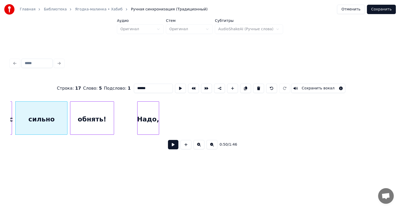
click at [174, 146] on button at bounding box center [173, 144] width 10 height 9
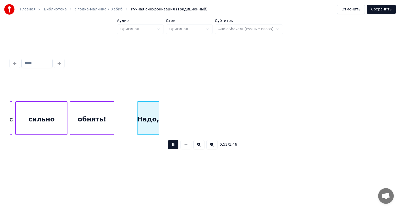
click at [174, 146] on button at bounding box center [173, 144] width 10 height 9
click at [166, 111] on div "Надо," at bounding box center [157, 118] width 21 height 35
click at [176, 148] on button at bounding box center [173, 144] width 10 height 9
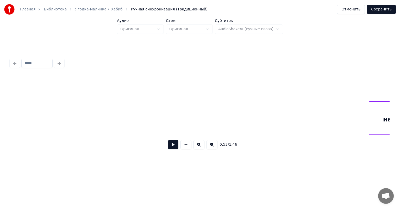
scroll to position [0, 3336]
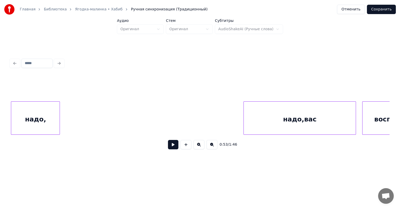
click at [7, 102] on div "Главная Библиотека Ягодка-малинка • Хабиб Ручная синхронизация (Традиционный) О…" at bounding box center [200, 83] width 400 height 167
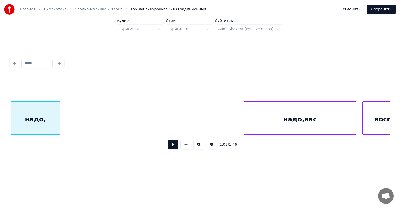
scroll to position [0, 3120]
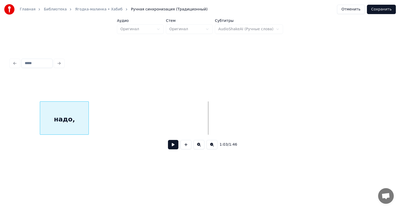
click at [15, 98] on div "1:03 / 1:46" at bounding box center [199, 114] width 379 height 79
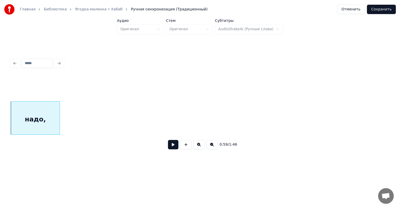
scroll to position [0, 2911]
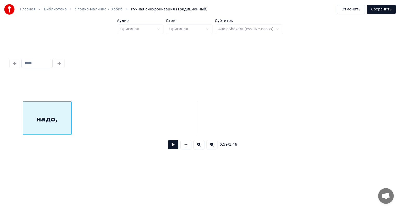
click at [43, 98] on div "0:59 / 1:46" at bounding box center [199, 114] width 379 height 79
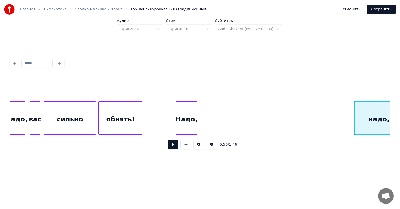
scroll to position [0, 2589]
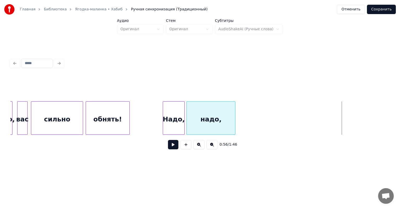
click at [219, 106] on div "надо," at bounding box center [211, 118] width 48 height 35
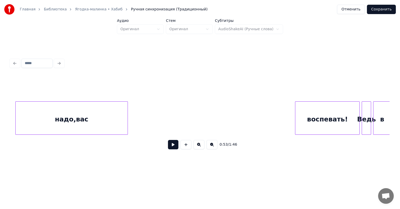
scroll to position [0, 3306]
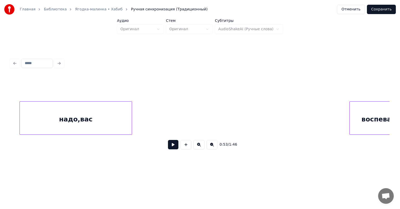
click at [24, 87] on div "0:53 / 1:46" at bounding box center [199, 114] width 379 height 79
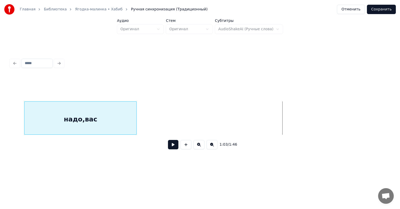
click at [33, 85] on div "1:03 / 1:46" at bounding box center [199, 114] width 379 height 79
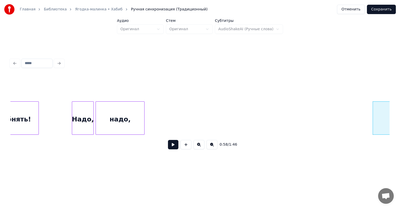
scroll to position [0, 2774]
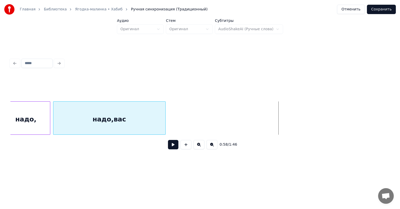
click at [153, 101] on div "надо,вас" at bounding box center [109, 118] width 112 height 35
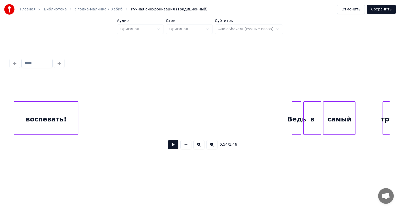
click at [10, 89] on div "0:54 / 1:46" at bounding box center [199, 114] width 379 height 79
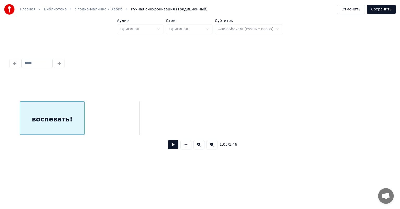
scroll to position [0, 3294]
click at [37, 104] on div "воспевать!" at bounding box center [60, 118] width 64 height 35
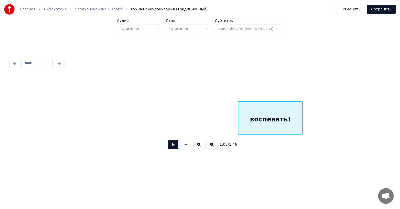
scroll to position [0, 3039]
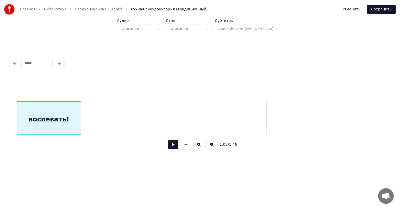
click at [33, 106] on div "воспевать!" at bounding box center [49, 118] width 64 height 35
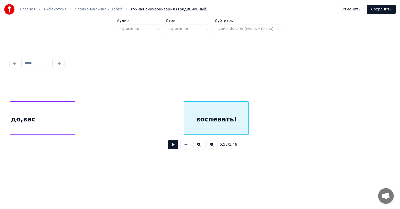
scroll to position [0, 2739]
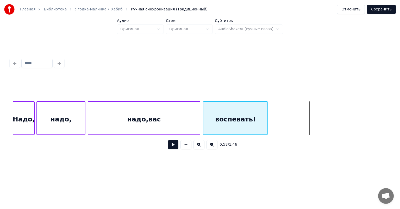
click at [221, 120] on div "воспевать!" at bounding box center [235, 118] width 64 height 35
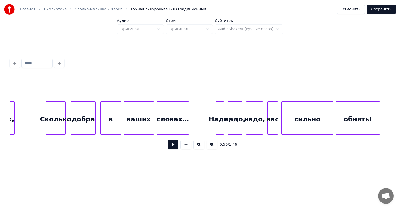
scroll to position [0, 2301]
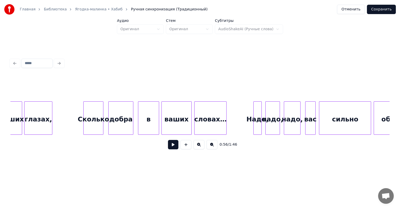
click at [174, 147] on button at bounding box center [173, 144] width 10 height 9
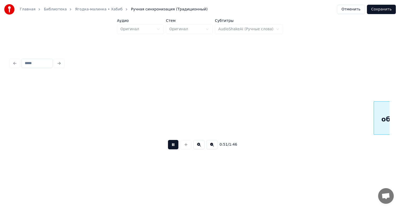
scroll to position [0, 2680]
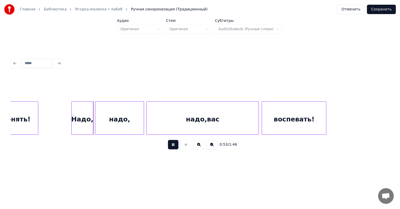
click at [169, 146] on button at bounding box center [173, 144] width 10 height 9
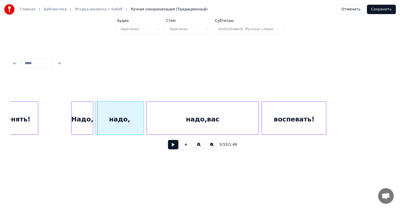
click at [52, 113] on div "обнять! Надо, надо, надо,вас воспевать!" at bounding box center [110, 117] width 5560 height 33
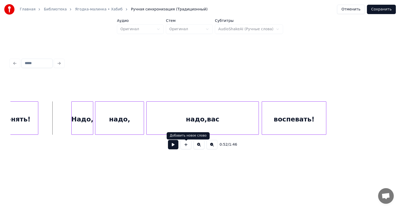
click at [174, 148] on button at bounding box center [173, 144] width 10 height 9
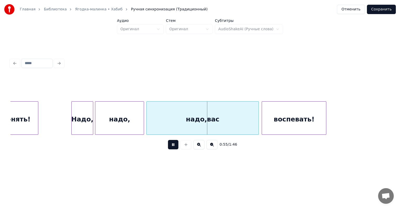
click at [174, 148] on button at bounding box center [173, 144] width 10 height 9
click at [46, 113] on div "обнять! Надо, надо, надо,вас воспевать!" at bounding box center [110, 117] width 5560 height 33
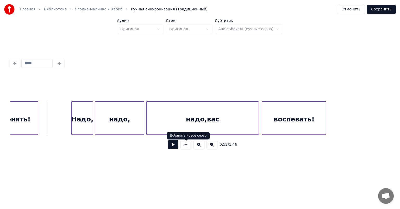
click
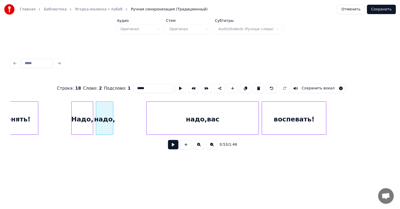
type input "********"
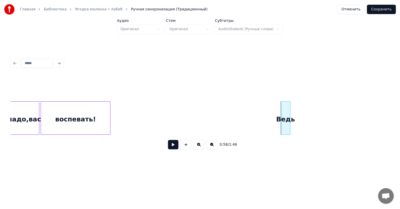
scroll to position [0, 2736]
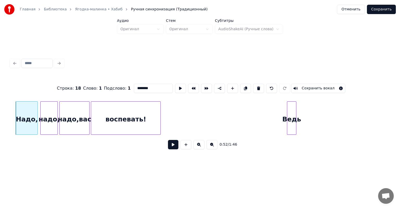
type input "*****"
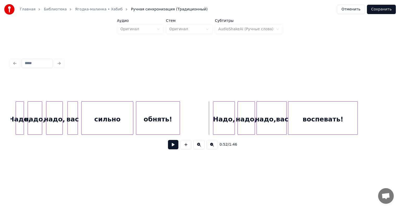
scroll to position [0, 2529]
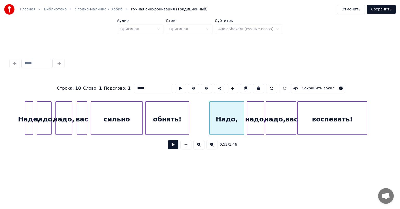
type input "*******"
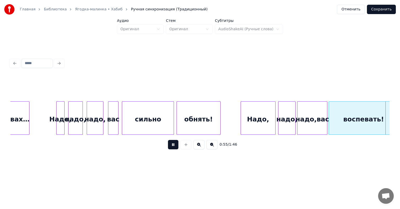
scroll to position [0, 2878]
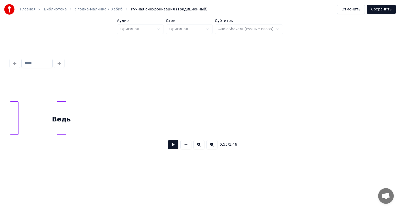
drag, startPoint x: 166, startPoint y: 144, endPoint x: 170, endPoint y: 145, distance: 3.7
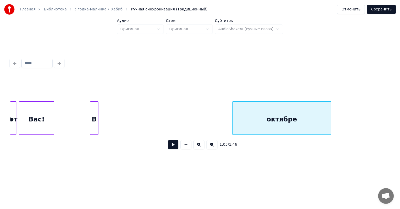
scroll to position [0, 3111]
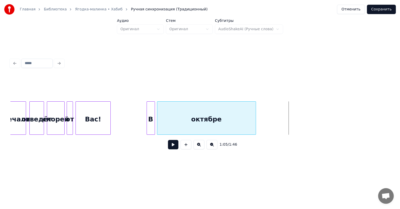
click at [186, 124] on div "октябре" at bounding box center [206, 118] width 98 height 35
click at [219, 107] on div "октябре" at bounding box center [206, 118] width 98 height 35
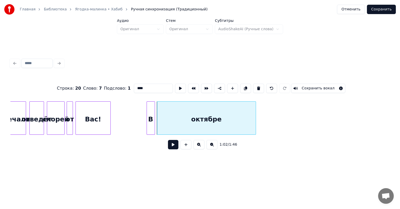
type input "*******"
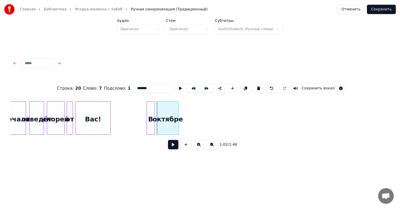
click at [178, 124] on div at bounding box center [178, 117] width 2 height 33
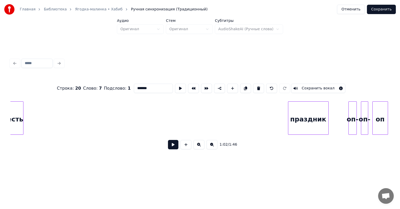
scroll to position [0, 4097]
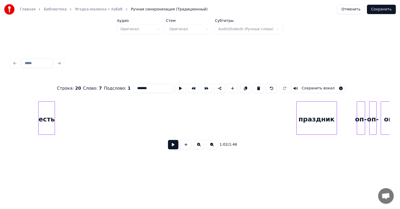
click at [28, 96] on div "Строка : 20 Слово : 7 Подслово : 1 ******* Сохранить вокал 1:02 / 1:46" at bounding box center [199, 114] width 379 height 79
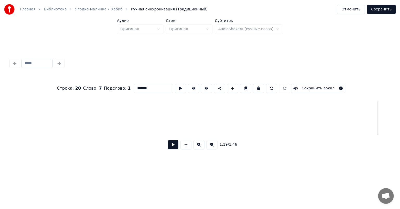
scroll to position [0, 3783]
click at [25, 70] on div "Строка : 20 Слово : 7 Подслово : 1 ******* Сохранить вокал 1:19 / 1:46" at bounding box center [199, 104] width 383 height 103
click at [34, 109] on div "есть" at bounding box center [42, 118] width 16 height 35
click at [12, 92] on div "Строка : 20 Слово : 7 Подслово : 1 ******* Сохранить вокал 1:08 / 1:46" at bounding box center [199, 114] width 379 height 79
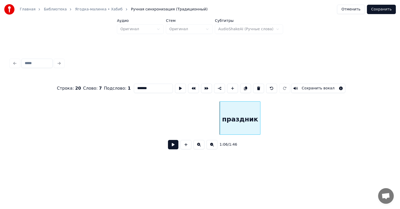
scroll to position [0, 3180]
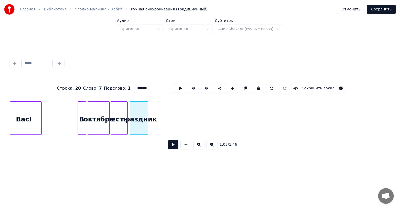
drag, startPoint x: 61, startPoint y: 115, endPoint x: 118, endPoint y: 126, distance: 58.0
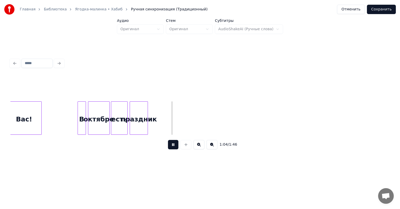
click at [174, 149] on button at bounding box center [173, 144] width 10 height 9
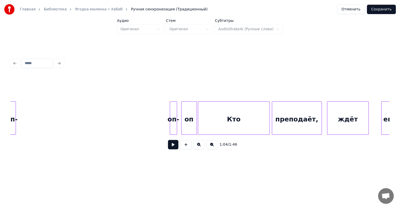
scroll to position [0, 4291]
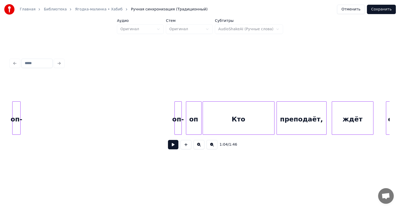
click at [9, 115] on div "1:04 / 1:46" at bounding box center [199, 104] width 383 height 103
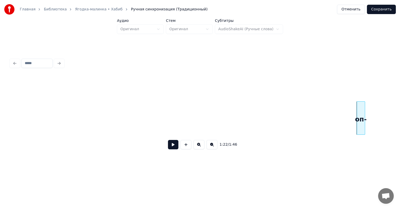
scroll to position [0, 3949]
click at [0, 107] on div "Главная Библиотека Ягодка-малинка • Хабиб Ручная синхронизация (Традиционный) О…" at bounding box center [200, 83] width 400 height 167
click at [29, 120] on div "оп-" at bounding box center [33, 118] width 8 height 35
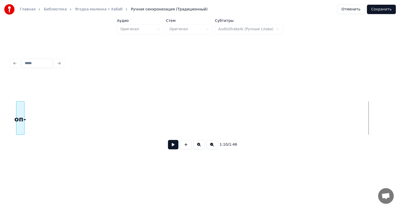
click at [16, 119] on div "оп-" at bounding box center [20, 117] width 8 height 33
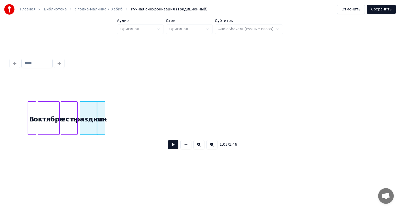
scroll to position [0, 3161]
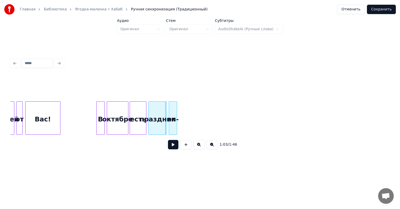
click at [176, 148] on button at bounding box center [173, 144] width 10 height 9
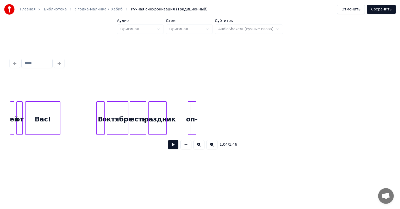
click at [191, 114] on div "оп-" at bounding box center [192, 118] width 8 height 35
click at [166, 114] on div "праздник" at bounding box center [158, 118] width 18 height 35
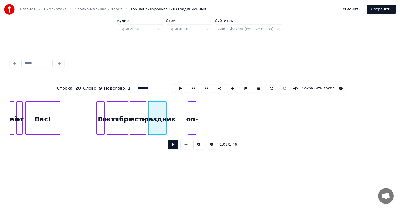
click at [110, 113] on div "октябре" at bounding box center [117, 118] width 21 height 35
type input "*******"
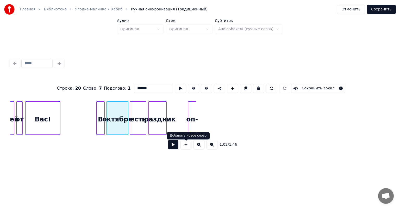
click at [176, 145] on button at bounding box center [173, 144] width 10 height 9
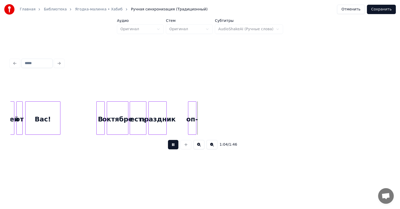
click at [176, 145] on button at bounding box center [173, 144] width 10 height 9
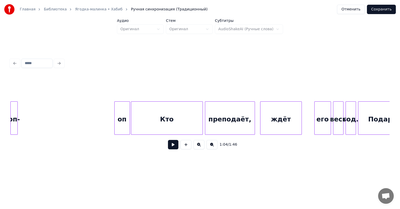
scroll to position [0, 4362]
click at [212, 147] on button at bounding box center [211, 144] width 11 height 9
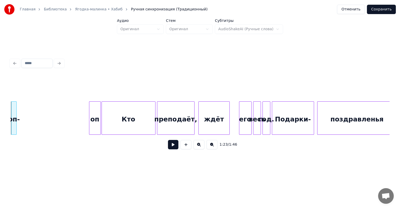
click at [212, 147] on button at bounding box center [211, 144] width 11 height 9
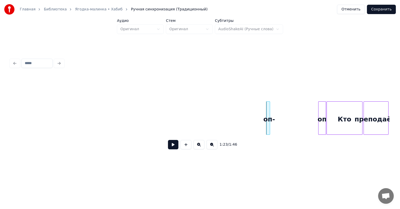
scroll to position [0, 1918]
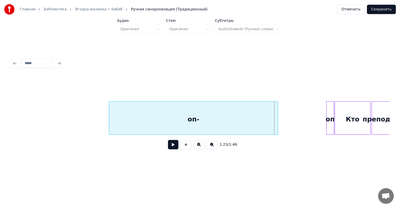
click at [109, 130] on div at bounding box center [110, 117] width 2 height 33
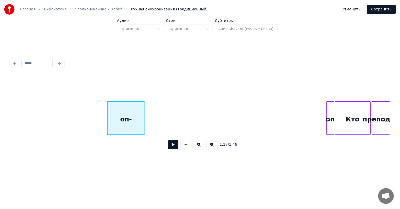
click at [133, 135] on div "оп- оп Кто преподаёт," at bounding box center [199, 117] width 379 height 33
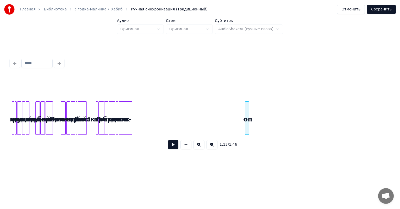
scroll to position [0, 708]
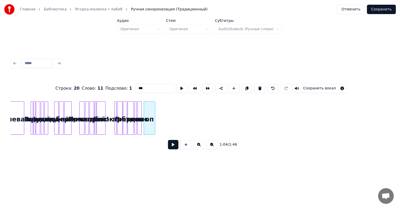
type input "*******"
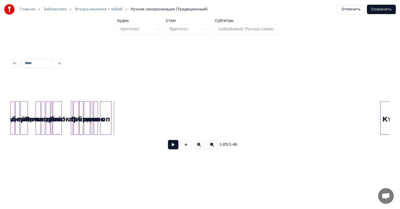
scroll to position [0, 754]
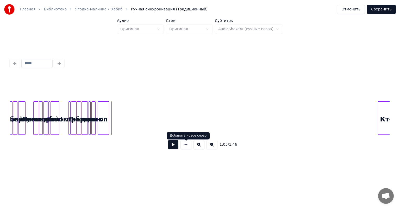
click at [172, 146] on button at bounding box center [173, 144] width 10 height 9
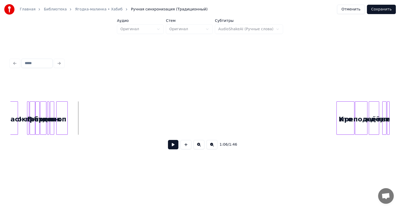
scroll to position [0, 796]
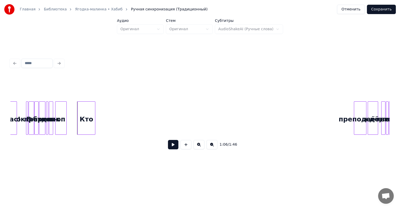
click at [89, 116] on div "Кто" at bounding box center [86, 118] width 17 height 35
click at [173, 145] on button at bounding box center [173, 144] width 10 height 9
click at [85, 108] on div "Кто" at bounding box center [81, 118] width 17 height 35
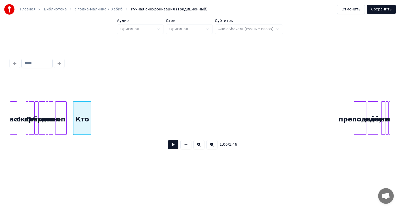
click at [59, 112] on div "оп" at bounding box center [60, 118] width 11 height 35
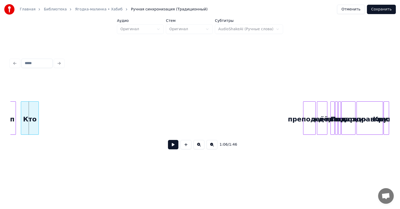
scroll to position [0, 849]
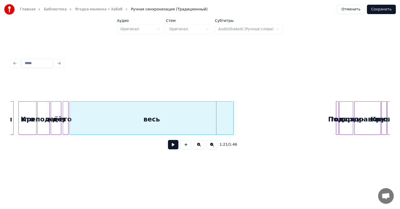
click at [154, 110] on div "весь" at bounding box center [151, 118] width 163 height 35
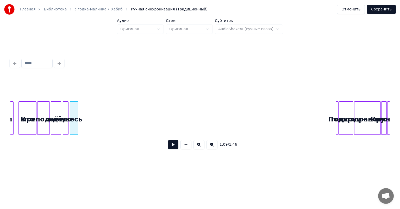
click at [77, 113] on div at bounding box center [77, 117] width 2 height 33
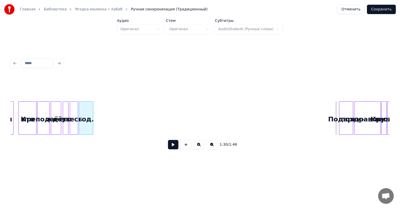
click at [81, 111] on div "год." at bounding box center [86, 118] width 14 height 35
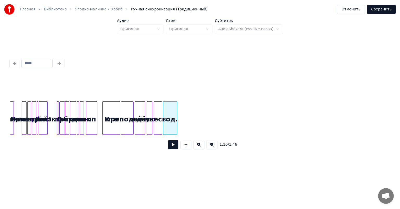
scroll to position [0, 716]
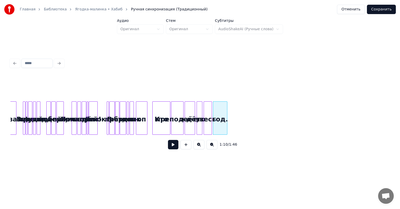
click at [198, 147] on button at bounding box center [198, 144] width 11 height 9
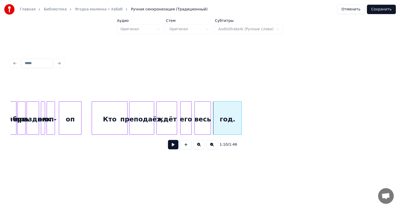
click at [198, 147] on button at bounding box center [198, 144] width 11 height 9
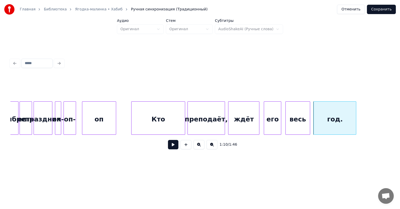
scroll to position [0, 2447]
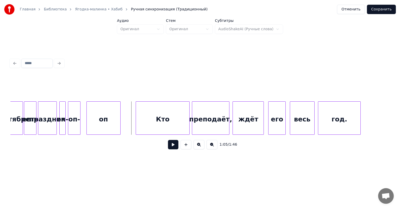
click at [172, 148] on button at bounding box center [173, 144] width 10 height 9
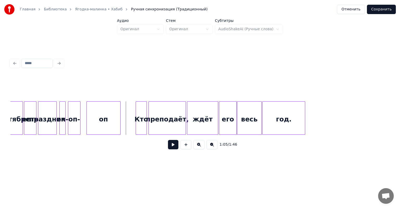
click at [171, 147] on button at bounding box center [173, 144] width 10 height 9
click at [173, 146] on button at bounding box center [173, 144] width 10 height 9
click at [233, 109] on div "его" at bounding box center [227, 118] width 17 height 35
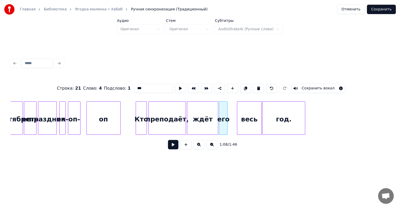
click at [226, 116] on div at bounding box center [227, 117] width 2 height 33
click at [246, 111] on div "весь" at bounding box center [249, 118] width 24 height 35
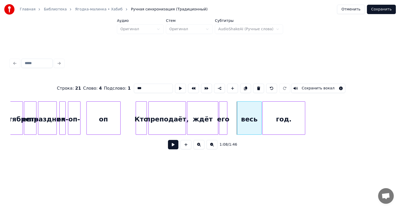
type input "****"
click at [247, 118] on div at bounding box center [247, 117] width 2 height 33
click at [231, 114] on div "весь" at bounding box center [235, 118] width 11 height 35
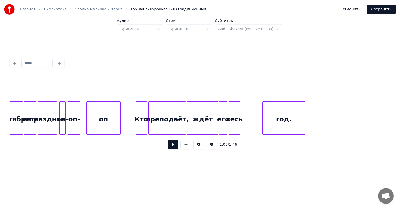
click at [171, 148] on button at bounding box center [173, 144] width 10 height 9
click at [268, 117] on div "год." at bounding box center [262, 118] width 42 height 35
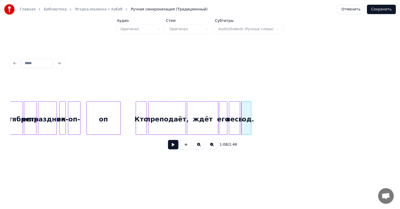
click at [250, 120] on div at bounding box center [250, 117] width 2 height 33
click at [172, 112] on div "преподаёт," at bounding box center [167, 118] width 37 height 35
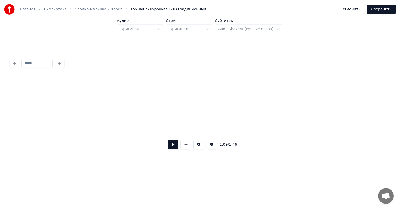
scroll to position [0, 2822]
click at [213, 146] on button at bounding box center [211, 144] width 11 height 9
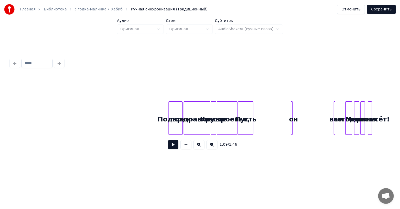
scroll to position [0, 1011]
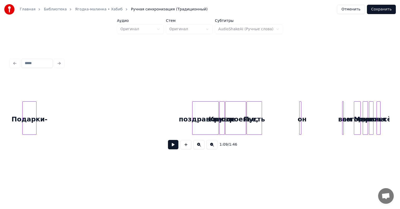
click at [29, 106] on div "Подарки-" at bounding box center [30, 118] width 14 height 35
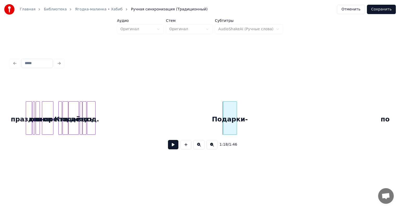
scroll to position [0, 799]
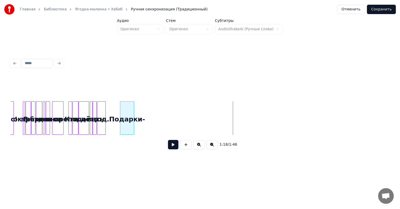
click at [127, 120] on div "Подарки-" at bounding box center [127, 118] width 14 height 35
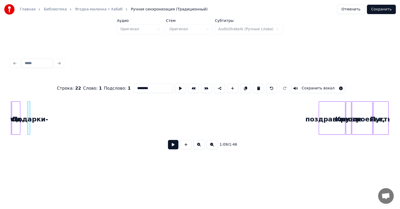
scroll to position [0, 887]
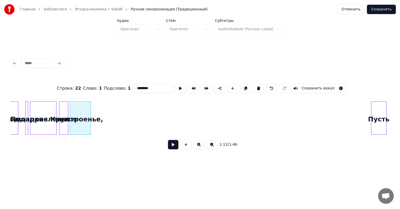
click at [199, 149] on button at bounding box center [198, 144] width 11 height 9
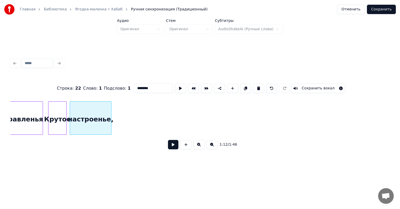
click at [199, 149] on button at bounding box center [198, 144] width 11 height 9
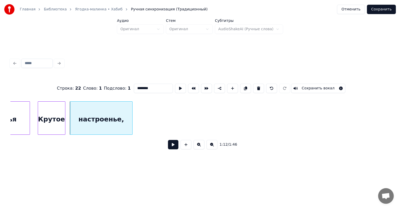
click at [199, 149] on button at bounding box center [198, 144] width 11 height 9
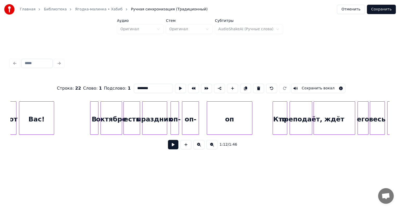
scroll to position [0, 3161]
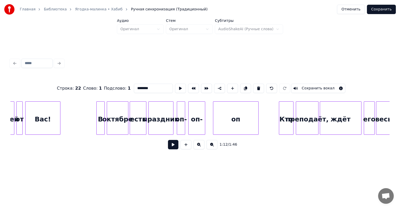
type input "**"
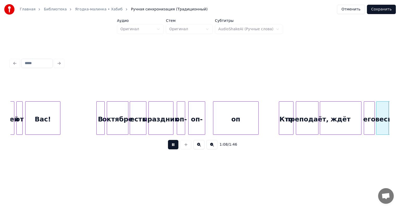
scroll to position [0, 3540]
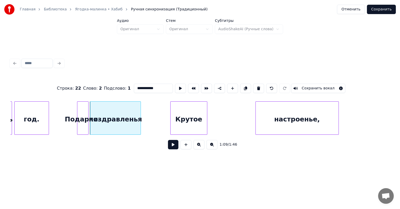
drag, startPoint x: 55, startPoint y: 116, endPoint x: 106, endPoint y: 127, distance: 52.3
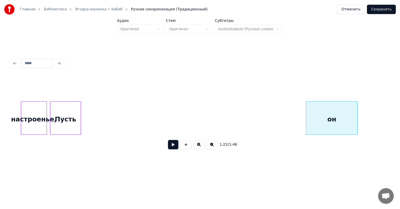
scroll to position [0, 1872]
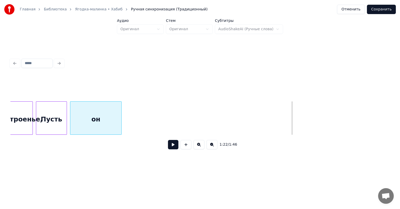
click at [97, 123] on div "он" at bounding box center [95, 118] width 51 height 35
click at [212, 146] on button at bounding box center [211, 144] width 11 height 9
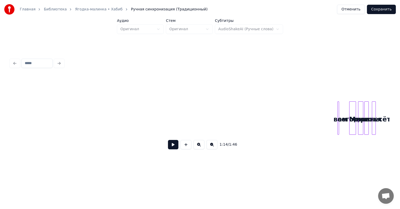
scroll to position [0, 1017]
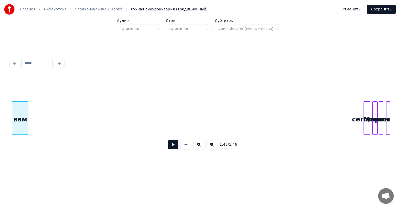
click at [1, 106] on div "Главная Библиотека Ягодка-малинка • Хабиб Ручная синхронизация (Традиционный) О…" at bounding box center [200, 83] width 400 height 167
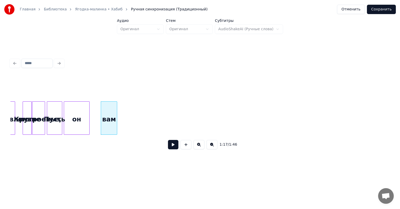
scroll to position [0, 912]
click at [107, 113] on div "вам" at bounding box center [103, 118] width 16 height 35
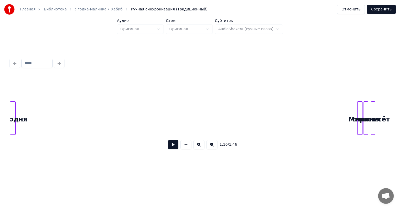
scroll to position [0, 1013]
click at [12, 111] on div "сегодня" at bounding box center [15, 117] width 7 height 33
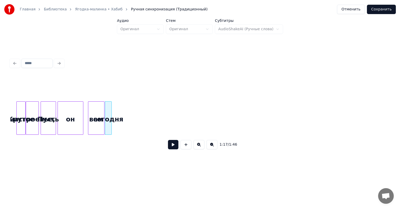
scroll to position [0, 922]
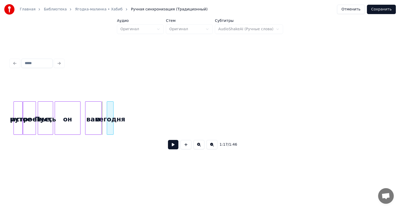
click at [111, 109] on div "сегодня" at bounding box center [110, 118] width 6 height 35
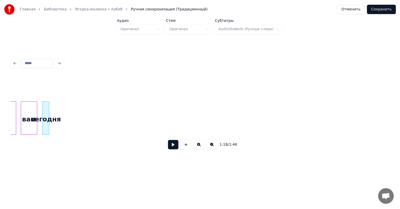
scroll to position [0, 1017]
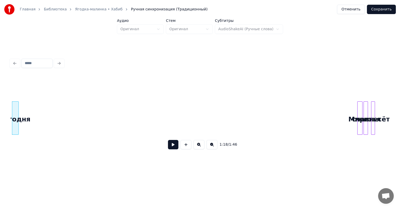
click at [358, 107] on div at bounding box center [358, 117] width 2 height 33
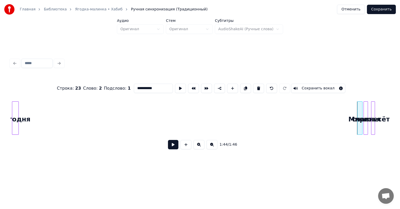
type input "*****"
drag, startPoint x: 303, startPoint y: 131, endPoint x: 298, endPoint y: 132, distance: 4.7
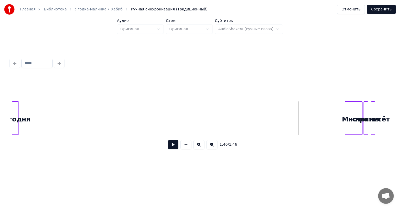
click at [345, 110] on div at bounding box center [346, 117] width 2 height 33
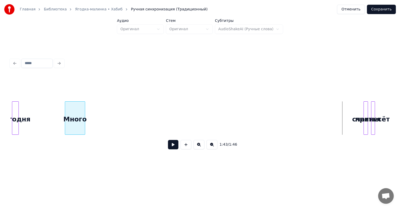
scroll to position [0, 1016]
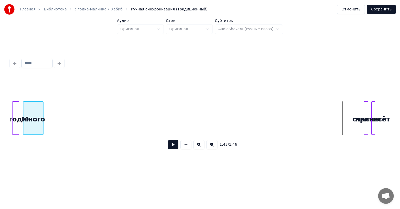
click at [31, 95] on div "1:43 / 1:46" at bounding box center [199, 114] width 379 height 79
click at [359, 112] on div at bounding box center [360, 117] width 2 height 33
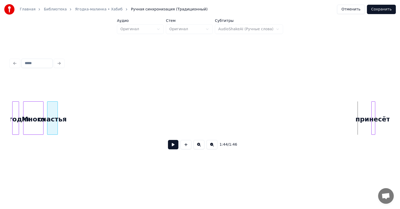
click at [51, 96] on div "1:44 / 1:46" at bounding box center [199, 114] width 379 height 79
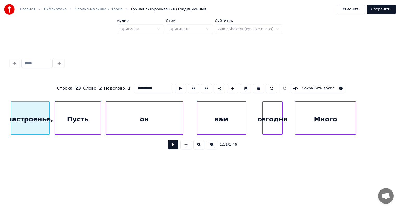
scroll to position [0, 2503]
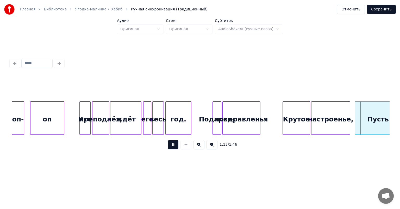
click at [176, 144] on button at bounding box center [173, 144] width 10 height 9
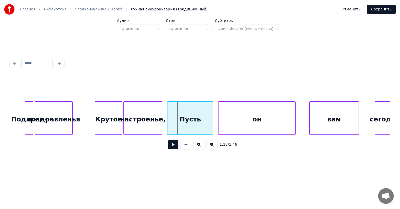
scroll to position [0, 2693]
click at [173, 117] on div at bounding box center [173, 117] width 2 height 33
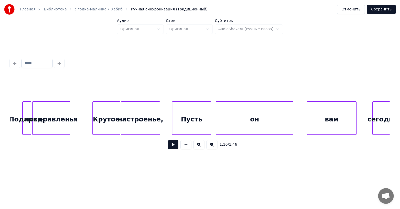
click at [172, 147] on button at bounding box center [173, 144] width 10 height 9
click at [173, 146] on button at bounding box center [173, 144] width 10 height 9
click at [244, 106] on div "он" at bounding box center [254, 118] width 77 height 35
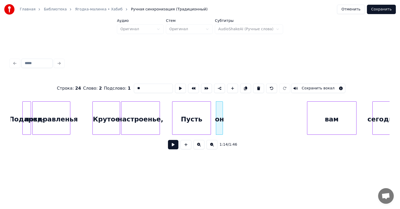
click at [222, 125] on div at bounding box center [222, 117] width 2 height 33
click at [216, 114] on div "он" at bounding box center [216, 118] width 7 height 35
click at [202, 113] on div "Пусть" at bounding box center [191, 118] width 38 height 35
type input "*****"
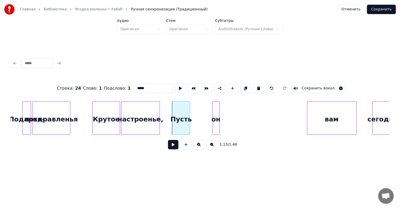
click at [188, 118] on div at bounding box center [189, 117] width 2 height 33
click at [194, 115] on div "он" at bounding box center [194, 118] width 7 height 35
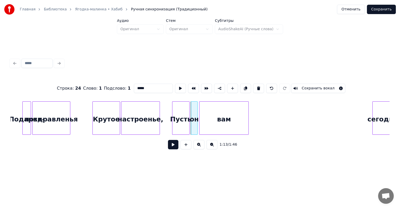
click at [212, 117] on div "вам" at bounding box center [223, 118] width 49 height 35
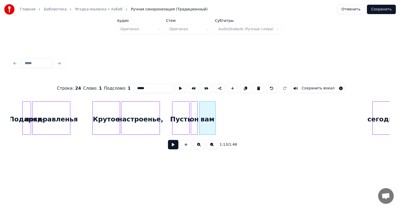
click at [214, 119] on div at bounding box center [215, 117] width 2 height 33
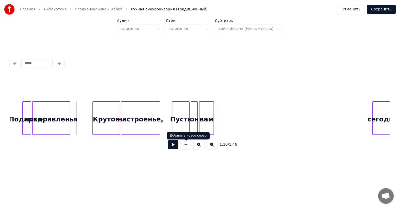
click at [172, 147] on button at bounding box center [173, 144] width 10 height 9
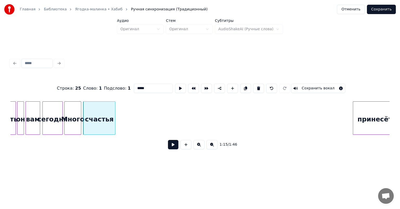
scroll to position [0, 2874]
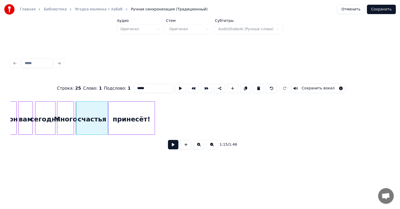
click at [140, 118] on div "принесёт!" at bounding box center [131, 118] width 46 height 35
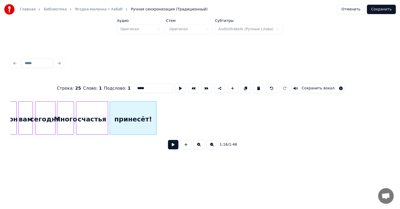
click at [143, 112] on div "принесёт!" at bounding box center [133, 118] width 46 height 35
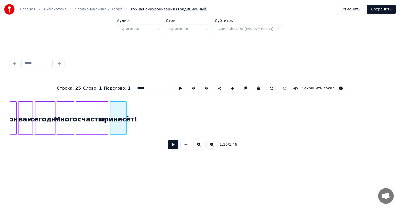
click at [125, 115] on div at bounding box center [126, 117] width 2 height 33
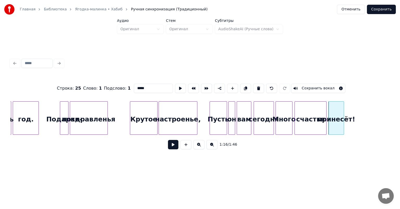
scroll to position [0, 2632]
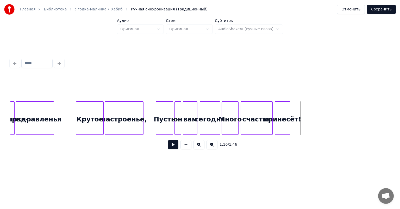
scroll to position [0, 2712]
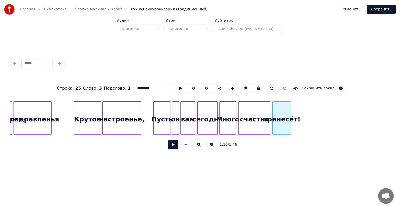
type input "*******"
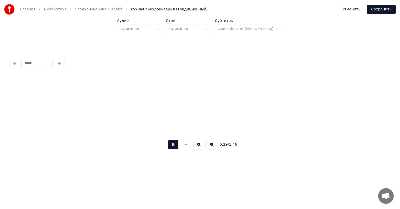
scroll to position [0, 1138]
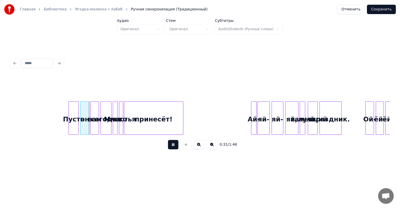
drag, startPoint x: 172, startPoint y: 148, endPoint x: 136, endPoint y: 139, distance: 37.6
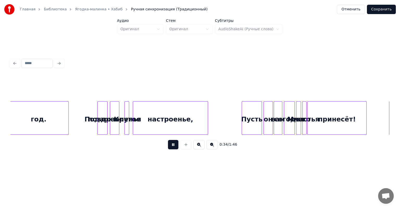
scroll to position [0, 1334]
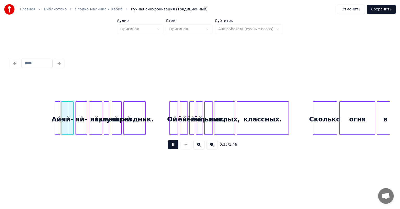
click at [173, 145] on button at bounding box center [173, 144] width 10 height 9
click at [44, 112] on div at bounding box center [45, 117] width 2 height 33
click at [174, 147] on button at bounding box center [173, 144] width 10 height 9
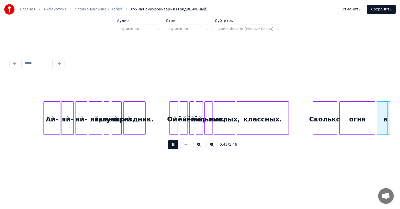
scroll to position [0, 1713]
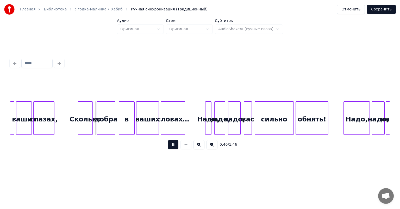
click at [174, 147] on button at bounding box center [173, 144] width 10 height 9
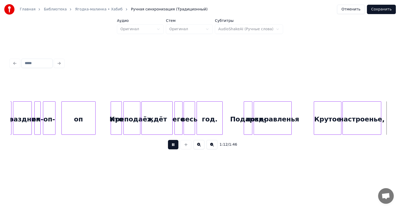
scroll to position [0, 2851]
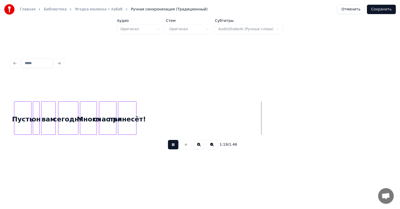
click at [174, 147] on button at bounding box center [173, 144] width 10 height 9
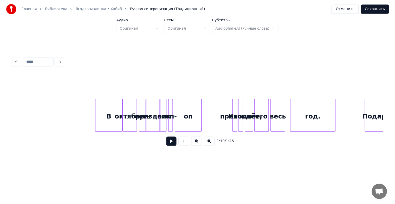
scroll to position [0, 0]
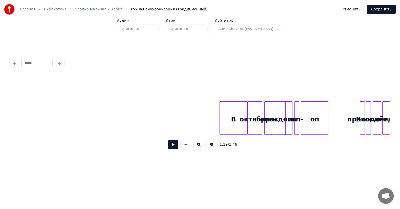
click at [376, 12] on button "Сохранить" at bounding box center [381, 9] width 29 height 9
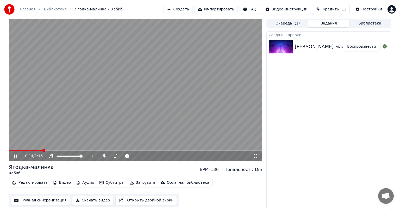
click at [15, 156] on icon at bounding box center [15, 155] width 3 height 3
click at [33, 167] on div "Ягодка-малинка" at bounding box center [31, 166] width 45 height 7
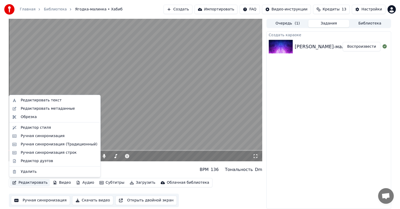
click at [34, 181] on button "Редактировать" at bounding box center [30, 182] width 40 height 7
click at [47, 130] on div "Редактор стиля" at bounding box center [54, 127] width 89 height 8
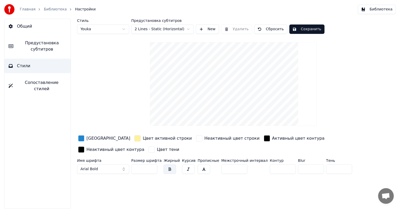
click at [144, 168] on input "**" at bounding box center [144, 168] width 26 height 9
click at [154, 167] on input "**" at bounding box center [144, 168] width 26 height 9
click at [153, 167] on input "***" at bounding box center [144, 168] width 26 height 9
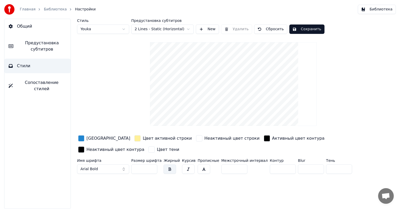
click at [153, 167] on input "***" at bounding box center [144, 168] width 26 height 9
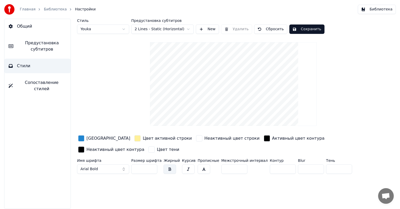
click at [153, 167] on input "***" at bounding box center [144, 168] width 26 height 9
click at [152, 166] on input "***" at bounding box center [144, 168] width 26 height 9
click at [151, 166] on input "***" at bounding box center [144, 168] width 26 height 9
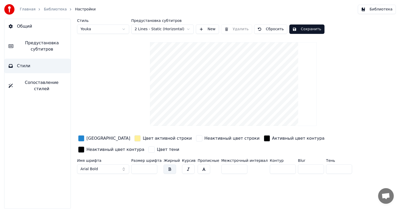
click at [151, 166] on input "***" at bounding box center [144, 168] width 26 height 9
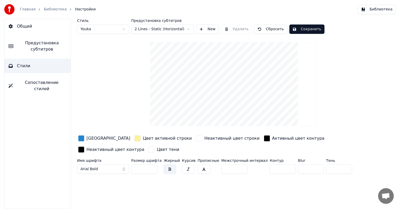
click at [151, 166] on input "***" at bounding box center [144, 168] width 26 height 9
click at [151, 170] on input "***" at bounding box center [144, 168] width 26 height 9
click at [151, 167] on input "***" at bounding box center [144, 168] width 26 height 9
type input "***"
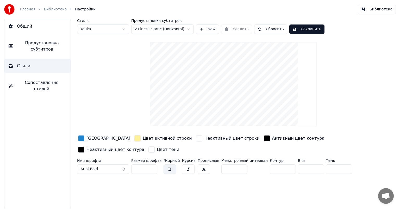
click at [151, 167] on input "***" at bounding box center [144, 168] width 26 height 9
click at [208, 106] on video at bounding box center [233, 84] width 167 height 84
click at [209, 114] on video at bounding box center [233, 84] width 167 height 84
click at [180, 30] on html "Главная Библиотека Настройки Библиотека Общий Предустановка субтитров Стили Соп…" at bounding box center [200, 104] width 400 height 209
click at [171, 30] on html "Главная Библиотека Настройки Библиотека Общий Предустановка субтитров Стили Соп…" at bounding box center [200, 104] width 400 height 209
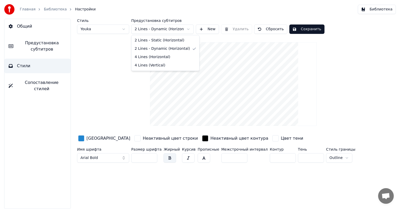
click at [164, 29] on html "Главная Библиотека Настройки Библиотека Общий Предустановка субтитров Стили Соп…" at bounding box center [200, 104] width 400 height 209
click at [161, 30] on html "Главная Библиотека Настройки Библиотека Общий Предустановка субтитров Стили Соп…" at bounding box center [200, 104] width 400 height 209
click at [157, 30] on html "Главная Библиотека Настройки Библиотека Общий Предустановка субтитров Стили Соп…" at bounding box center [200, 104] width 400 height 209
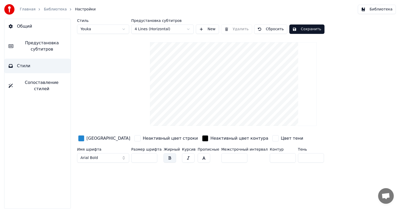
click at [306, 29] on button "Сохранить" at bounding box center [306, 28] width 35 height 9
click at [302, 31] on button "Сохранить" at bounding box center [306, 28] width 35 height 9
click at [34, 46] on span "Предустановка субтитров" at bounding box center [41, 46] width 49 height 12
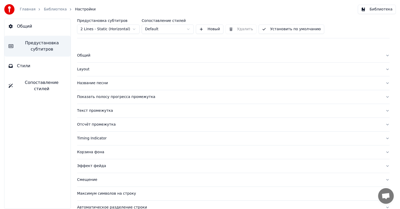
click at [33, 28] on button "Общий" at bounding box center [37, 26] width 66 height 15
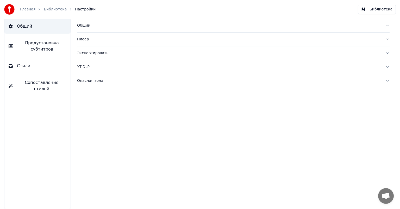
click at [37, 43] on span "Предустановка субтитров" at bounding box center [41, 46] width 49 height 12
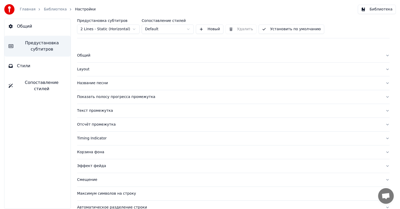
click at [45, 79] on span "Сопоставление стилей" at bounding box center [41, 85] width 49 height 12
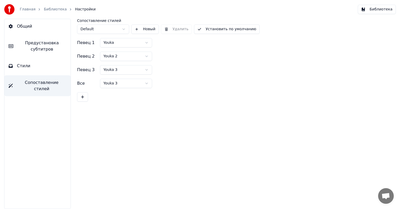
click at [41, 67] on button "Стили" at bounding box center [37, 66] width 66 height 15
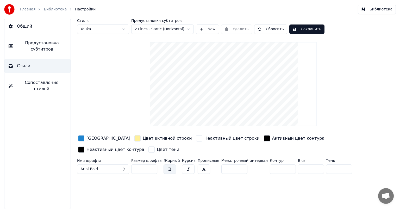
click at [300, 28] on button "Сохранить" at bounding box center [306, 28] width 35 height 9
click at [290, 29] on button "Готово" at bounding box center [303, 28] width 28 height 9
click at [31, 27] on button "Общий" at bounding box center [37, 26] width 66 height 15
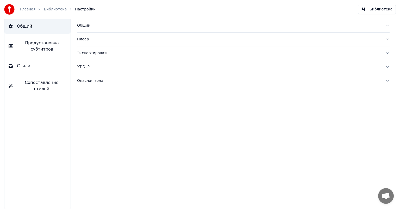
click at [54, 11] on link "Библиотека" at bounding box center [55, 9] width 23 height 5
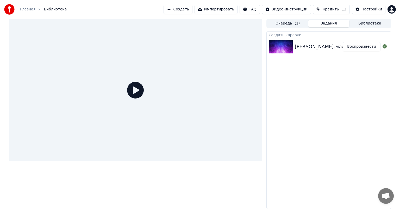
click at [137, 93] on icon at bounding box center [135, 90] width 17 height 17
click at [139, 90] on icon at bounding box center [135, 90] width 17 height 17
click at [135, 92] on icon at bounding box center [135, 90] width 17 height 17
click at [358, 26] on button "Библиотека" at bounding box center [369, 24] width 41 height 8
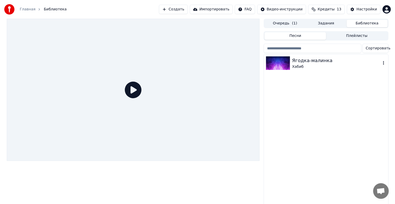
click at [296, 64] on div "Ягодка-малинка" at bounding box center [336, 60] width 89 height 7
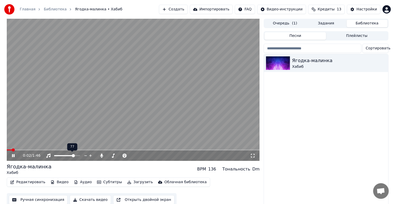
click at [74, 156] on span at bounding box center [73, 155] width 3 height 3
click at [67, 155] on span at bounding box center [60, 155] width 13 height 1
click at [75, 115] on video at bounding box center [133, 90] width 253 height 142
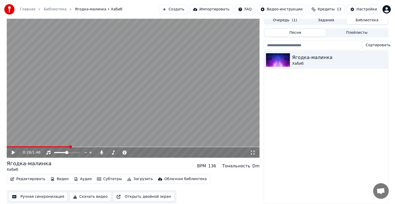
scroll to position [6, 0]
click at [32, 176] on button "Редактировать" at bounding box center [28, 179] width 40 height 7
click at [33, 176] on button "Редактировать" at bounding box center [28, 179] width 40 height 7
click at [27, 160] on div "Ягодка-малинка" at bounding box center [29, 163] width 45 height 7
click at [37, 160] on div "Ягодка-малинка" at bounding box center [29, 163] width 45 height 7
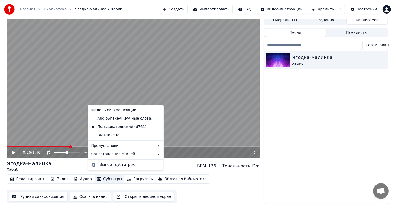
click at [104, 176] on button "Субтитры" at bounding box center [109, 179] width 29 height 7
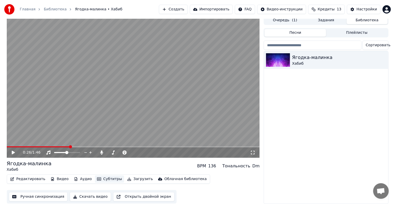
click at [105, 176] on button "Субтитры" at bounding box center [109, 179] width 29 height 7
click at [37, 176] on button "Редактировать" at bounding box center [28, 179] width 40 height 7
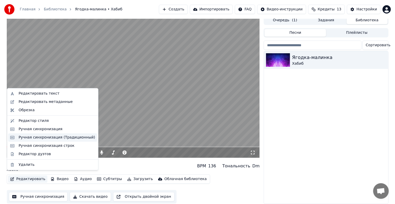
click at [44, 137] on div "Ручная синхронизация (Традиционный)" at bounding box center [56, 137] width 77 height 5
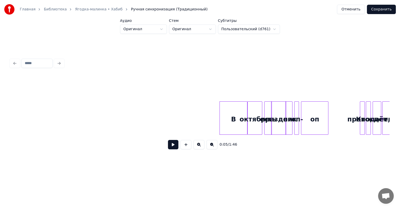
click at [173, 143] on button at bounding box center [173, 144] width 10 height 9
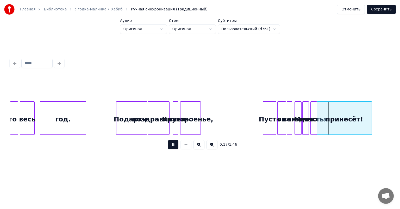
click at [175, 144] on button at bounding box center [173, 144] width 10 height 9
click at [378, 11] on button "Сохранить" at bounding box center [381, 9] width 29 height 9
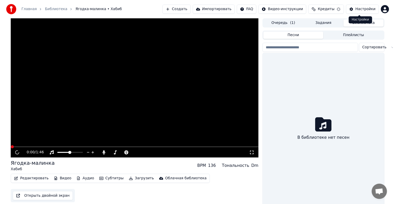
scroll to position [6, 0]
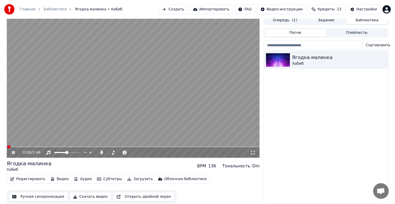
click at [84, 87] on video at bounding box center [133, 87] width 253 height 142
click at [28, 177] on button "Редактировать" at bounding box center [28, 179] width 40 height 7
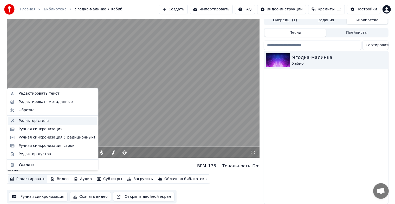
click at [44, 122] on div "Редактор стиля" at bounding box center [56, 120] width 77 height 5
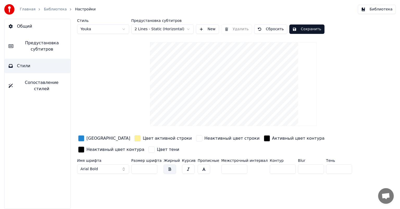
click at [151, 169] on input "***" at bounding box center [144, 168] width 26 height 9
type input "***"
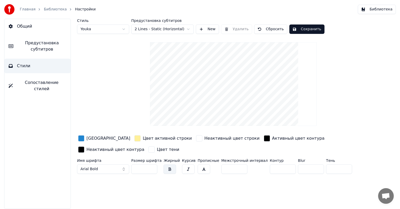
click at [151, 169] on input "***" at bounding box center [144, 168] width 26 height 9
click at [179, 28] on html "Главная Библиотека Настройки Библиотека Общий Предустановка субтитров Стили Соп…" at bounding box center [200, 104] width 400 height 209
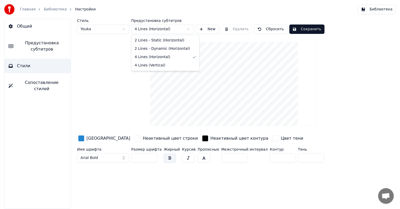
click at [174, 29] on html "Главная Библиотека Настройки Библиотека Общий Предустановка субтитров Стили Соп…" at bounding box center [200, 104] width 400 height 209
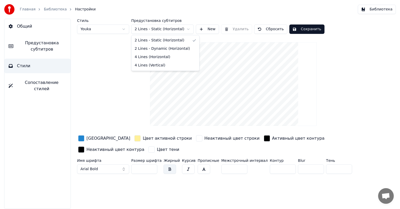
click at [162, 27] on html "Главная Библиотека Настройки Библиотека Общий Предустановка субтитров Стили Соп…" at bounding box center [200, 104] width 400 height 209
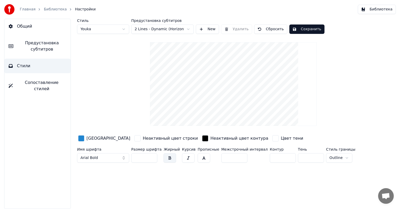
click at [164, 29] on html "Главная Библиотека Настройки Библиотека Общий Предустановка субтитров Стили Соп…" at bounding box center [200, 104] width 400 height 209
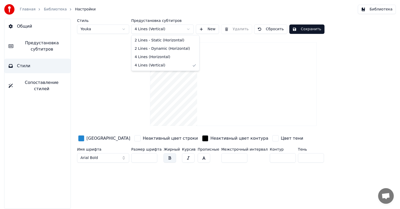
click at [165, 29] on html "Главная Библиотека Настройки Библиотека Общий Предустановка субтитров Стили Соп…" at bounding box center [200, 104] width 400 height 209
click at [304, 29] on button "Сохранить" at bounding box center [306, 28] width 35 height 9
click at [376, 9] on button "Библиотека" at bounding box center [377, 9] width 38 height 9
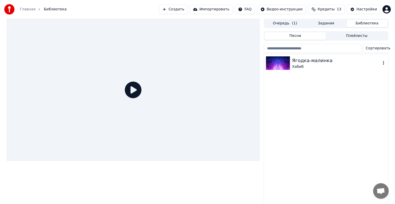
click at [312, 63] on div "Ягодка-малинка" at bounding box center [336, 60] width 89 height 7
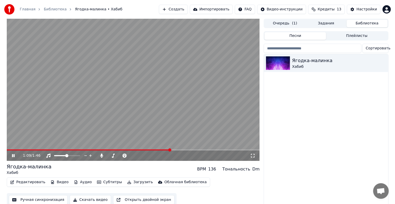
click at [182, 84] on video at bounding box center [133, 90] width 253 height 142
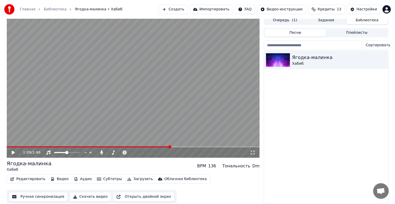
scroll to position [6, 0]
click at [30, 162] on div "Ягодка-малинка" at bounding box center [29, 163] width 45 height 7
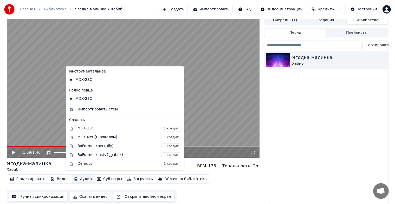
click at [74, 176] on button "Аудио" at bounding box center [83, 179] width 22 height 7
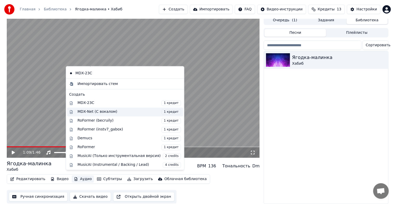
scroll to position [0, 0]
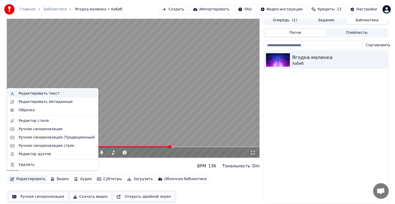
click at [44, 94] on div "Редактировать текст" at bounding box center [38, 93] width 41 height 5
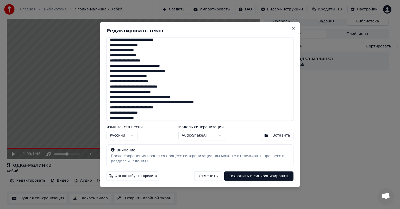
scroll to position [51, 0]
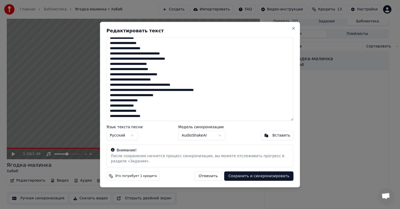
click at [240, 176] on button "Сохранить и синхронизировать" at bounding box center [258, 175] width 69 height 9
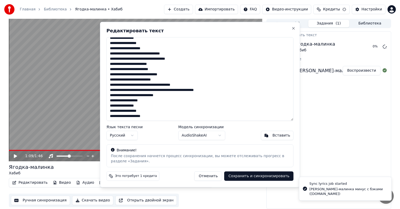
scroll to position [0, 0]
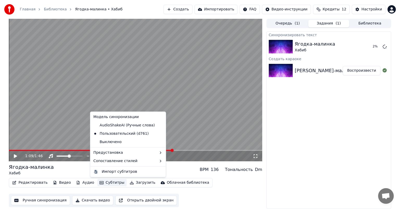
click at [101, 182] on button "Субтитры" at bounding box center [111, 182] width 29 height 7
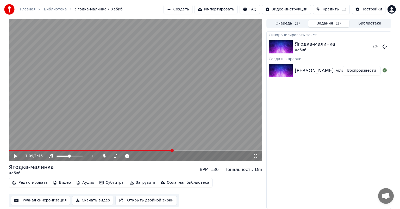
click at [33, 183] on button "Редактировать" at bounding box center [30, 182] width 40 height 7
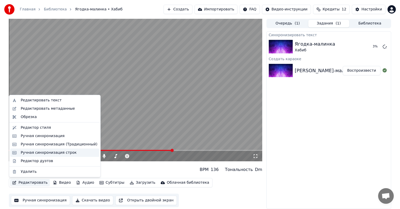
click at [56, 152] on div "Ручная синхронизация строк" at bounding box center [49, 152] width 56 height 5
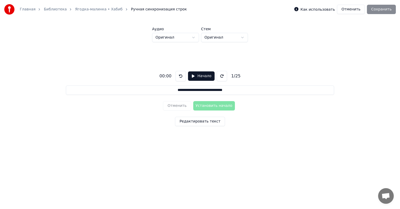
click at [374, 9] on div "Как использовать Отменить Сохранить" at bounding box center [344, 9] width 101 height 9
click at [349, 11] on button "Отменить" at bounding box center [351, 9] width 28 height 9
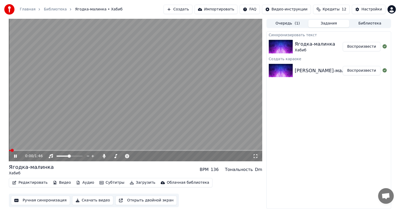
click at [59, 136] on video at bounding box center [135, 90] width 253 height 142
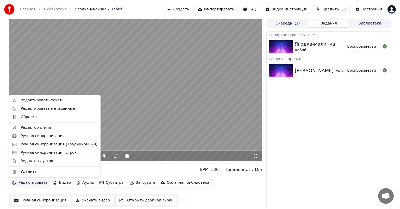
click at [35, 182] on button "Редактировать" at bounding box center [30, 182] width 40 height 7
click at [41, 146] on div "Ручная синхронизация (Традиционный)" at bounding box center [59, 144] width 77 height 5
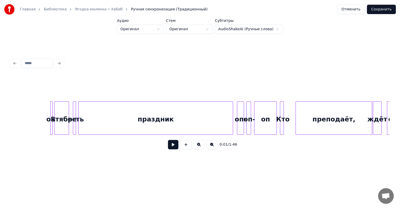
click at [380, 9] on button "Сохранить" at bounding box center [381, 9] width 29 height 9
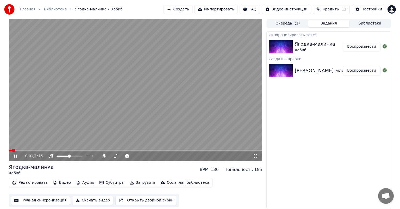
click at [66, 120] on video at bounding box center [135, 90] width 253 height 142
click at [90, 105] on video at bounding box center [135, 90] width 253 height 142
click at [150, 103] on video at bounding box center [135, 90] width 253 height 142
click at [14, 150] on span at bounding box center [16, 150] width 15 height 1
click at [9, 151] on span at bounding box center [9, 150] width 0 height 1
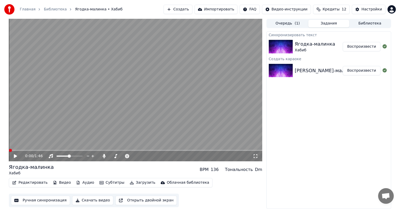
click at [35, 183] on button "Редактировать" at bounding box center [30, 182] width 40 height 7
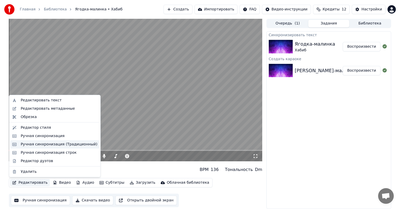
click at [49, 145] on div "Ручная синхронизация (Традиционный)" at bounding box center [59, 144] width 77 height 5
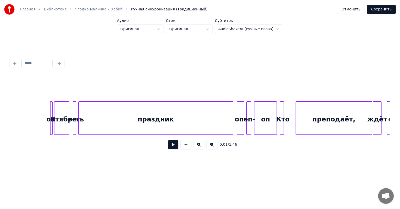
click at [170, 147] on button at bounding box center [173, 144] width 10 height 9
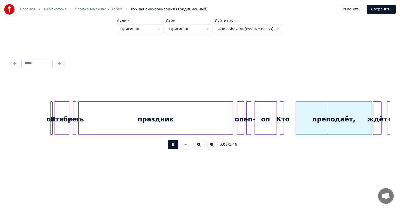
click at [173, 147] on button at bounding box center [173, 144] width 10 height 9
click at [353, 9] on button "Отменить" at bounding box center [351, 9] width 28 height 9
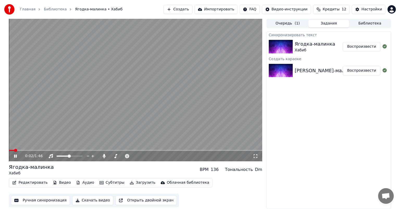
click at [82, 112] on video at bounding box center [135, 90] width 253 height 142
click at [301, 50] on div "Хабиб" at bounding box center [315, 50] width 40 height 5
click at [16, 155] on icon at bounding box center [15, 156] width 3 height 4
click at [308, 45] on div "Ягодка-малинка" at bounding box center [315, 43] width 40 height 7
click at [339, 68] on div "[PERSON_NAME]-малинка минус с бэками ([DOMAIN_NAME])" at bounding box center [368, 70] width 146 height 7
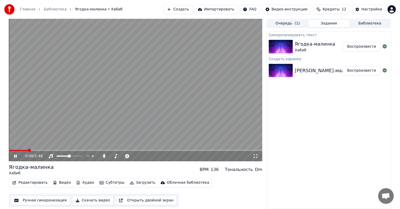
click at [16, 155] on icon at bounding box center [15, 155] width 3 height 3
click at [283, 24] on button "Очередь ( 1 )" at bounding box center [287, 24] width 41 height 8
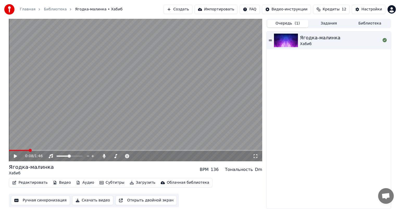
click at [294, 38] on img at bounding box center [286, 41] width 24 height 14
click at [14, 156] on icon at bounding box center [15, 155] width 3 height 3
click at [332, 25] on button "Задания" at bounding box center [328, 24] width 41 height 8
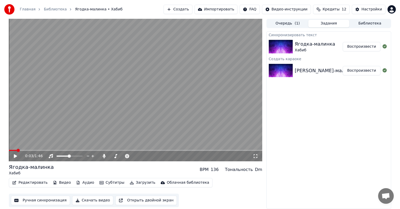
click at [364, 45] on button "Воспроизвести" at bounding box center [361, 46] width 38 height 9
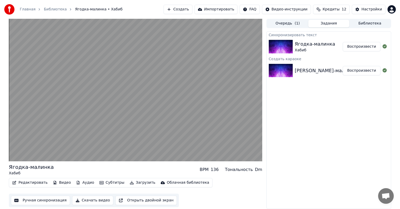
click at [356, 68] on button "Воспроизвести" at bounding box center [361, 70] width 38 height 9
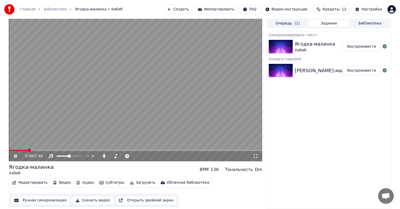
click at [162, 104] on video at bounding box center [135, 90] width 253 height 142
drag, startPoint x: 118, startPoint y: 135, endPoint x: 100, endPoint y: 203, distance: 69.9
click at [45, 208] on html "Главная Библиотека Ягодка-малинка • Хабиб Создать Импортировать FAQ Видео-инстр…" at bounding box center [200, 104] width 400 height 209
drag, startPoint x: 55, startPoint y: 44, endPoint x: 48, endPoint y: 57, distance: 14.5
click at [55, 43] on video at bounding box center [135, 90] width 253 height 142
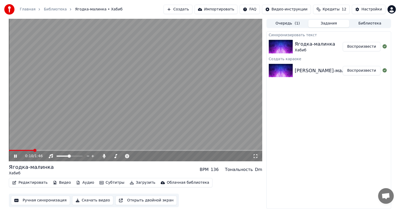
click at [16, 155] on icon at bounding box center [15, 155] width 3 height 3
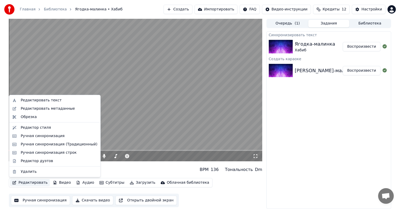
click at [33, 184] on button "Редактировать" at bounding box center [30, 182] width 40 height 7
click at [49, 144] on div "Ручная синхронизация (Традиционный)" at bounding box center [59, 144] width 77 height 5
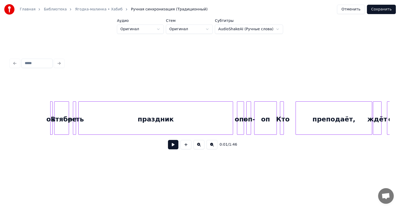
drag, startPoint x: 23, startPoint y: 116, endPoint x: 9, endPoint y: 116, distance: 14.1
click at [9, 116] on div "0:01 / 1:46" at bounding box center [199, 104] width 383 height 103
click at [173, 146] on button at bounding box center [173, 144] width 10 height 9
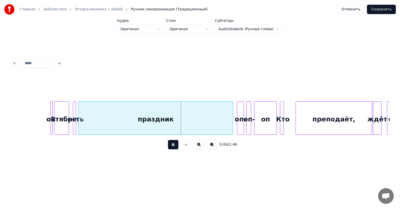
drag, startPoint x: 174, startPoint y: 146, endPoint x: 161, endPoint y: 143, distance: 13.1
click at [174, 146] on button at bounding box center [173, 144] width 10 height 9
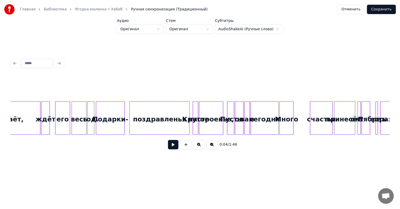
click at [171, 145] on button at bounding box center [173, 144] width 10 height 9
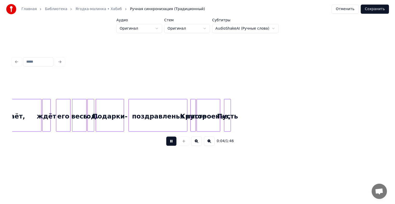
scroll to position [0, 175]
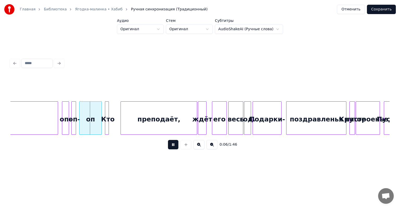
click at [171, 145] on button at bounding box center [173, 144] width 10 height 9
click at [353, 12] on button "Отменить" at bounding box center [351, 9] width 28 height 9
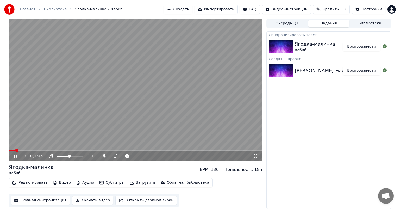
click at [184, 109] on video at bounding box center [135, 90] width 253 height 142
click at [105, 182] on button "Субтитры" at bounding box center [111, 182] width 29 height 7
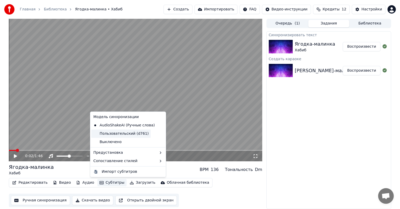
click at [118, 134] on div "Пользовательский (d761)" at bounding box center [120, 133] width 59 height 8
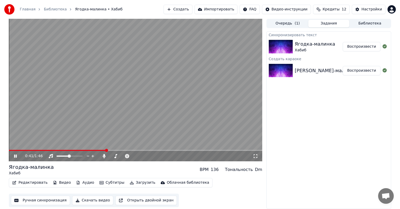
click at [84, 114] on video at bounding box center [135, 90] width 253 height 142
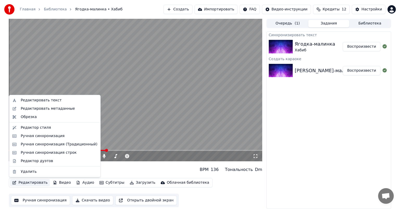
click at [40, 184] on button "Редактировать" at bounding box center [30, 182] width 40 height 7
click at [42, 127] on div "Редактор стиля" at bounding box center [36, 127] width 30 height 5
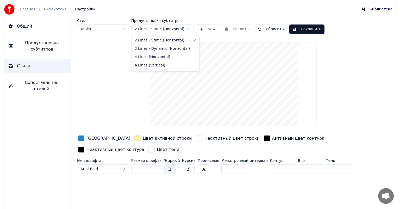
click at [160, 29] on html "Главная Библиотека Настройки Библиотека Общий Предустановка субтитров Стили Соп…" at bounding box center [200, 104] width 400 height 209
click at [152, 169] on input "***" at bounding box center [144, 168] width 26 height 9
click at [151, 169] on input "***" at bounding box center [144, 168] width 26 height 9
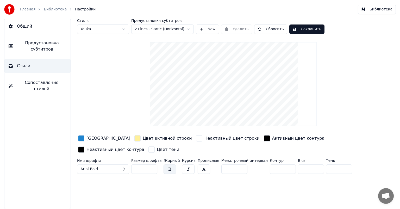
click at [151, 169] on input "***" at bounding box center [144, 168] width 26 height 9
click at [112, 30] on html "Главная Библиотека Настройки Библиотека Общий Предустановка субтитров Стили Соп…" at bounding box center [200, 104] width 400 height 209
click at [112, 27] on html "Главная Библиотека Настройки Библиотека Общий Предустановка субтитров Стили Соп…" at bounding box center [200, 104] width 400 height 209
click at [109, 31] on html "Главная Библиотека Настройки Библиотека Общий Предустановка субтитров Стили Соп…" at bounding box center [200, 104] width 400 height 209
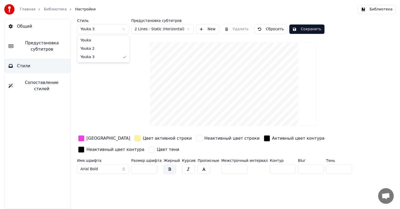
type input "***"
click at [255, 99] on video at bounding box center [233, 84] width 167 height 84
click at [254, 105] on video at bounding box center [233, 84] width 167 height 84
drag, startPoint x: 241, startPoint y: 60, endPoint x: 243, endPoint y: 76, distance: 15.9
click at [243, 76] on video at bounding box center [233, 84] width 167 height 84
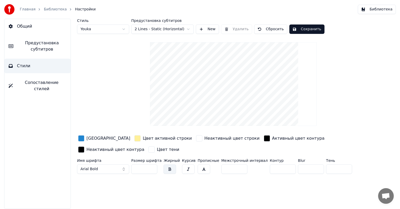
click at [303, 30] on button "Сохранить" at bounding box center [306, 28] width 35 height 9
click at [376, 11] on button "Библиотека" at bounding box center [377, 9] width 38 height 9
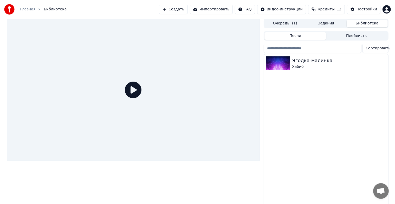
click at [133, 92] on icon at bounding box center [133, 90] width 17 height 17
click at [321, 64] on div "Ягодка-малинка" at bounding box center [336, 60] width 89 height 7
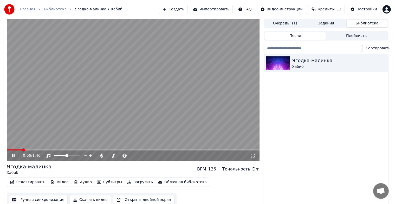
click at [94, 118] on video at bounding box center [133, 90] width 253 height 142
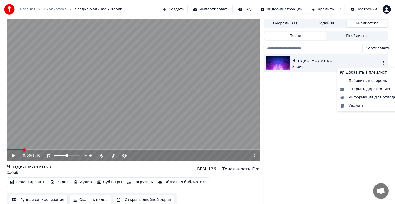
click at [383, 62] on icon "button" at bounding box center [383, 63] width 5 height 4
click at [313, 60] on div "Ягодка-малинка" at bounding box center [336, 60] width 89 height 7
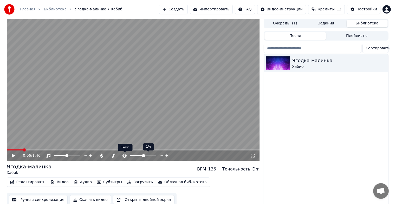
drag, startPoint x: 113, startPoint y: 129, endPoint x: 124, endPoint y: 157, distance: 30.0
click at [124, 157] on div "0:06 / 1:46" at bounding box center [133, 90] width 253 height 142
click at [134, 125] on video at bounding box center [133, 90] width 253 height 142
click at [102, 119] on video at bounding box center [133, 90] width 253 height 142
click at [42, 117] on video at bounding box center [133, 90] width 253 height 142
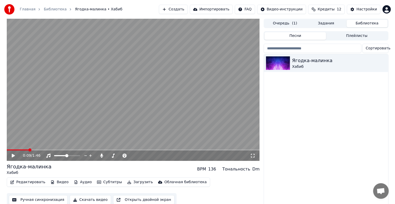
click at [28, 167] on div "Ягодка-малинка" at bounding box center [29, 166] width 45 height 7
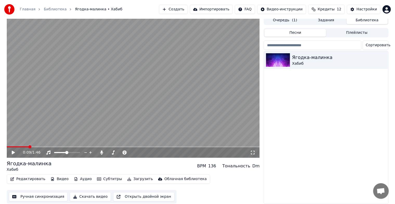
scroll to position [6, 0]
click at [78, 176] on button "Аудио" at bounding box center [83, 179] width 22 height 7
click at [66, 126] on video at bounding box center [133, 87] width 253 height 142
click at [77, 152] on span at bounding box center [65, 152] width 23 height 1
click at [73, 151] on span at bounding box center [72, 152] width 3 height 3
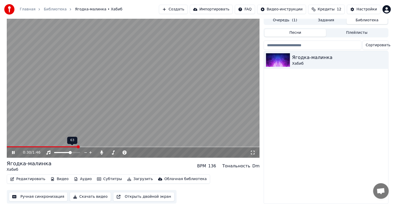
click at [71, 151] on span at bounding box center [70, 152] width 3 height 3
click at [131, 100] on video at bounding box center [133, 87] width 253 height 142
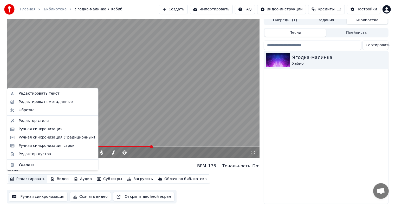
click at [36, 176] on button "Редактировать" at bounding box center [28, 179] width 40 height 7
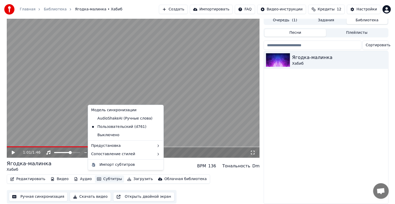
click at [97, 178] on icon "button" at bounding box center [99, 179] width 4 height 3
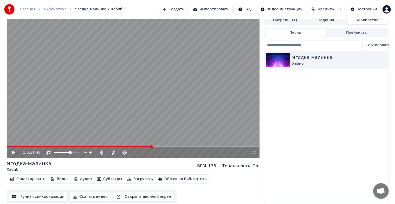
click at [32, 176] on button "Редактировать" at bounding box center [28, 179] width 40 height 7
click at [102, 178] on button "Субтитры" at bounding box center [109, 179] width 29 height 7
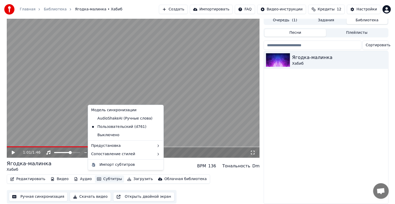
click at [102, 176] on button "Субтитры" at bounding box center [109, 179] width 29 height 7
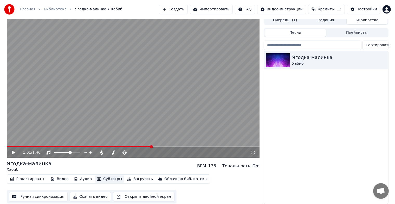
click at [106, 176] on button "Субтитры" at bounding box center [109, 179] width 29 height 7
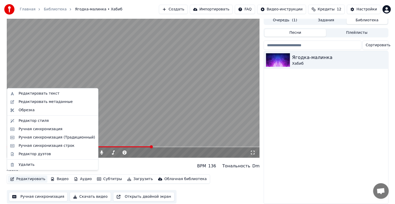
click at [28, 176] on button "Редактировать" at bounding box center [28, 179] width 40 height 7
click at [28, 123] on div "Редактор стиля" at bounding box center [33, 120] width 30 height 5
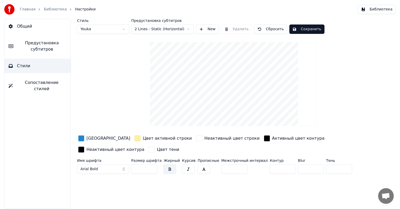
click at [152, 169] on input "***" at bounding box center [144, 168] width 26 height 9
type input "***"
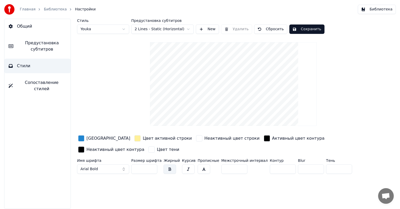
click at [152, 169] on input "***" at bounding box center [144, 168] width 26 height 9
click at [304, 30] on button "Сохранить" at bounding box center [306, 28] width 35 height 9
click at [300, 31] on button "Сохранить" at bounding box center [306, 28] width 35 height 9
click at [367, 10] on button "Библиотека" at bounding box center [377, 9] width 38 height 9
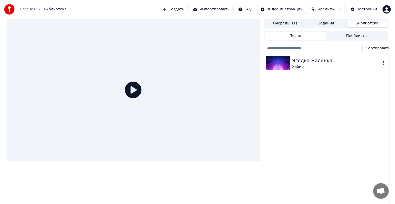
click at [292, 63] on div "Ягодка-малинка" at bounding box center [336, 60] width 89 height 7
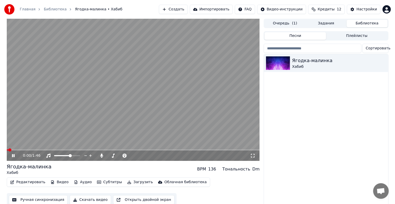
click at [84, 150] on span at bounding box center [133, 150] width 253 height 1
click at [108, 149] on video at bounding box center [133, 90] width 253 height 142
click at [114, 150] on span at bounding box center [133, 150] width 253 height 1
click at [135, 128] on video at bounding box center [133, 90] width 253 height 142
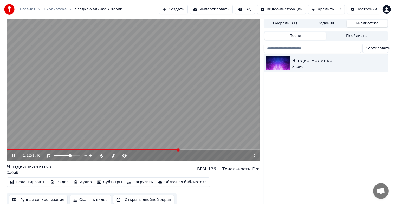
click at [178, 116] on video at bounding box center [133, 90] width 253 height 142
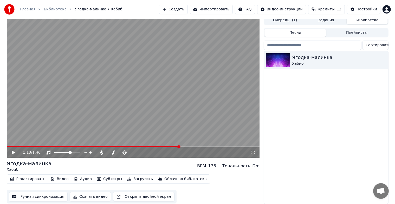
scroll to position [6, 0]
click at [27, 176] on button "Редактировать" at bounding box center [28, 179] width 40 height 7
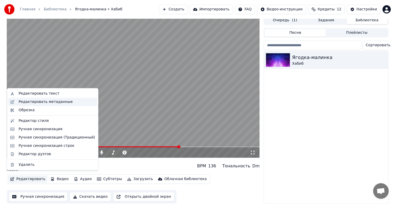
click at [50, 102] on div "Редактировать метаданные" at bounding box center [45, 101] width 54 height 5
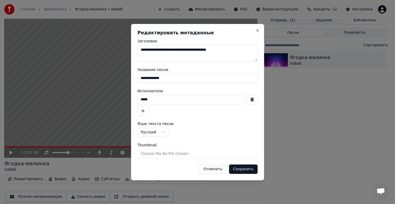
scroll to position [2, 0]
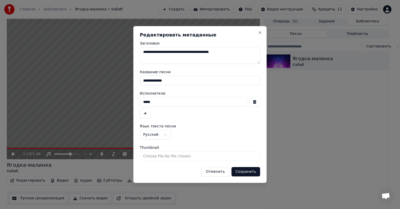
drag, startPoint x: 236, startPoint y: 52, endPoint x: 133, endPoint y: 51, distance: 102.8
click at [133, 51] on div "**********" at bounding box center [199, 104] width 133 height 157
click at [177, 81] on input "**********" at bounding box center [200, 80] width 120 height 9
drag, startPoint x: 177, startPoint y: 81, endPoint x: 173, endPoint y: 80, distance: 4.5
click at [173, 80] on input "**********" at bounding box center [200, 80] width 120 height 9
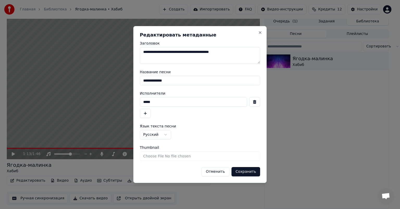
click at [172, 81] on input "**********" at bounding box center [200, 80] width 120 height 9
drag, startPoint x: 172, startPoint y: 81, endPoint x: 142, endPoint y: 82, distance: 30.7
click at [142, 82] on input "**********" at bounding box center [200, 80] width 120 height 9
type input "*"
type input "**********"
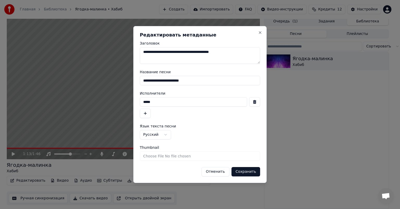
drag, startPoint x: 153, startPoint y: 101, endPoint x: 135, endPoint y: 99, distance: 18.4
click at [136, 101] on div "**********" at bounding box center [199, 104] width 133 height 157
type input "**********"
click at [207, 80] on input "**********" at bounding box center [200, 80] width 120 height 9
type input "**********"
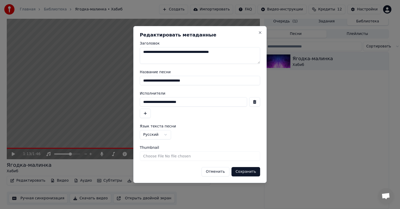
click at [191, 101] on input "**********" at bounding box center [193, 101] width 107 height 9
type input "**********"
click at [240, 170] on button "Сохранить" at bounding box center [245, 171] width 29 height 9
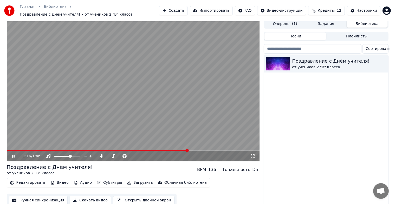
click at [8, 147] on video at bounding box center [133, 90] width 253 height 142
click at [10, 147] on video at bounding box center [133, 90] width 253 height 142
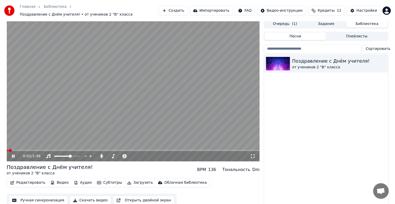
click at [9, 150] on span at bounding box center [8, 150] width 2 height 1
click at [7, 150] on span at bounding box center [7, 150] width 0 height 1
click at [147, 105] on video at bounding box center [133, 90] width 253 height 142
click at [181, 145] on video at bounding box center [133, 90] width 253 height 142
click at [177, 151] on div "0:08 / 1:46" at bounding box center [133, 156] width 253 height 10
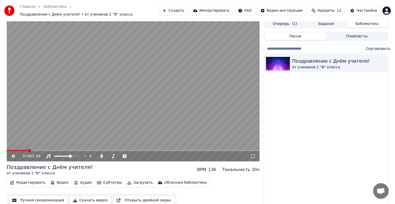
click at [172, 150] on span at bounding box center [133, 150] width 253 height 1
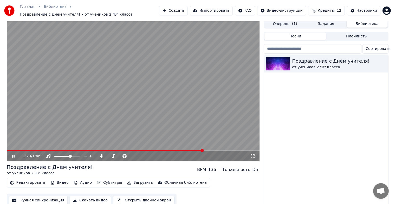
click at [203, 150] on span at bounding box center [133, 150] width 253 height 1
click at [167, 146] on video at bounding box center [133, 90] width 253 height 142
click at [189, 150] on span at bounding box center [118, 150] width 223 height 1
click at [200, 137] on video at bounding box center [133, 90] width 253 height 142
click at [161, 150] on span at bounding box center [84, 150] width 154 height 1
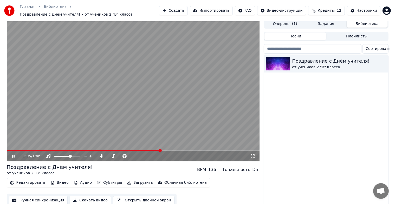
click at [143, 150] on span at bounding box center [84, 150] width 154 height 1
click at [122, 151] on div "0:57 / 1:46" at bounding box center [133, 156] width 253 height 10
click at [135, 117] on video at bounding box center [133, 90] width 253 height 142
click at [106, 181] on button "Субтитры" at bounding box center [109, 182] width 29 height 7
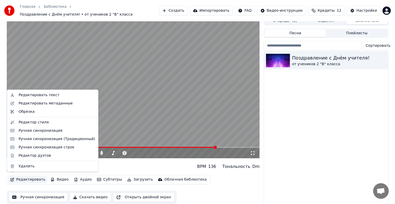
scroll to position [6, 0]
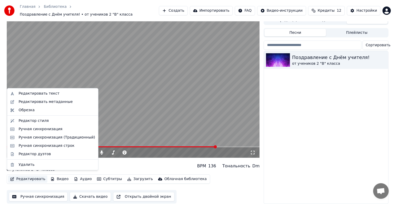
click at [143, 113] on video at bounding box center [133, 87] width 253 height 142
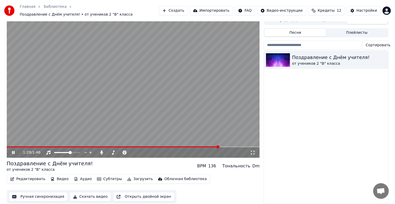
click at [136, 85] on video at bounding box center [133, 87] width 253 height 142
click at [93, 193] on button "Скачать видео" at bounding box center [90, 196] width 41 height 9
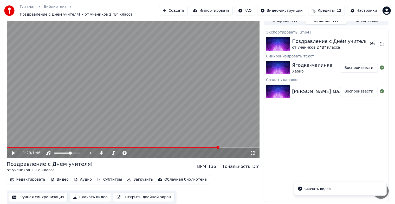
scroll to position [0, 0]
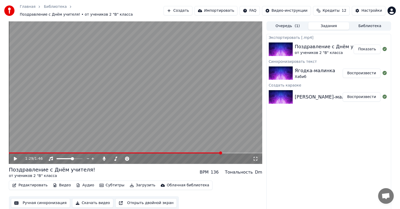
click at [375, 48] on button "Показать" at bounding box center [366, 48] width 27 height 9
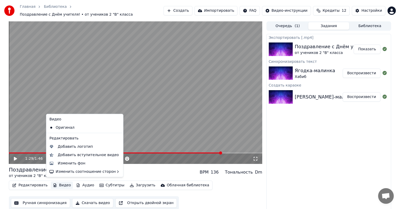
click at [53, 183] on icon "button" at bounding box center [55, 185] width 4 height 4
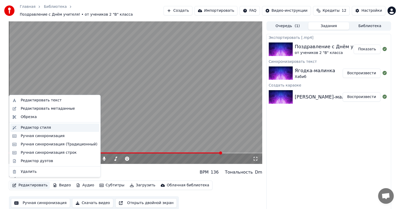
click at [42, 128] on div "Редактор стиля" at bounding box center [36, 127] width 30 height 5
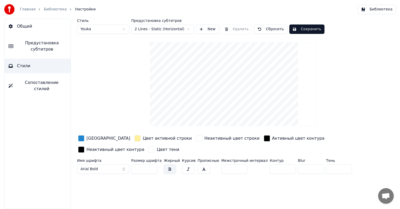
click at [152, 28] on html "Главная Библиотека Настройки Библиотека Общий Предустановка субтитров Стили Соп…" at bounding box center [200, 104] width 400 height 209
click at [155, 31] on html "Главная Библиотека Настройки Библиотека Общий Предустановка субтитров Стили Соп…" at bounding box center [200, 104] width 400 height 209
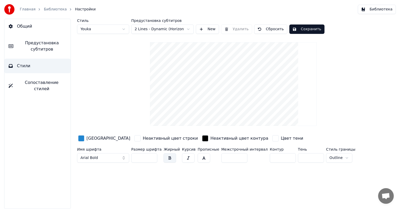
click at [156, 30] on html "Главная Библиотека Настройки Библиотека Общий Предустановка субтитров Стили Соп…" at bounding box center [200, 104] width 400 height 209
click at [156, 29] on html "Главная Библиотека Настройки Библиотека Общий Предустановка субтитров Стили Соп…" at bounding box center [200, 104] width 400 height 209
click at [299, 31] on button "Сохранить" at bounding box center [306, 28] width 35 height 9
click at [390, 8] on button "Библиотека" at bounding box center [377, 9] width 38 height 9
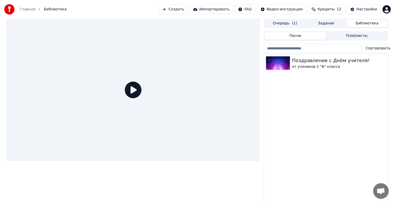
click at [131, 93] on icon at bounding box center [133, 90] width 17 height 17
click at [310, 62] on div "Поздравление с Днём учителя!" at bounding box center [336, 60] width 89 height 7
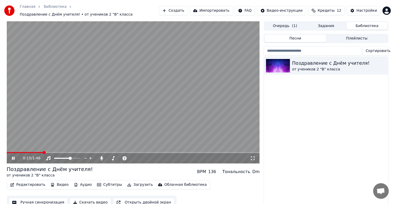
click at [161, 92] on video at bounding box center [133, 92] width 253 height 142
click at [34, 181] on button "Редактировать" at bounding box center [28, 184] width 40 height 7
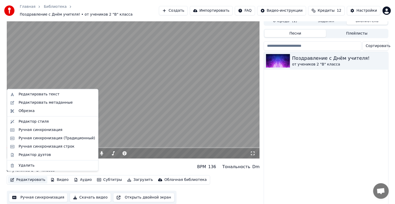
scroll to position [6, 0]
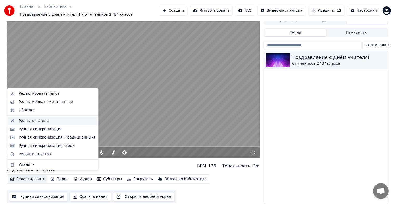
click at [40, 123] on div "Редактор стиля" at bounding box center [33, 120] width 30 height 5
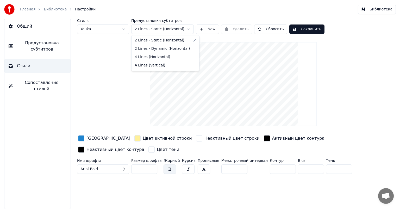
click at [153, 31] on html "Главная Библиотека Настройки Библиотека Общий Предустановка субтитров Стили Соп…" at bounding box center [200, 104] width 400 height 209
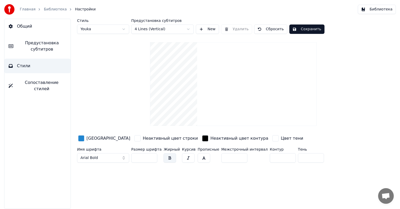
click at [306, 29] on button "Сохранить" at bounding box center [306, 28] width 35 height 9
click at [301, 30] on button "Сохранить" at bounding box center [306, 28] width 35 height 9
click at [37, 46] on span "Предустановка субтитров" at bounding box center [41, 46] width 49 height 12
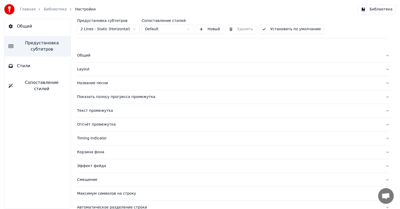
click at [40, 31] on button "Общий" at bounding box center [37, 26] width 66 height 15
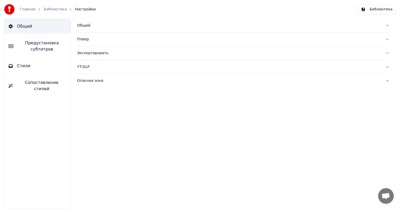
click at [48, 10] on link "Библиотека" at bounding box center [55, 9] width 23 height 5
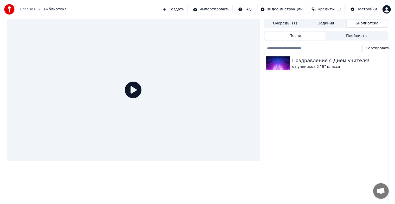
click at [141, 93] on icon at bounding box center [133, 90] width 17 height 17
click at [134, 93] on icon at bounding box center [133, 90] width 17 height 17
click at [328, 61] on div "Поздравление с Днём учителя!" at bounding box center [336, 60] width 89 height 7
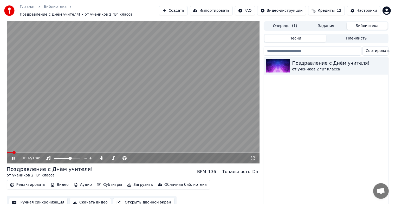
click at [66, 152] on span at bounding box center [133, 152] width 253 height 1
click at [93, 149] on video at bounding box center [133, 92] width 253 height 142
click at [96, 152] on span at bounding box center [133, 152] width 253 height 1
click at [157, 122] on video at bounding box center [133, 92] width 253 height 142
click at [175, 111] on video at bounding box center [133, 92] width 253 height 142
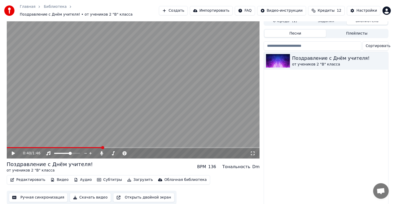
scroll to position [6, 0]
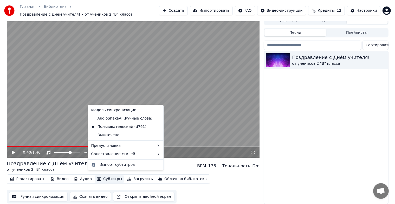
click at [100, 179] on button "Субтитры" at bounding box center [109, 179] width 29 height 7
click at [100, 178] on button "Субтитры" at bounding box center [109, 179] width 29 height 7
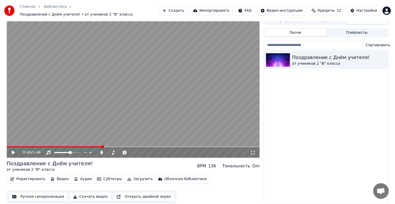
click at [30, 177] on button "Редактировать" at bounding box center [28, 179] width 40 height 7
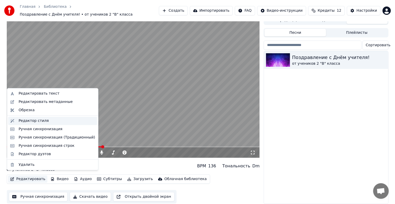
click at [55, 124] on div "Редактор стиля" at bounding box center [52, 121] width 89 height 8
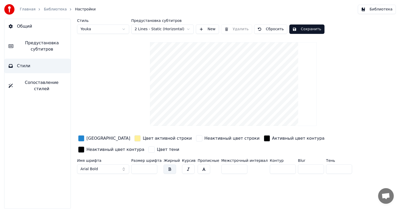
click at [183, 27] on html "Главная Библиотека Настройки Библиотека Общий Предустановка субтитров Стили Соп…" at bounding box center [200, 104] width 400 height 209
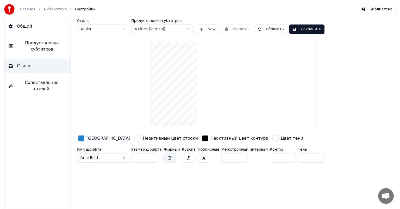
click at [210, 135] on div "Неактивный цвет контура" at bounding box center [239, 138] width 58 height 6
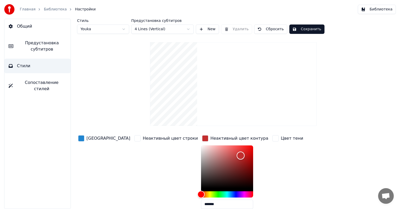
drag, startPoint x: 210, startPoint y: 155, endPoint x: 214, endPoint y: 155, distance: 4.4
click at [214, 155] on div "Color" at bounding box center [227, 166] width 52 height 43
drag, startPoint x: 214, startPoint y: 155, endPoint x: 177, endPoint y: 186, distance: 48.5
click at [199, 186] on div "Color" at bounding box center [203, 186] width 8 height 8
click at [87, 139] on div "[GEOGRAPHIC_DATA]" at bounding box center [108, 138] width 44 height 6
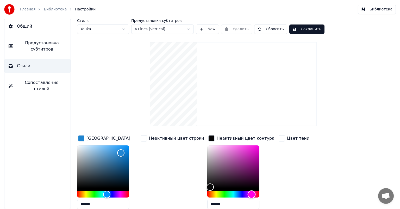
click at [244, 194] on div "Hue" at bounding box center [233, 194] width 52 height 6
type input "*******"
drag, startPoint x: 203, startPoint y: 184, endPoint x: 247, endPoint y: 149, distance: 56.0
click at [251, 149] on div "Color" at bounding box center [255, 149] width 8 height 8
drag, startPoint x: 120, startPoint y: 154, endPoint x: 129, endPoint y: 180, distance: 27.8
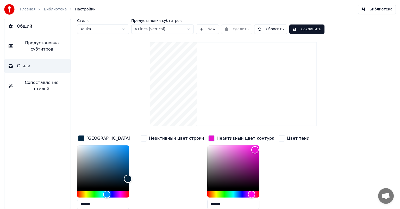
click at [129, 180] on div "Color" at bounding box center [128, 178] width 8 height 8
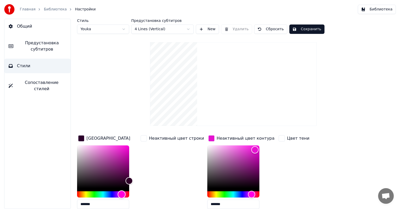
drag, startPoint x: 107, startPoint y: 193, endPoint x: 123, endPoint y: 189, distance: 15.4
click at [122, 192] on div "Hue" at bounding box center [122, 194] width 8 height 8
drag, startPoint x: 128, startPoint y: 178, endPoint x: 126, endPoint y: 145, distance: 33.1
click at [123, 146] on div "Color" at bounding box center [123, 150] width 8 height 8
type input "*******"
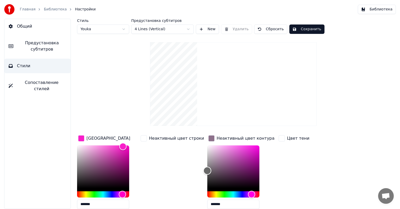
type input "*******"
drag, startPoint x: 246, startPoint y: 148, endPoint x: 165, endPoint y: 189, distance: 90.3
click at [165, 189] on div "Цвет заливки ******* Неактивный цвет строки Неактивный цвет контура ******* Цве…" at bounding box center [217, 173] width 280 height 79
click at [300, 30] on button "Сохранить" at bounding box center [306, 28] width 35 height 9
click at [300, 29] on button "Сохранить" at bounding box center [306, 28] width 35 height 9
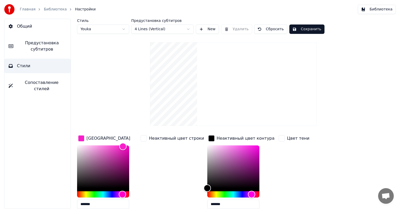
click at [296, 29] on button "Сохранить" at bounding box center [306, 28] width 35 height 9
click at [299, 30] on button "Сохранить" at bounding box center [306, 28] width 35 height 9
click at [294, 28] on button "Сохранить" at bounding box center [306, 28] width 35 height 9
click at [371, 9] on button "Библиотека" at bounding box center [377, 9] width 38 height 9
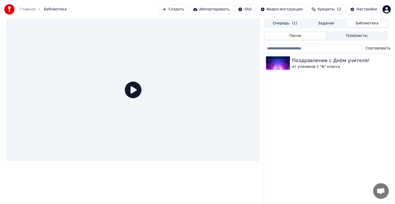
click at [127, 93] on icon at bounding box center [133, 90] width 17 height 17
click at [130, 92] on icon at bounding box center [133, 90] width 17 height 17
click at [309, 25] on button "Задания" at bounding box center [326, 24] width 41 height 8
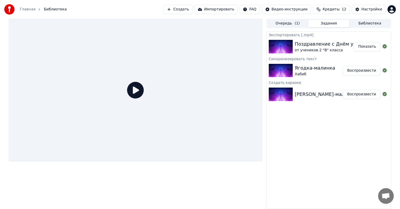
click at [363, 70] on button "Воспроизвести" at bounding box center [361, 70] width 38 height 9
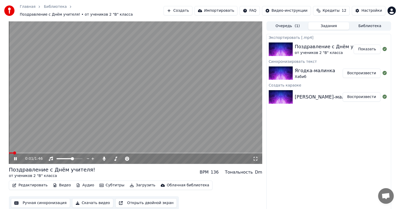
click at [32, 149] on video at bounding box center [135, 92] width 253 height 142
click at [56, 152] on span at bounding box center [135, 152] width 253 height 1
click at [123, 132] on video at bounding box center [135, 92] width 253 height 142
click at [194, 101] on video at bounding box center [135, 92] width 253 height 142
click at [61, 184] on button "Видео" at bounding box center [62, 184] width 22 height 7
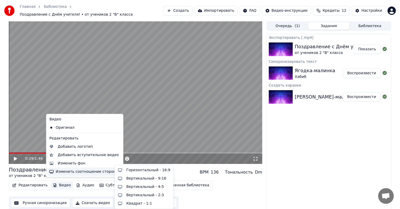
click at [68, 174] on div "Изменить соотношение сторон" at bounding box center [84, 171] width 75 height 8
click at [136, 177] on div "Вертикальный - 9:16" at bounding box center [146, 178] width 40 height 5
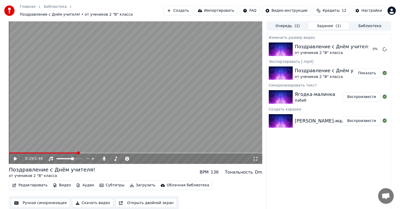
click at [163, 119] on video at bounding box center [135, 92] width 253 height 142
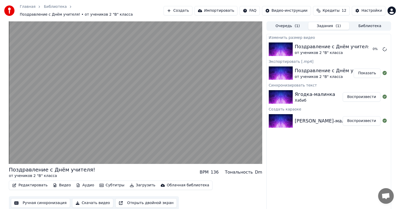
click at [192, 94] on video at bounding box center [135, 92] width 253 height 142
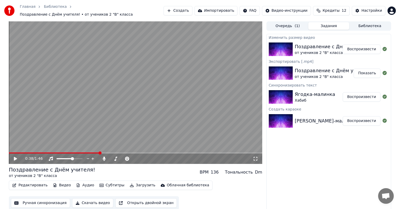
click at [359, 46] on button "Воспроизвести" at bounding box center [361, 48] width 38 height 9
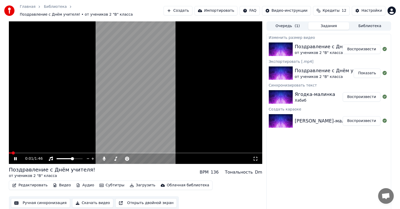
click at [21, 152] on span at bounding box center [135, 152] width 253 height 1
click at [32, 152] on span at bounding box center [135, 152] width 253 height 1
click at [48, 149] on video at bounding box center [135, 92] width 253 height 142
click at [74, 152] on span at bounding box center [135, 152] width 253 height 1
click at [169, 86] on video at bounding box center [135, 92] width 253 height 142
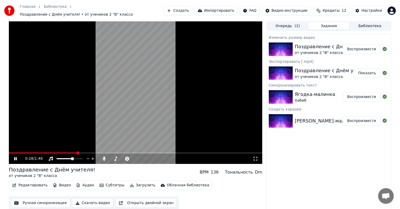
click at [175, 107] on video at bounding box center [135, 92] width 253 height 142
